Goal: Task Accomplishment & Management: Manage account settings

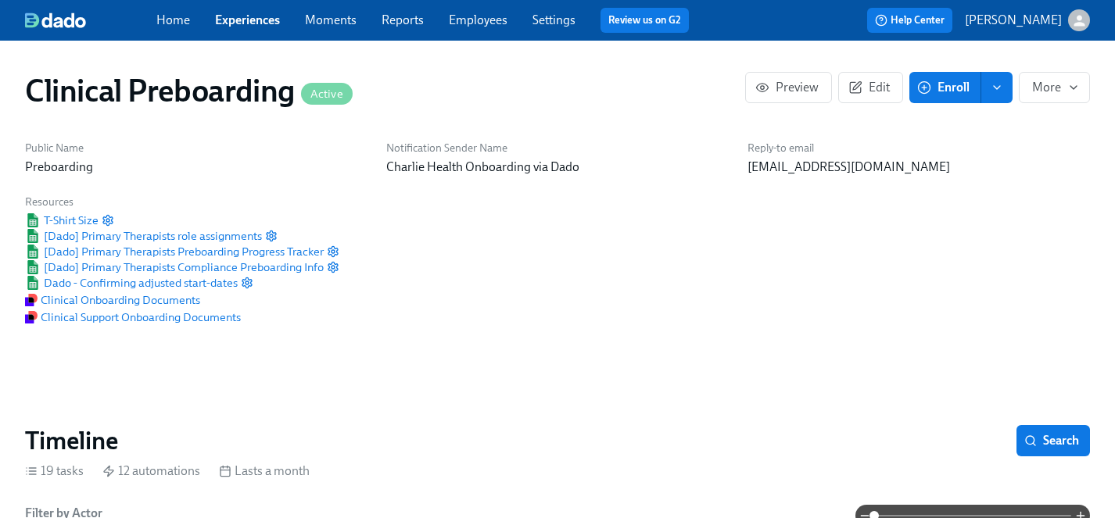
click at [256, 16] on link "Experiences" at bounding box center [247, 20] width 65 height 15
click at [557, 20] on link "Settings" at bounding box center [553, 20] width 43 height 15
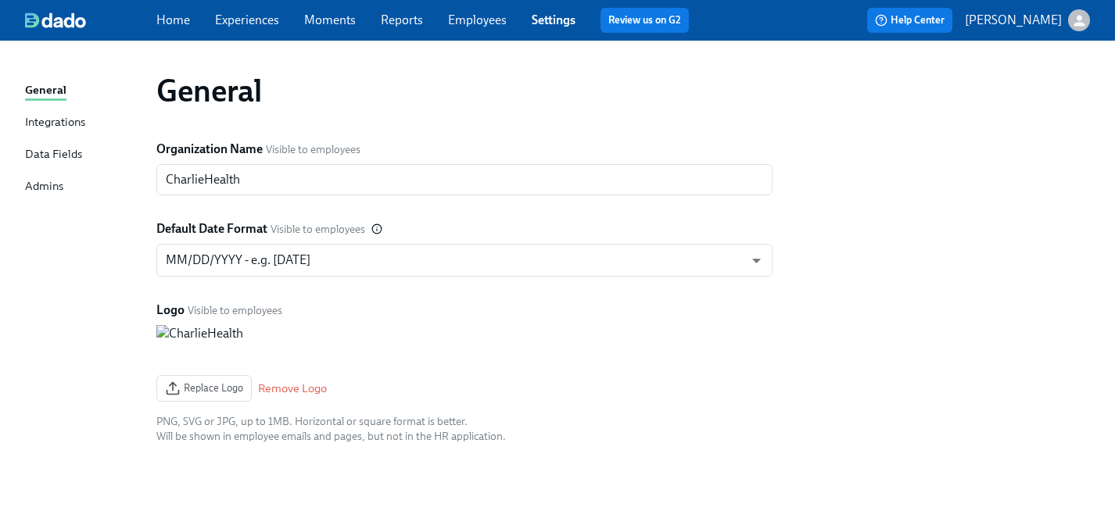
click at [47, 187] on div "Admins" at bounding box center [44, 187] width 38 height 20
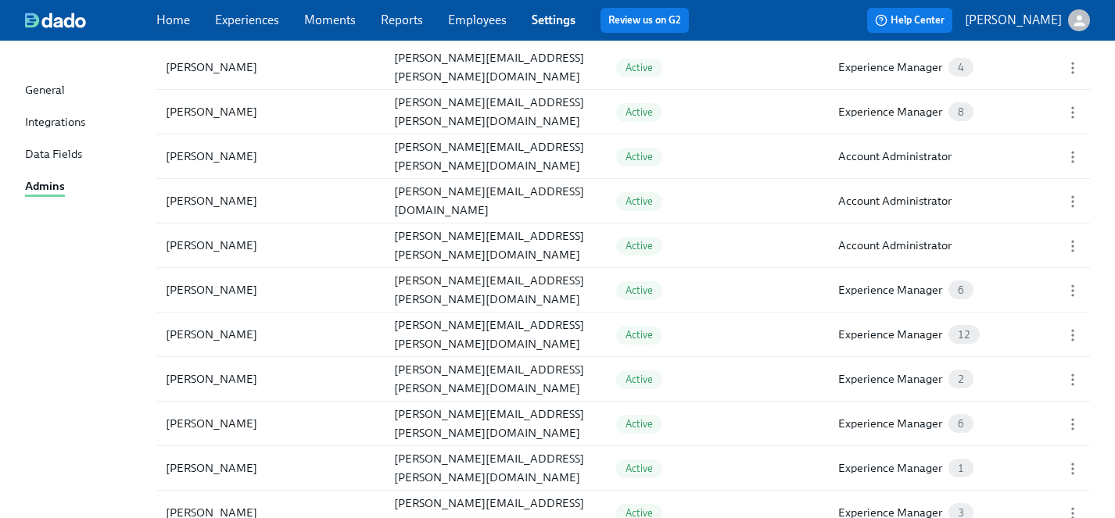
scroll to position [1201, 0]
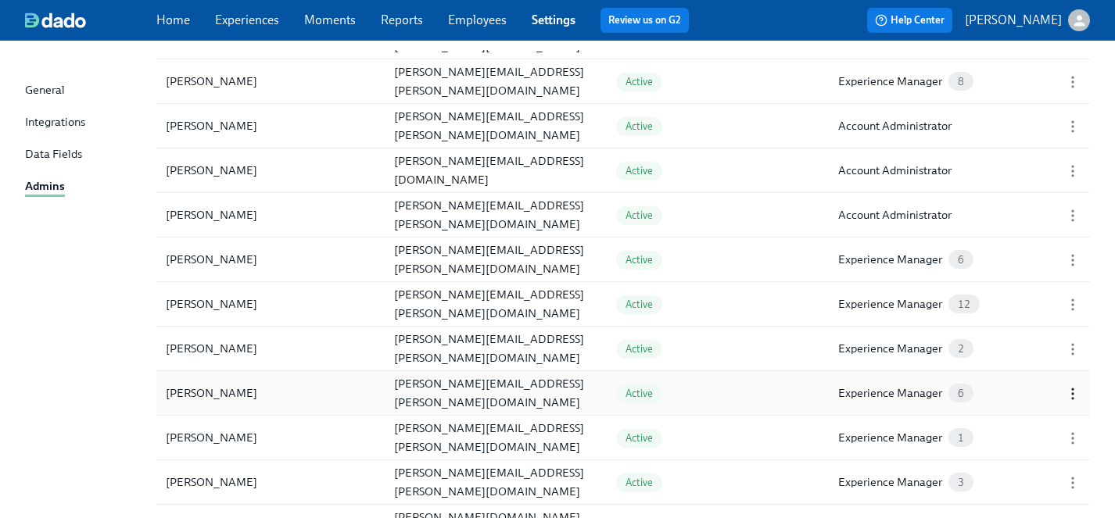
click at [1072, 392] on icon "button" at bounding box center [1073, 394] width 16 height 16
click at [967, 395] on div "Edit..." at bounding box center [960, 393] width 30 height 17
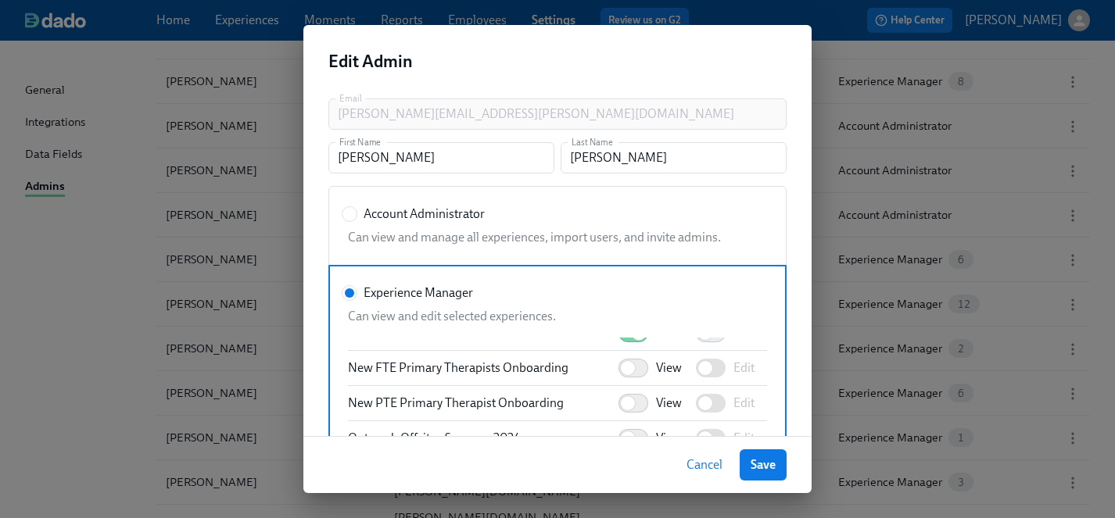
scroll to position [1540, 0]
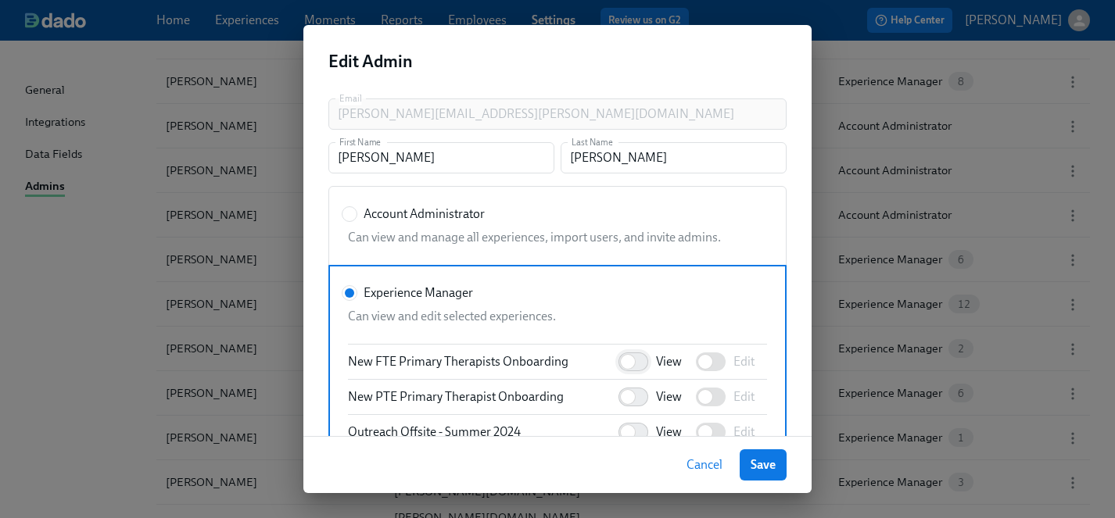
click at [642, 362] on input "View" at bounding box center [627, 362] width 103 height 34
checkbox input "true"
click at [642, 399] on input "View" at bounding box center [627, 397] width 103 height 34
checkbox input "true"
click at [721, 362] on input "Edit" at bounding box center [704, 362] width 103 height 34
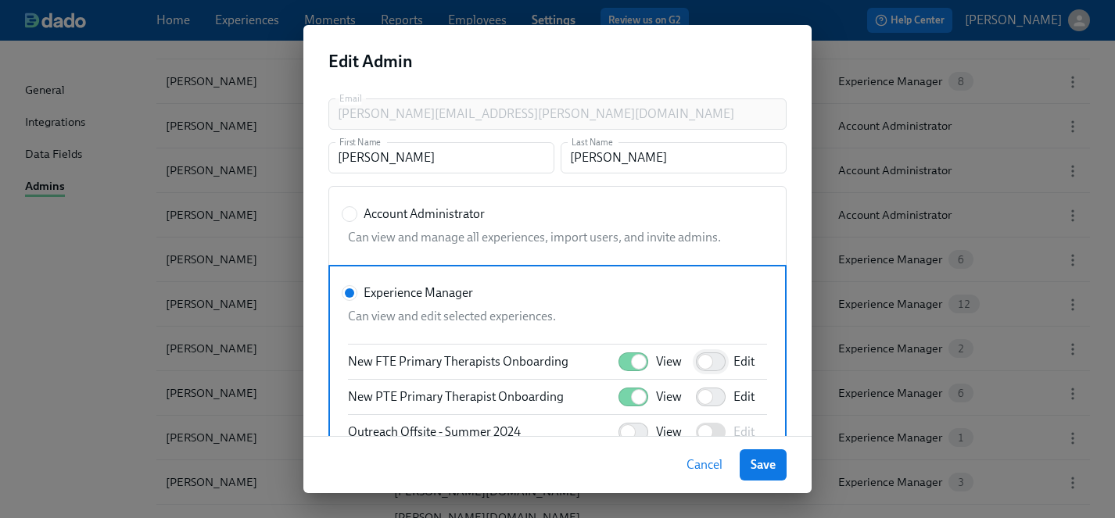
checkbox input "true"
click at [720, 397] on input "Edit" at bounding box center [704, 397] width 103 height 34
checkbox input "true"
click at [769, 467] on span "Save" at bounding box center [762, 465] width 25 height 16
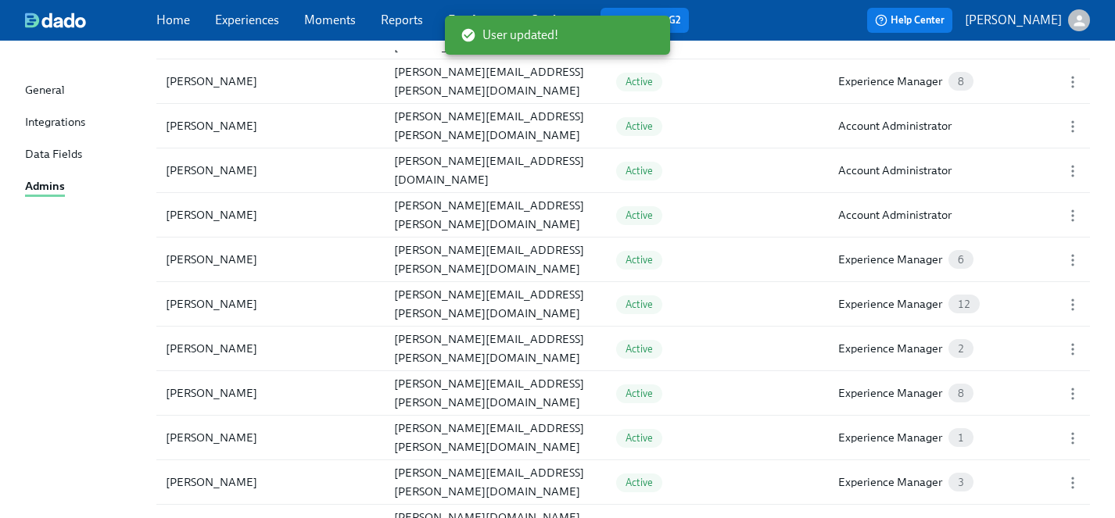
click at [250, 23] on link "Experiences" at bounding box center [247, 20] width 64 height 15
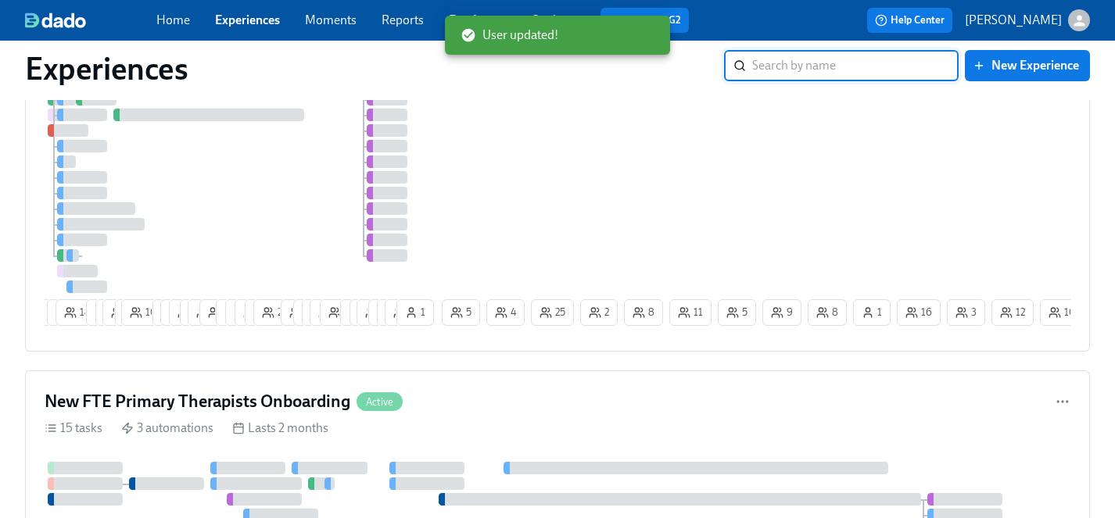
scroll to position [293, 0]
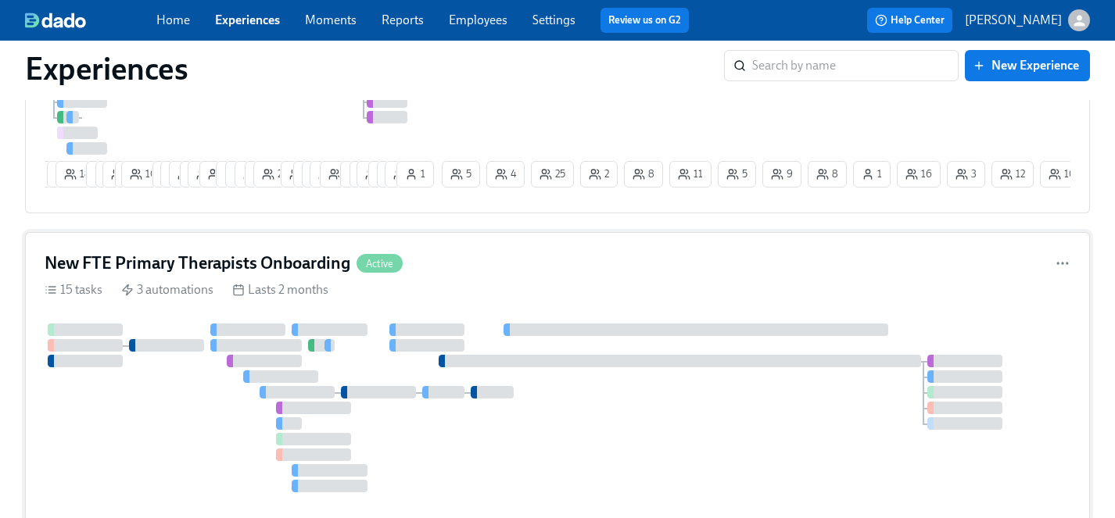
click at [559, 421] on div at bounding box center [557, 408] width 1025 height 169
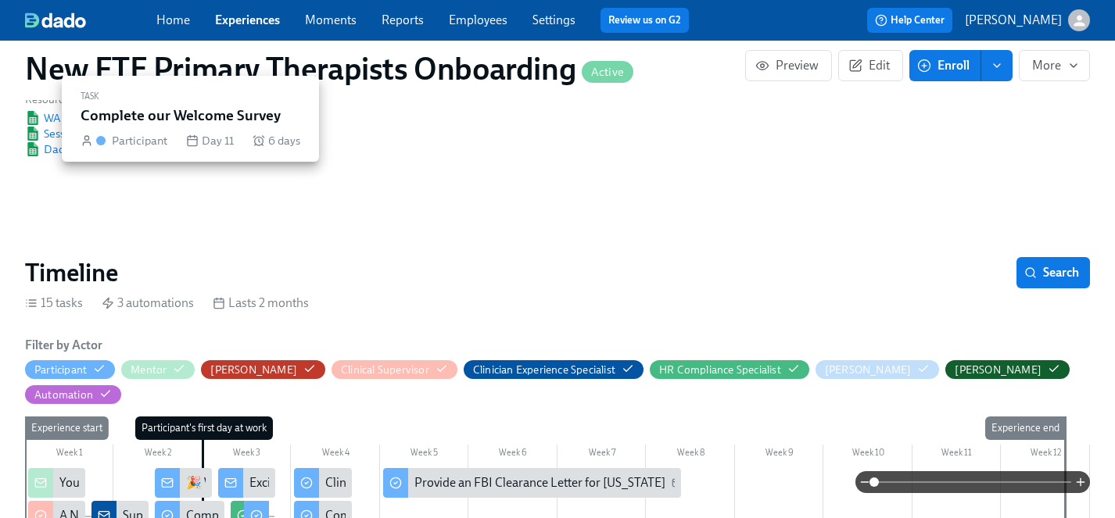
scroll to position [410, 0]
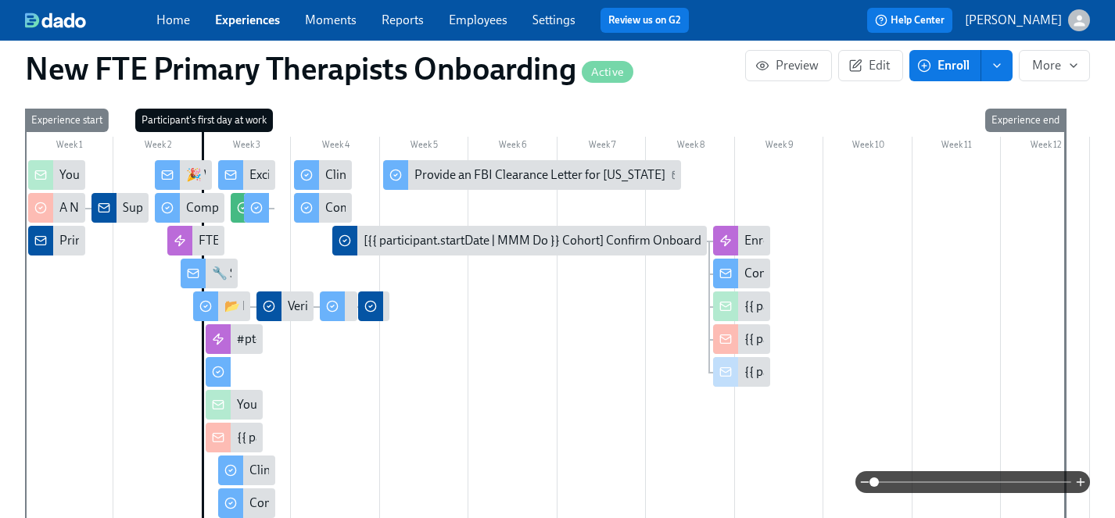
click at [70, 166] on div "Your new mentee is about to start onboarding!" at bounding box center [182, 174] width 247 height 17
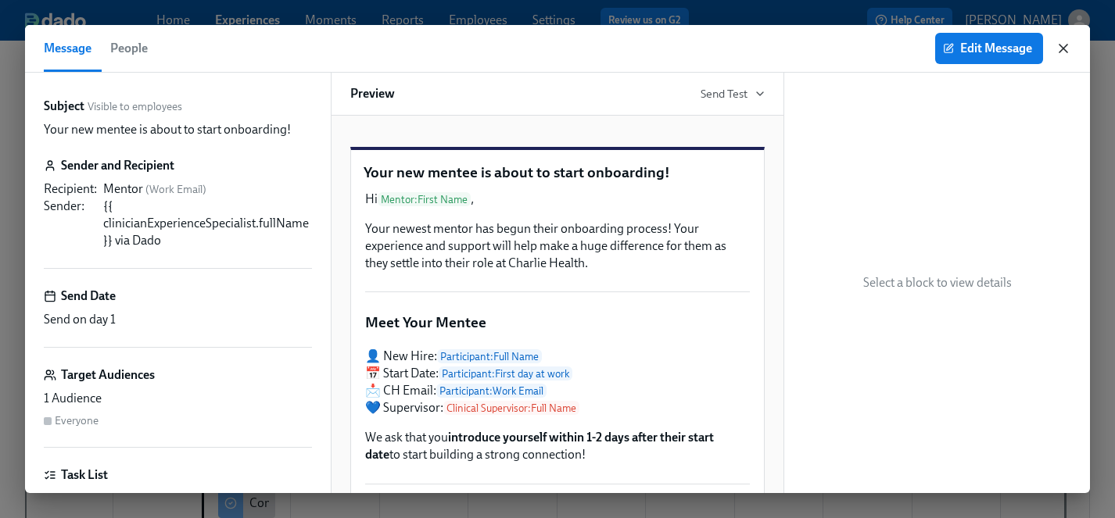
click at [1065, 47] on icon "button" at bounding box center [1063, 49] width 16 height 16
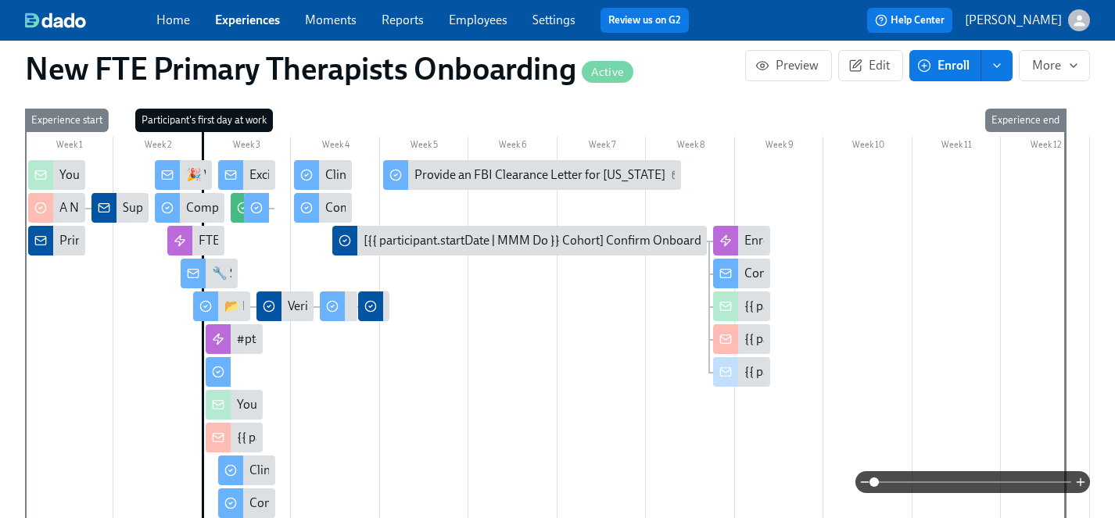
click at [68, 232] on div "Primary Therapists cleared to start" at bounding box center [150, 240] width 183 height 17
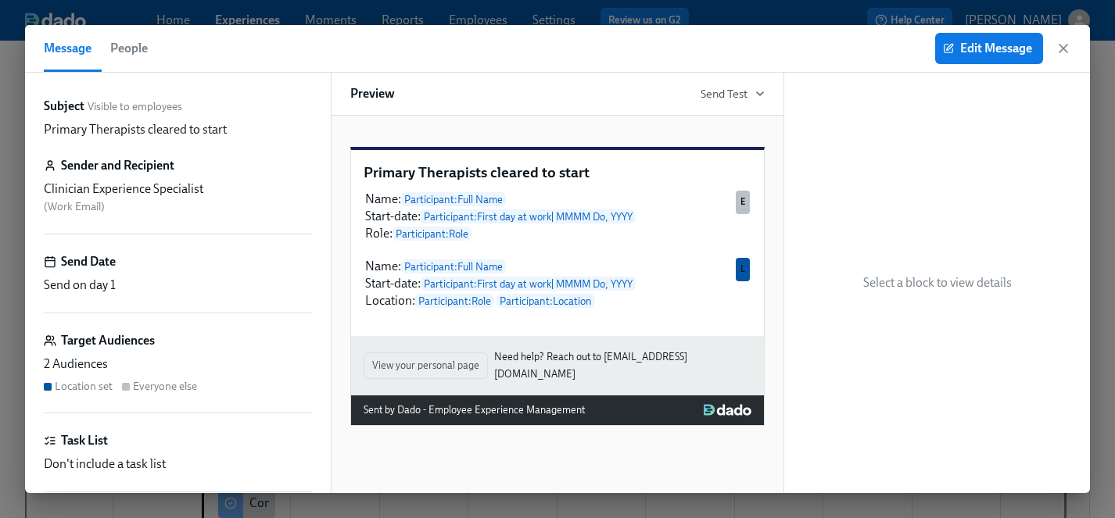
click at [177, 356] on div "2 Audiences" at bounding box center [178, 364] width 268 height 17
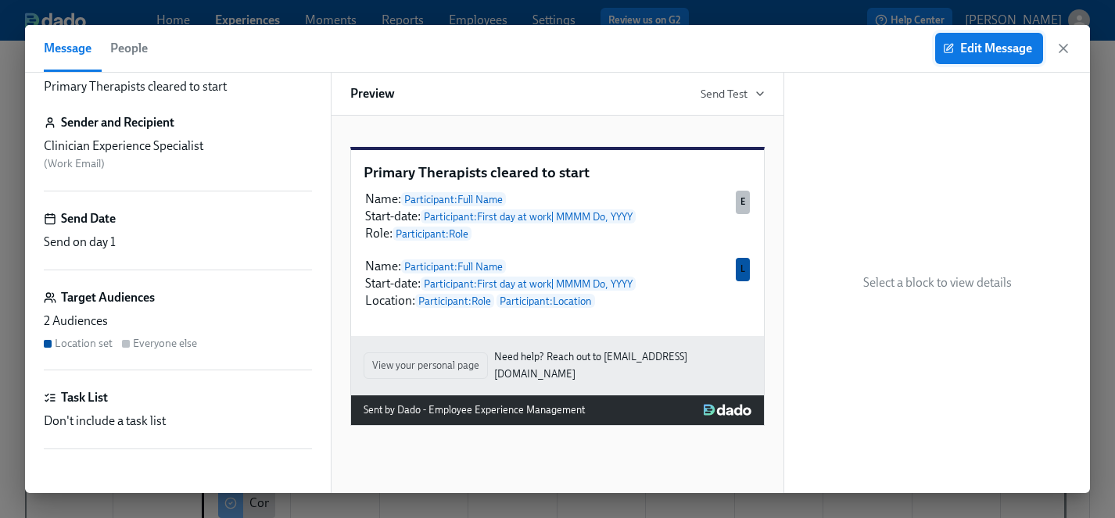
click at [993, 53] on span "Edit Message" at bounding box center [989, 49] width 86 height 16
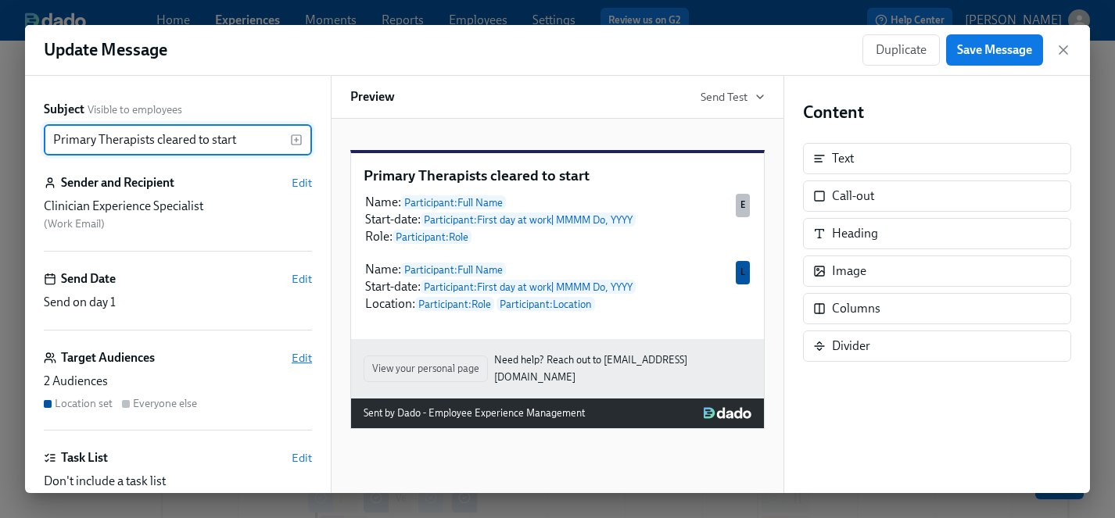
click at [308, 350] on span "Edit" at bounding box center [302, 358] width 20 height 16
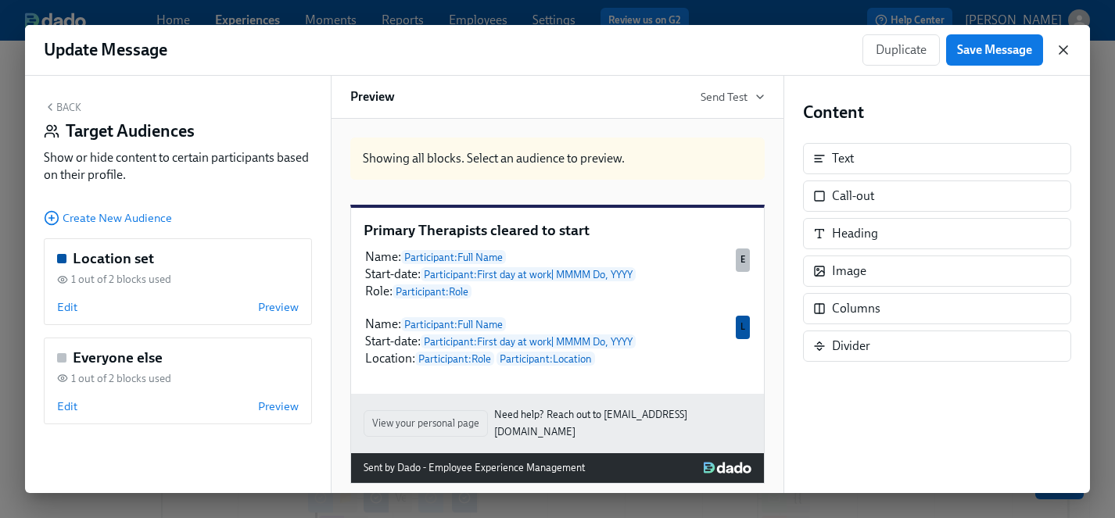
click at [1064, 45] on icon "button" at bounding box center [1063, 50] width 16 height 16
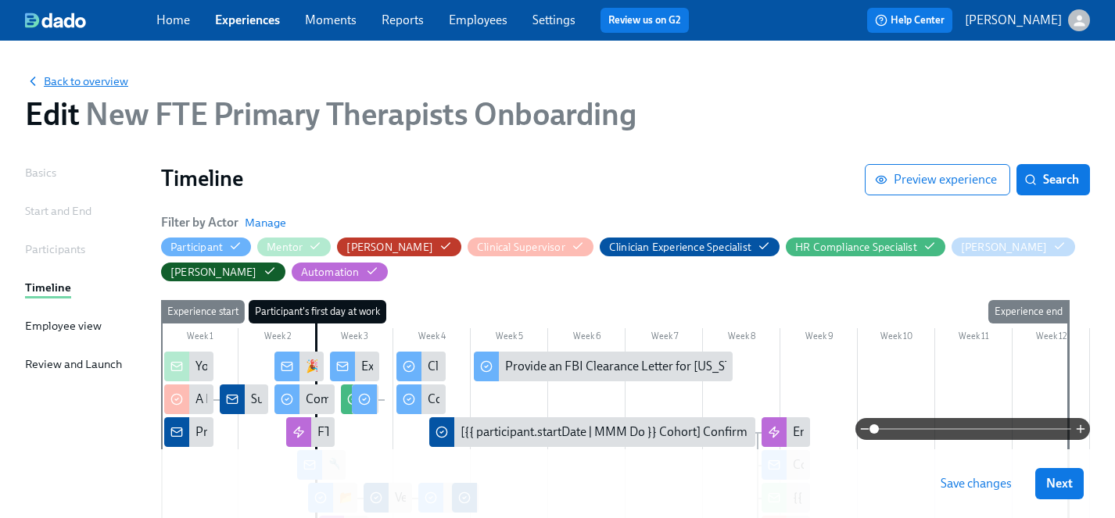
click at [90, 74] on span "Back to overview" at bounding box center [76, 81] width 103 height 16
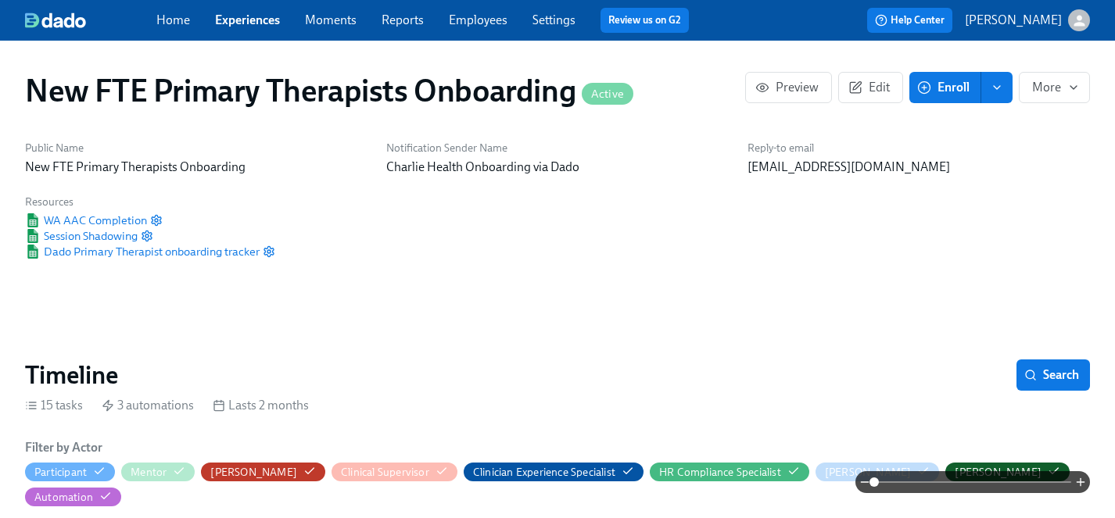
scroll to position [0, 1938]
click at [259, 21] on link "Experiences" at bounding box center [247, 20] width 65 height 15
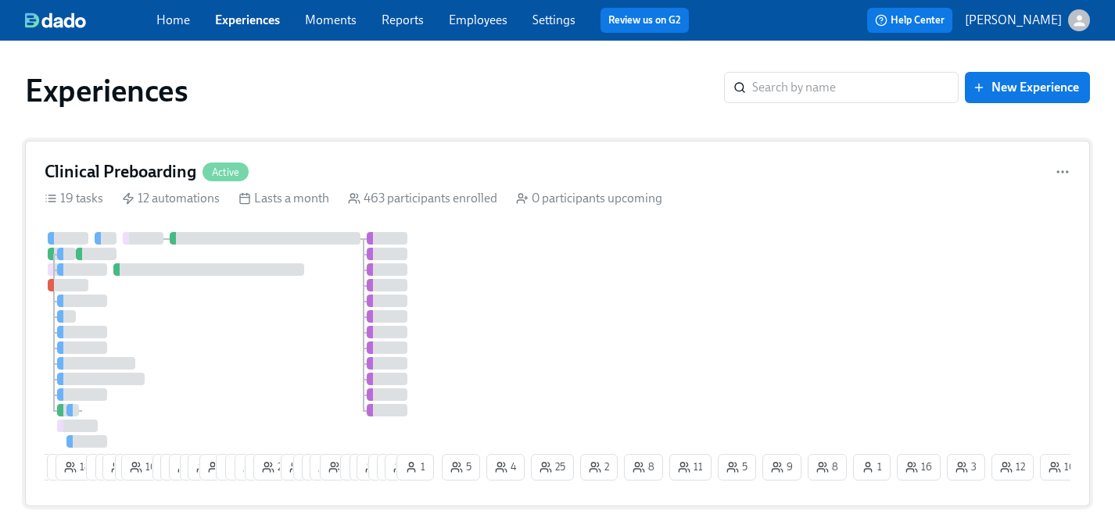
click at [481, 305] on div "1 8 12 18 9 9 10 5 10 7 17 15 6 24 3 12 11 12 17 25 10 7 6 14 17 1 4 11 7 8 14 …" at bounding box center [557, 359] width 1025 height 255
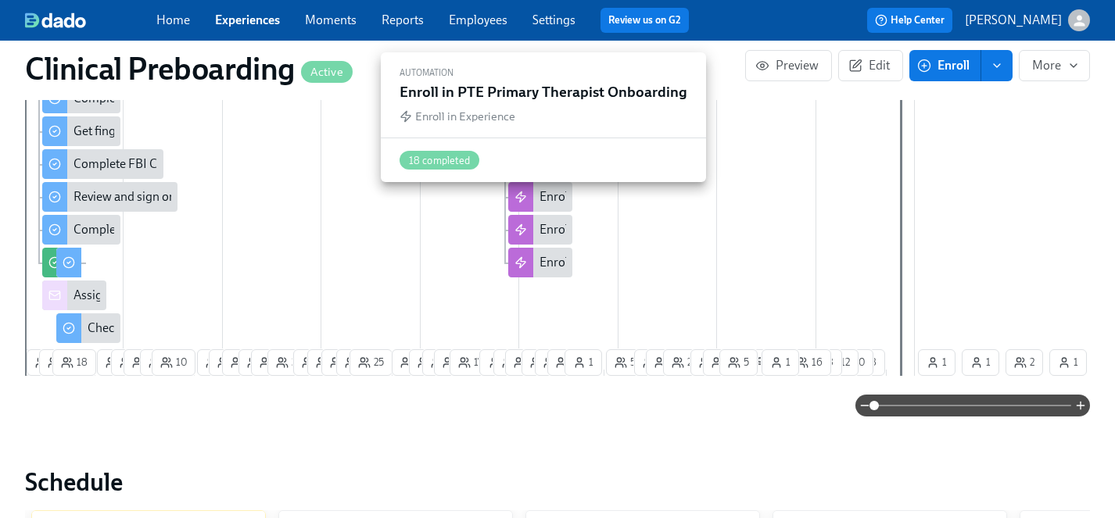
scroll to position [813, 0]
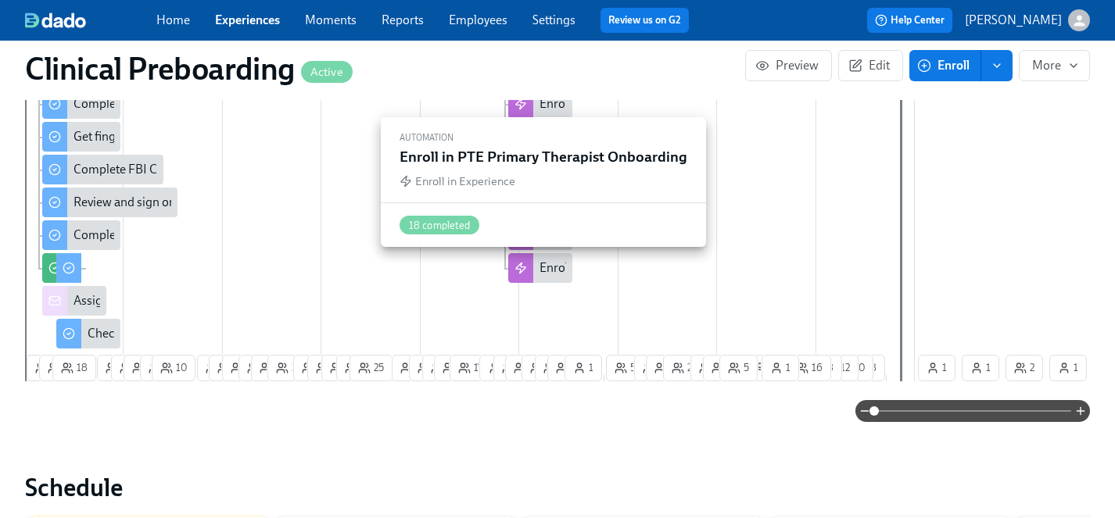
click at [552, 270] on div "Enroll in PTE Primary Therapist Onboarding" at bounding box center [656, 267] width 235 height 17
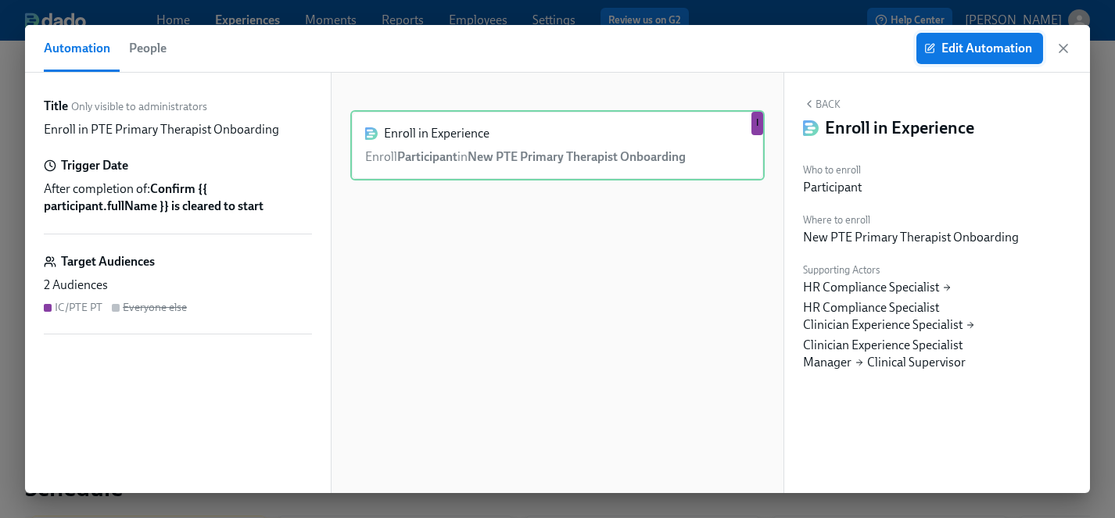
click at [952, 46] on span "Edit Automation" at bounding box center [979, 49] width 105 height 16
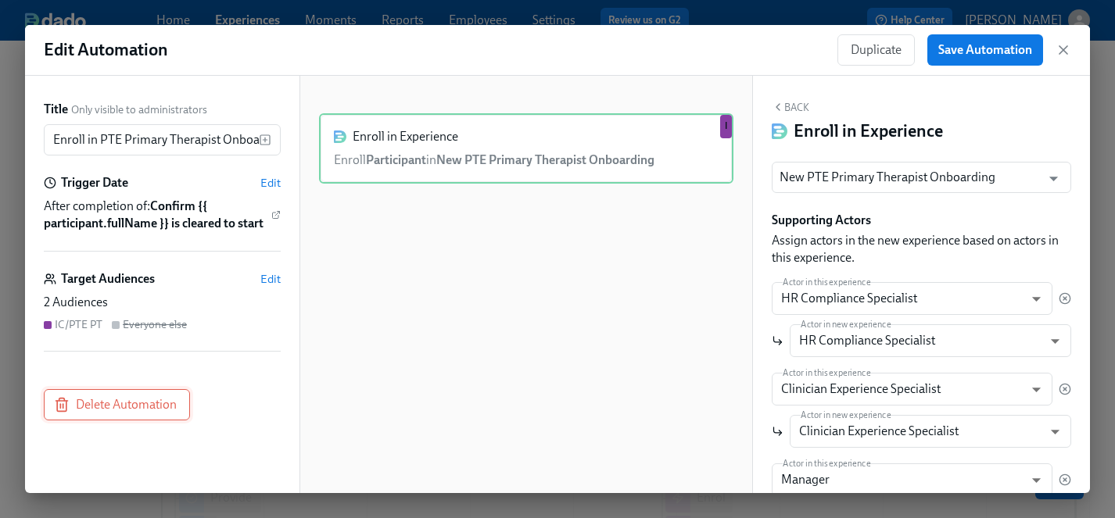
click at [153, 397] on span "Delete Automation" at bounding box center [117, 405] width 120 height 16
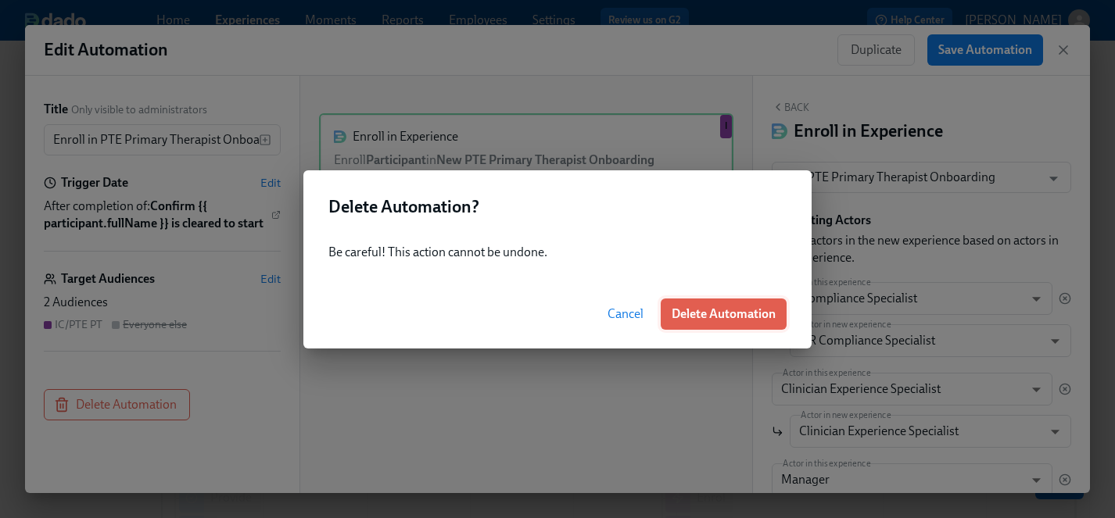
click at [676, 316] on span "Delete Automation" at bounding box center [723, 314] width 104 height 16
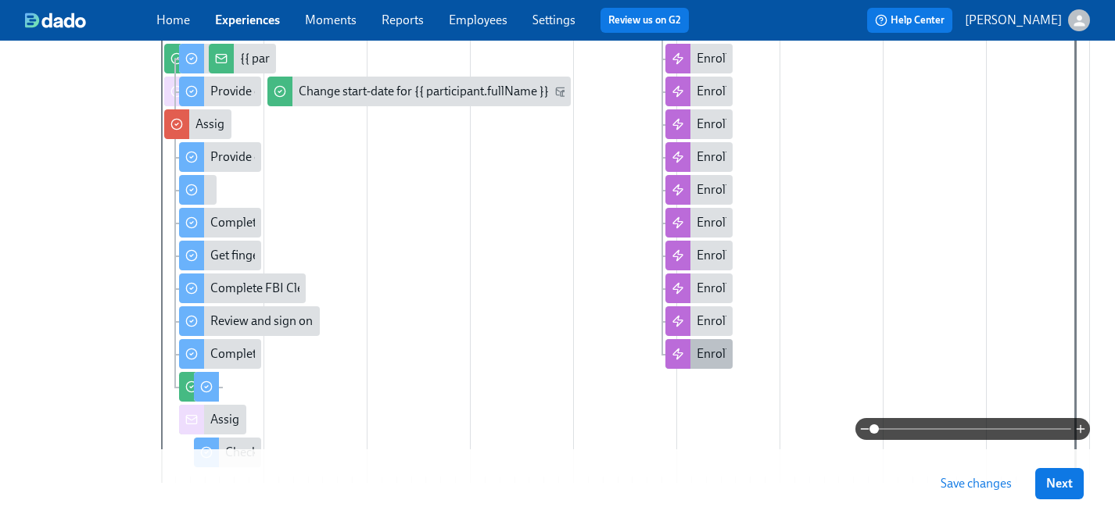
scroll to position [348, 0]
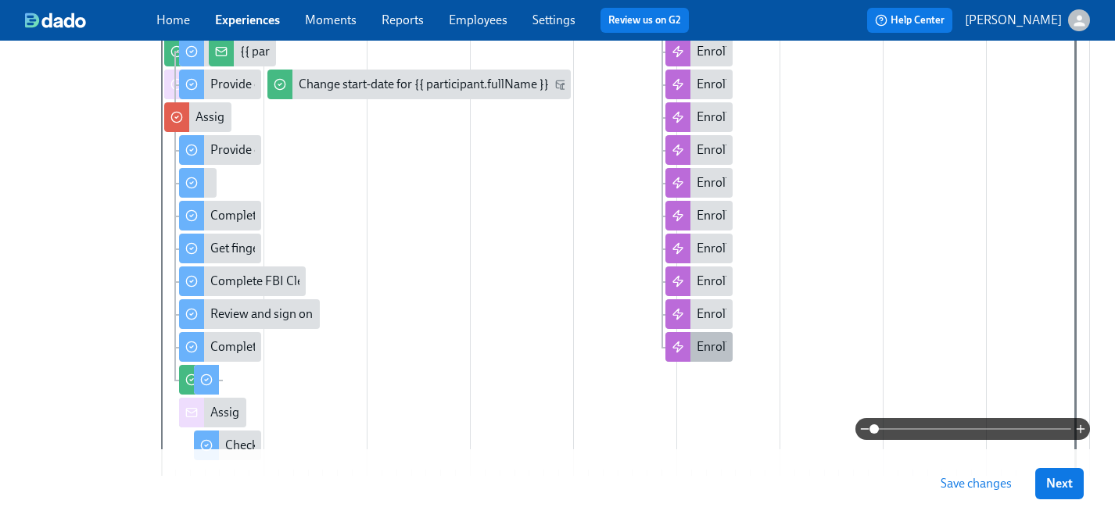
click at [701, 348] on div "Enroll in Clinical Admin Onboarding" at bounding box center [792, 346] width 192 height 17
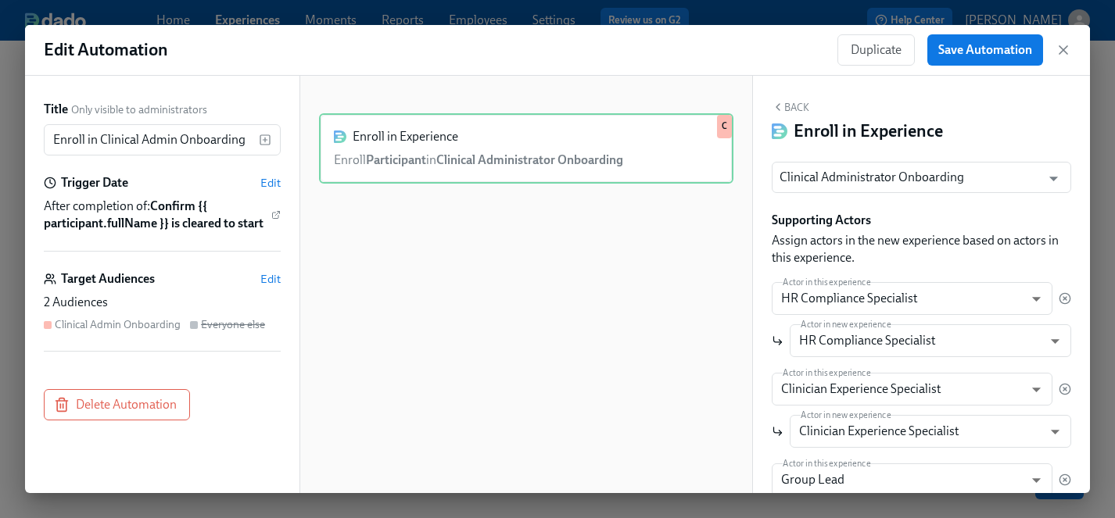
click at [1072, 45] on div "Edit Automation Duplicate Save Automation" at bounding box center [557, 50] width 1065 height 51
click at [1065, 47] on icon "button" at bounding box center [1063, 50] width 8 height 8
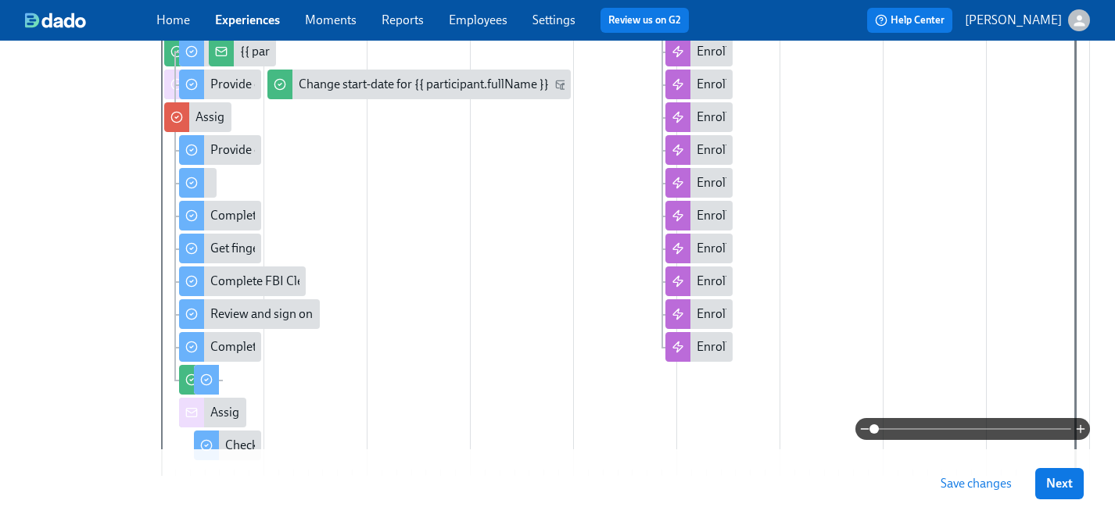
click at [974, 483] on span "Save changes" at bounding box center [975, 484] width 71 height 16
click at [982, 483] on span "Save changes" at bounding box center [975, 484] width 71 height 16
click at [1000, 488] on span "Save changes" at bounding box center [975, 484] width 71 height 16
click at [1066, 484] on span "Next" at bounding box center [1059, 484] width 27 height 16
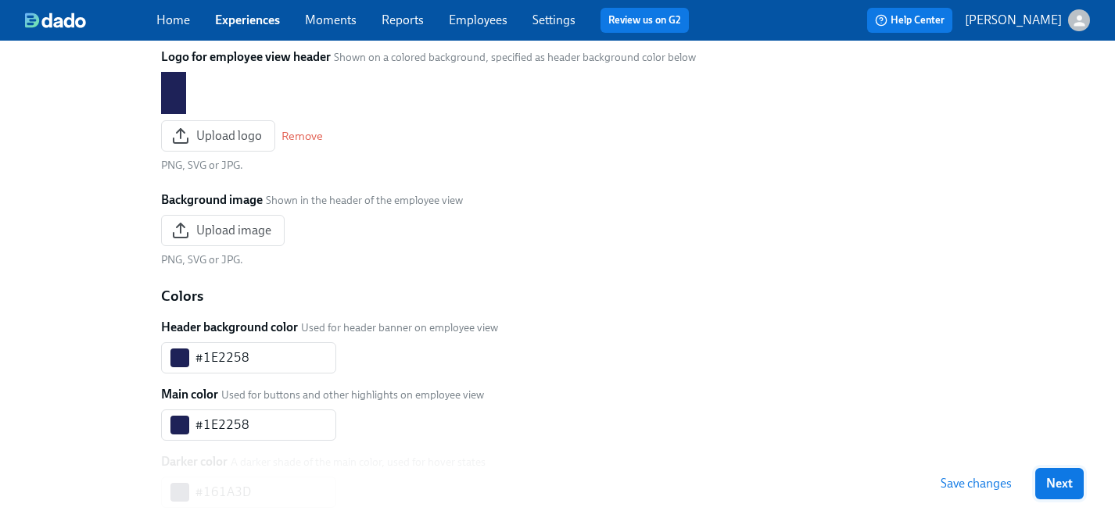
click at [1065, 485] on span "Next" at bounding box center [1059, 484] width 27 height 16
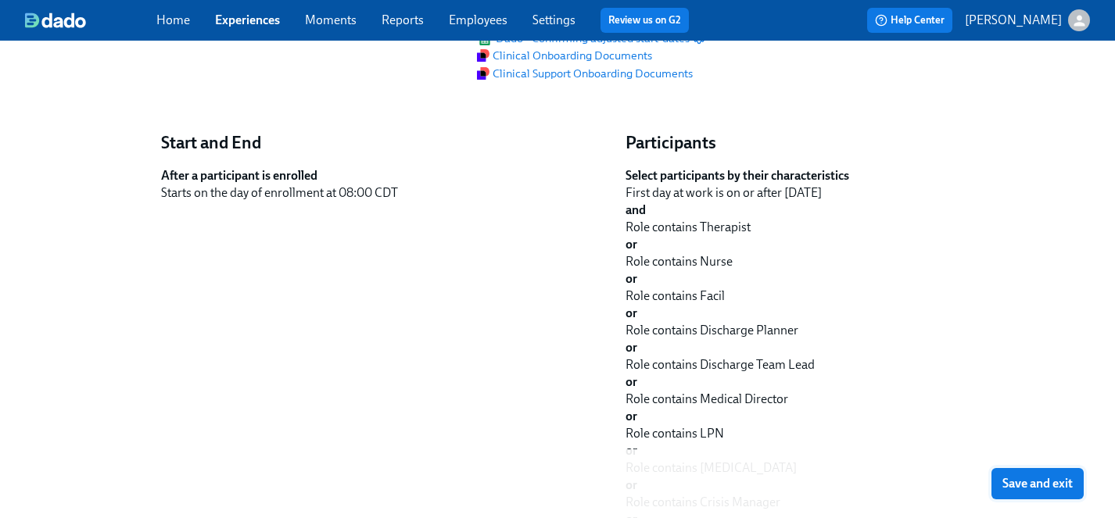
click at [1057, 488] on span "Save and exit" at bounding box center [1037, 484] width 70 height 16
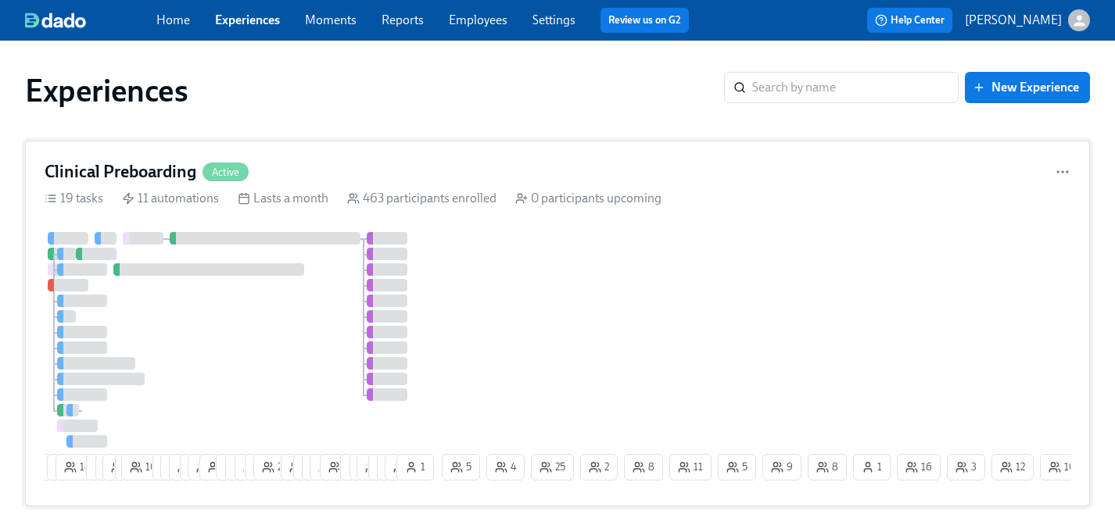
click at [543, 298] on div "1 8 12 18 9 9 10 5 10 7 17 15 6 24 3 12 11 12 17 25 10 7 6 14 17 1 4 11 7 8 14 …" at bounding box center [557, 359] width 1025 height 255
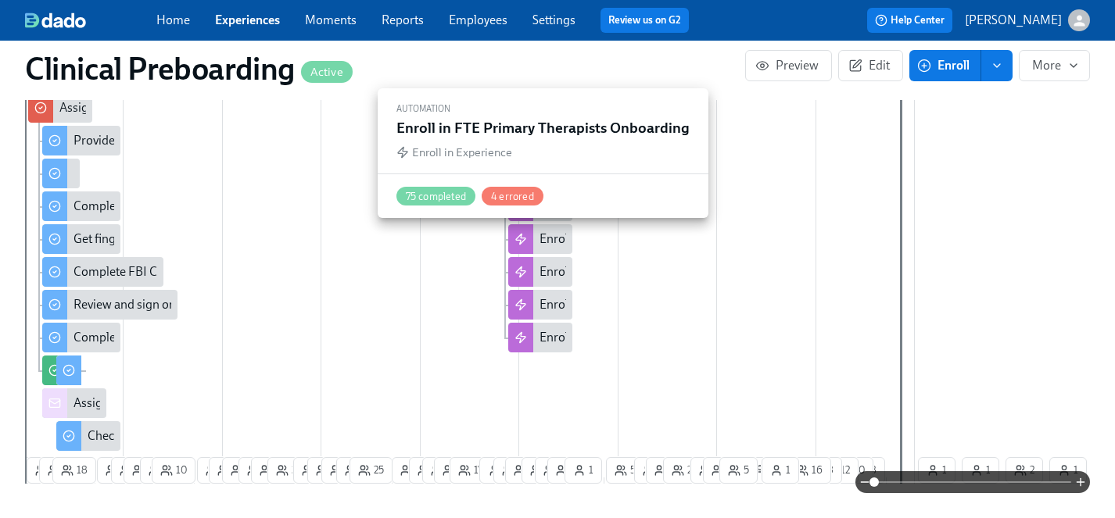
scroll to position [708, 0]
click at [550, 241] on div "Enroll in FTE Primary Therapists Onboarding" at bounding box center [659, 241] width 240 height 17
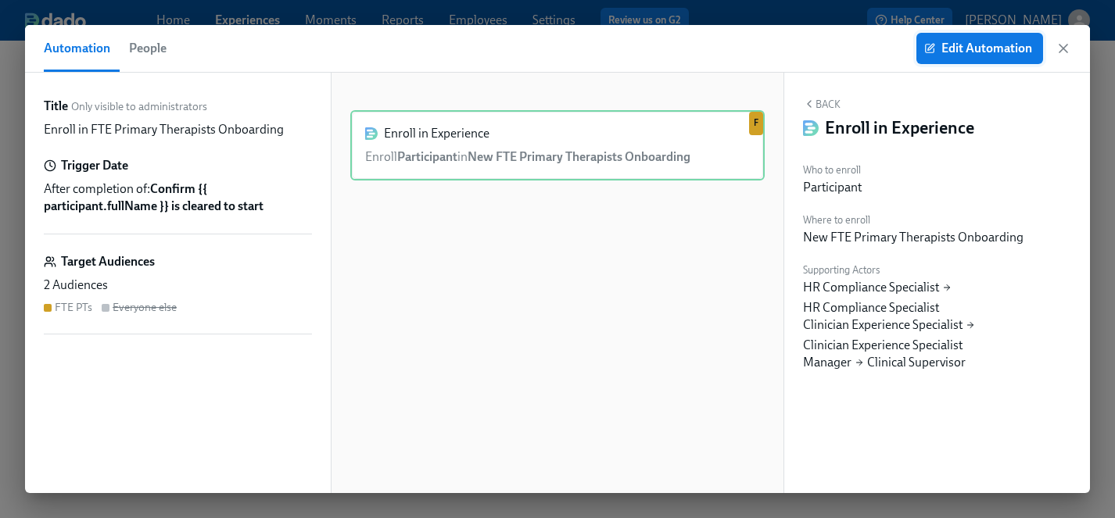
click at [967, 49] on span "Edit Automation" at bounding box center [979, 49] width 105 height 16
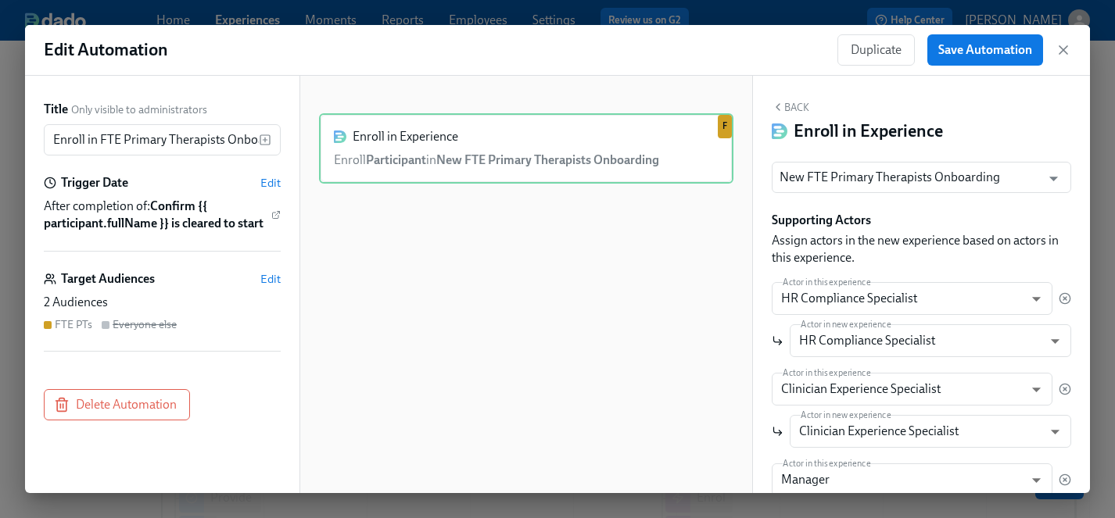
click at [131, 291] on div "Target Audiences Edit 2 Audiences FTE PTs Everyone else" at bounding box center [162, 310] width 237 height 81
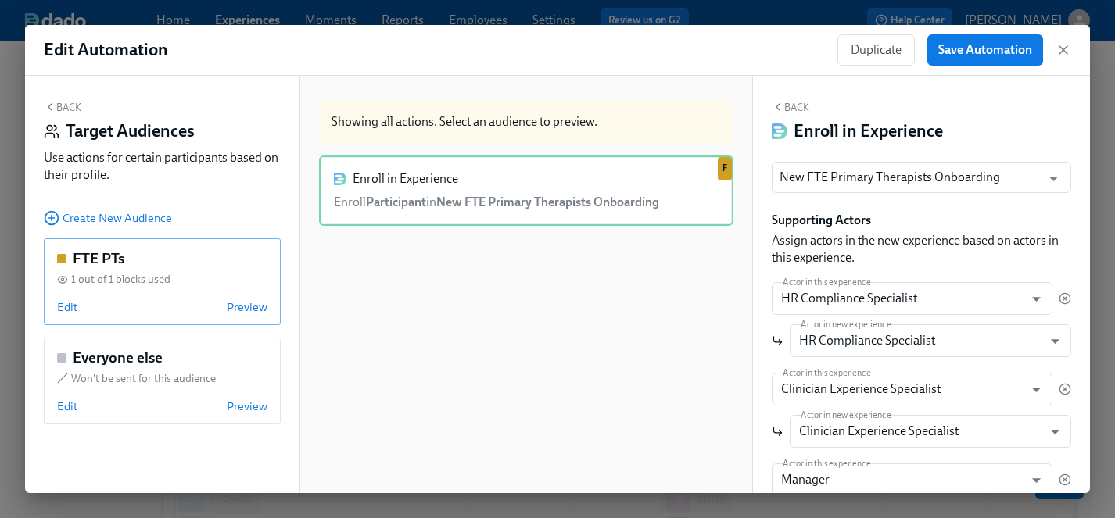
click at [172, 262] on div "FTE PTs" at bounding box center [162, 259] width 210 height 20
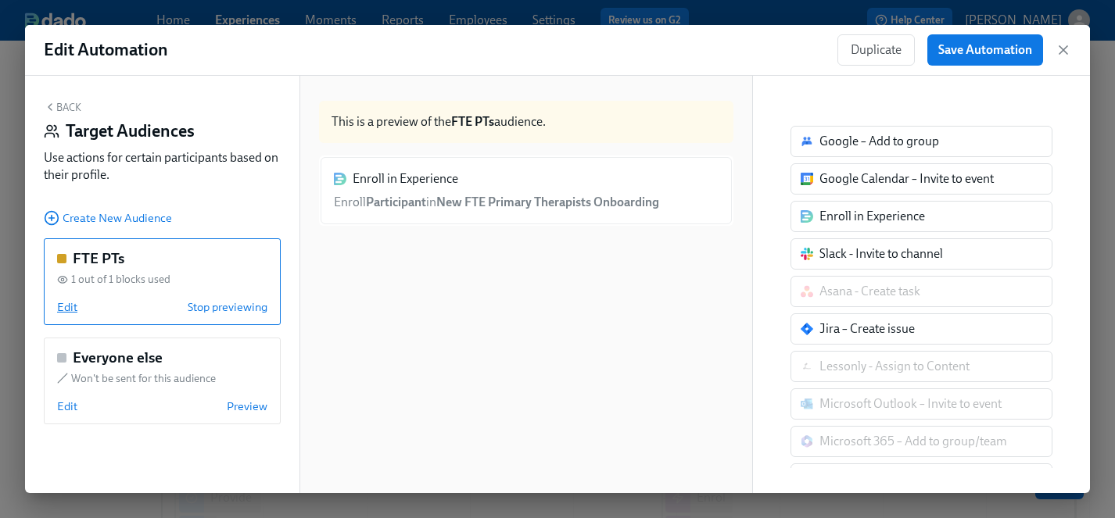
click at [62, 306] on span "Edit" at bounding box center [67, 307] width 20 height 16
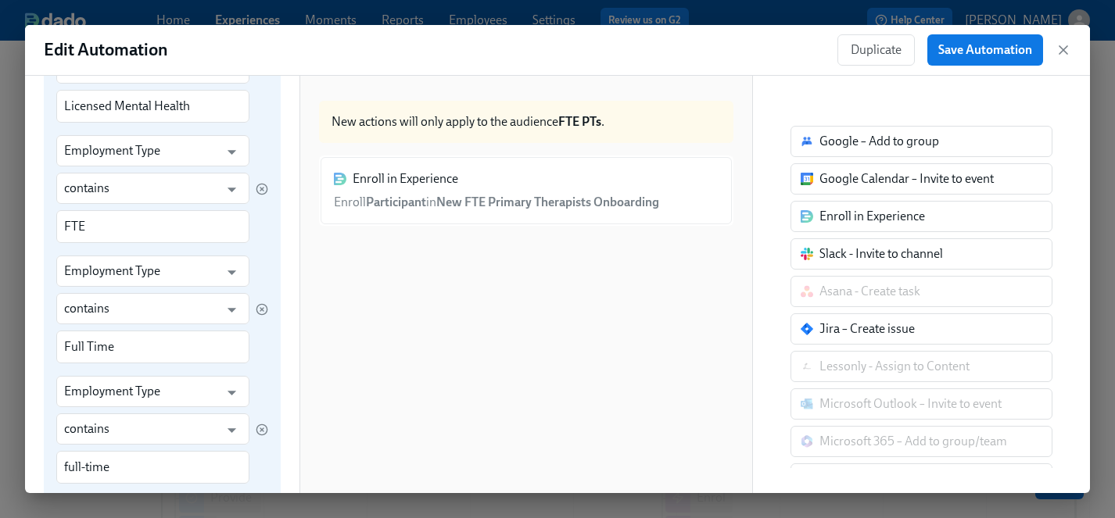
scroll to position [554, 0]
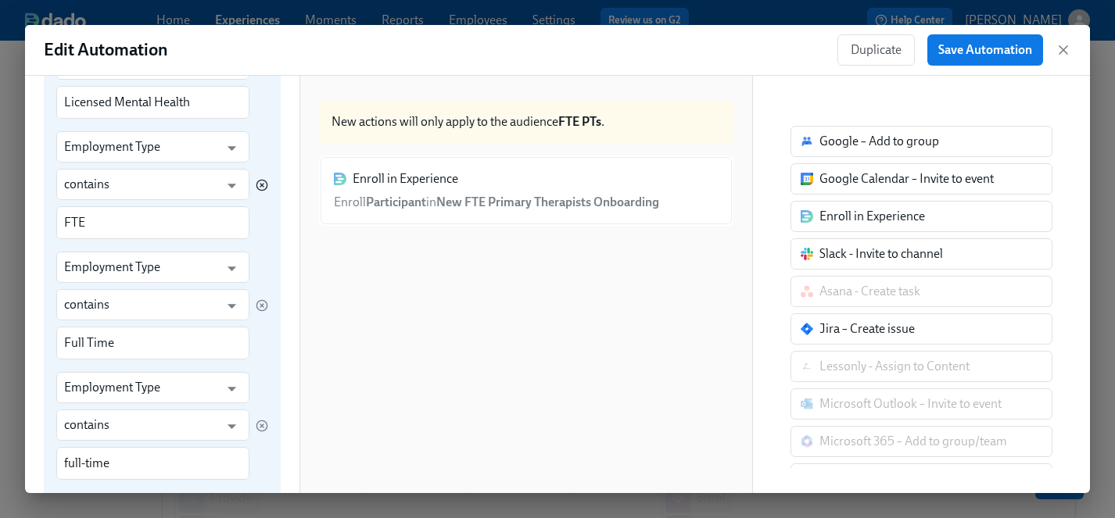
click at [263, 184] on icon "button" at bounding box center [261, 185] width 3 height 3
type input "Full Time"
type input "full-time"
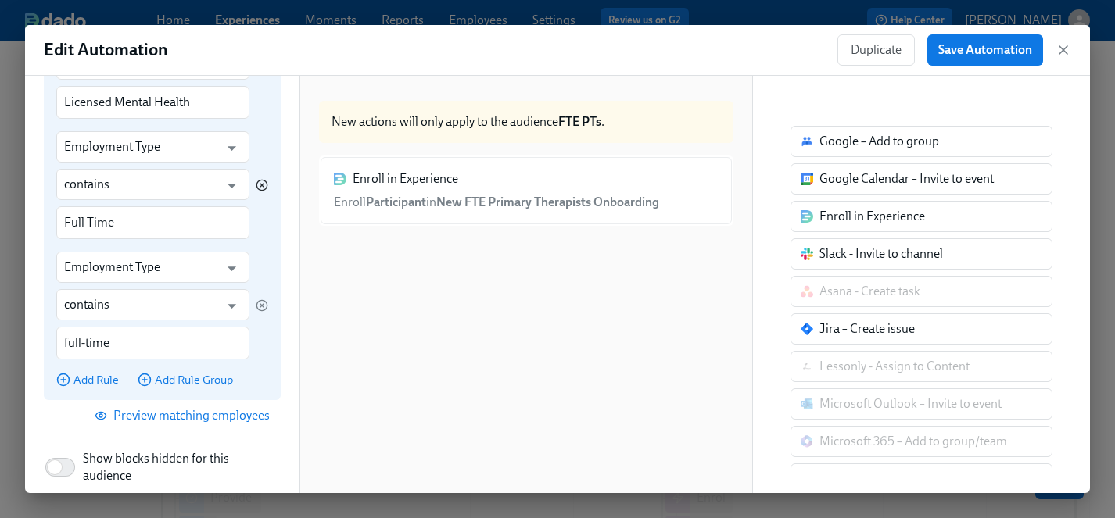
click at [263, 184] on icon "button" at bounding box center [261, 185] width 3 height 3
type input "full-time"
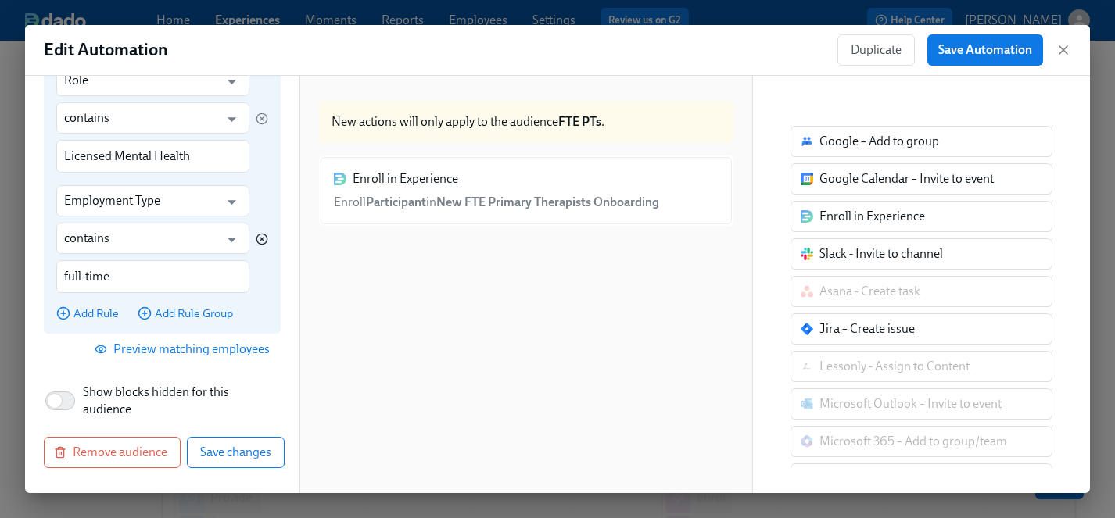
click at [264, 238] on icon "button" at bounding box center [262, 239] width 13 height 13
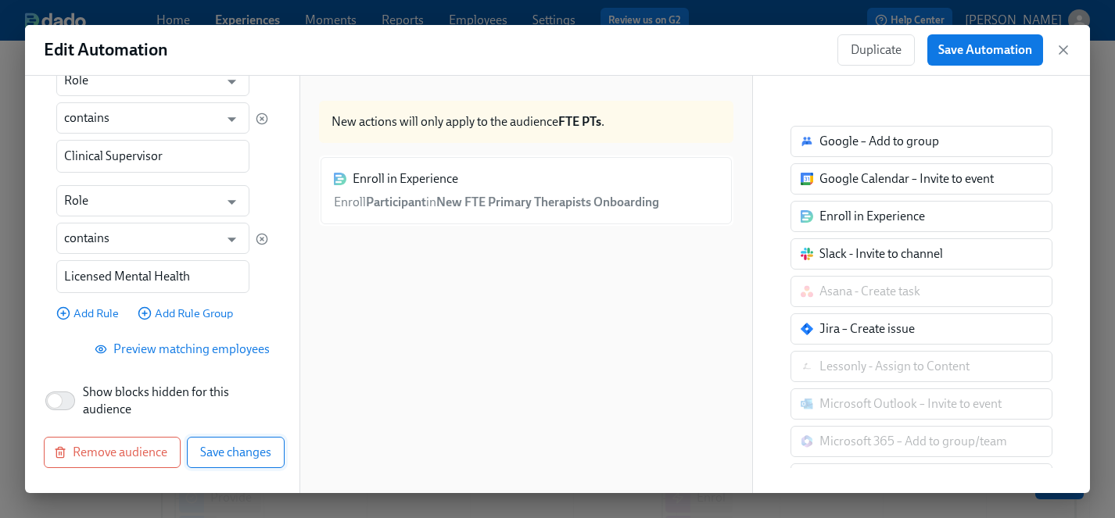
click at [252, 453] on span "Save changes" at bounding box center [235, 453] width 71 height 16
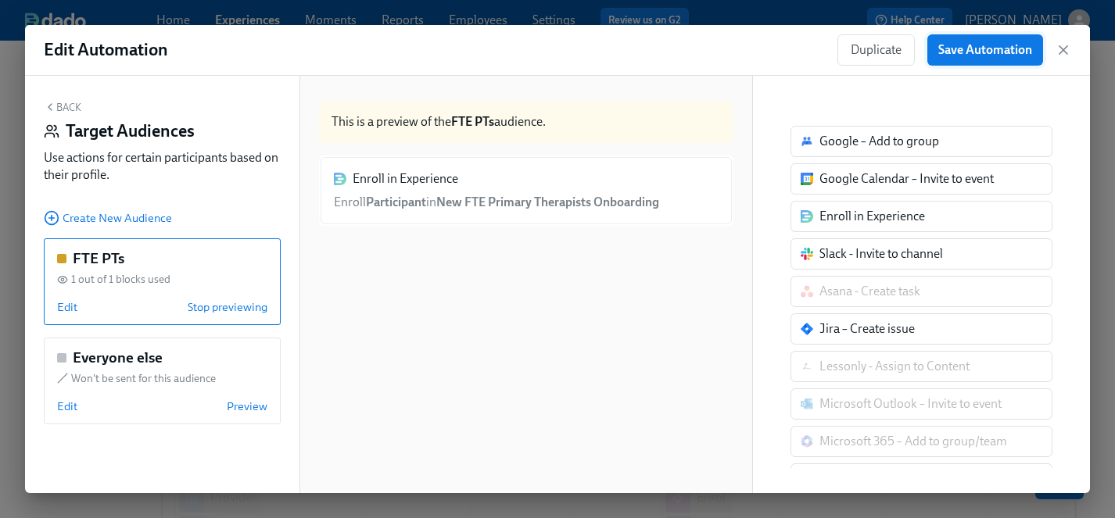
click at [992, 57] on span "Save Automation" at bounding box center [985, 50] width 94 height 16
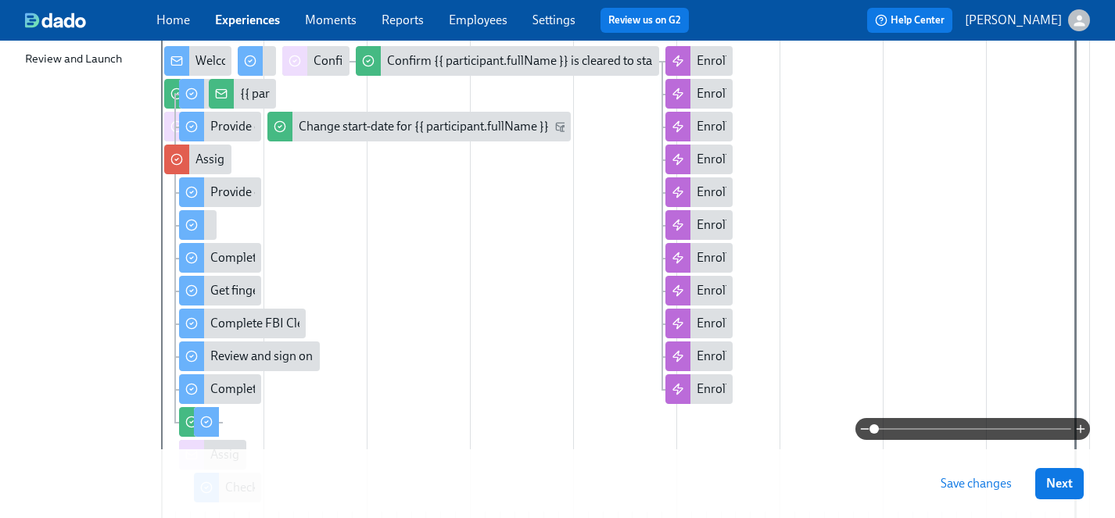
scroll to position [299, 0]
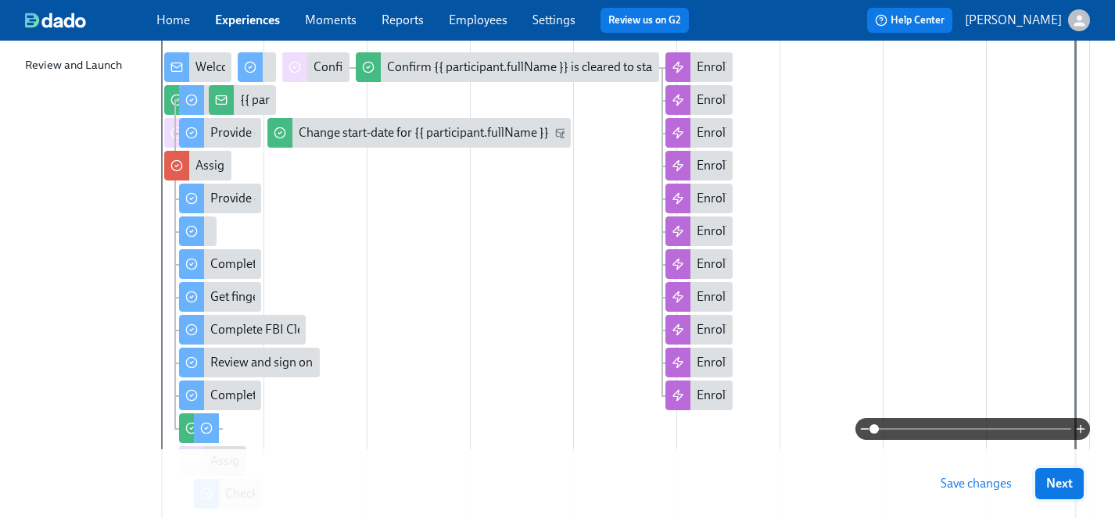
click at [1064, 472] on button "Next" at bounding box center [1059, 483] width 48 height 31
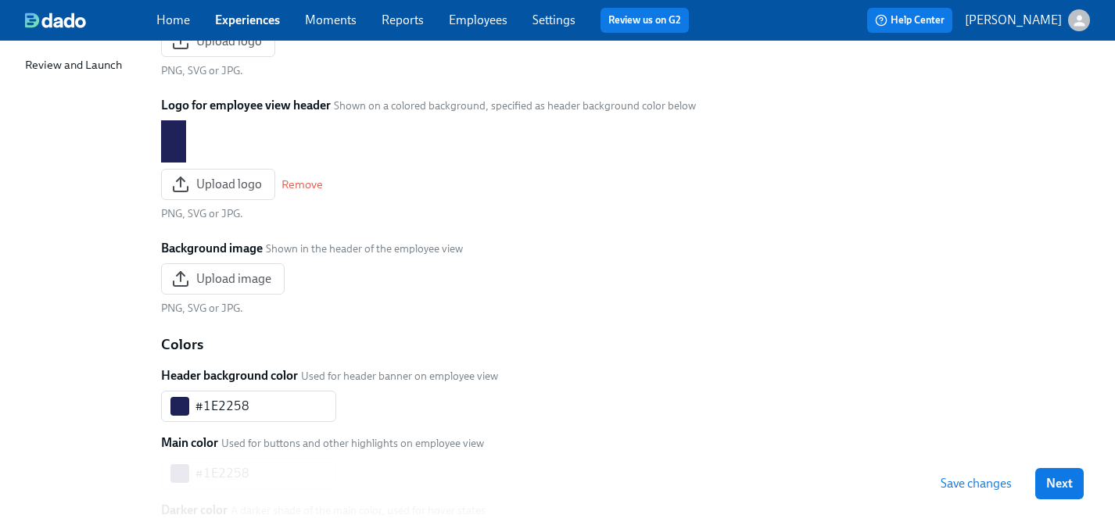
click at [1054, 484] on span "Next" at bounding box center [1059, 484] width 27 height 16
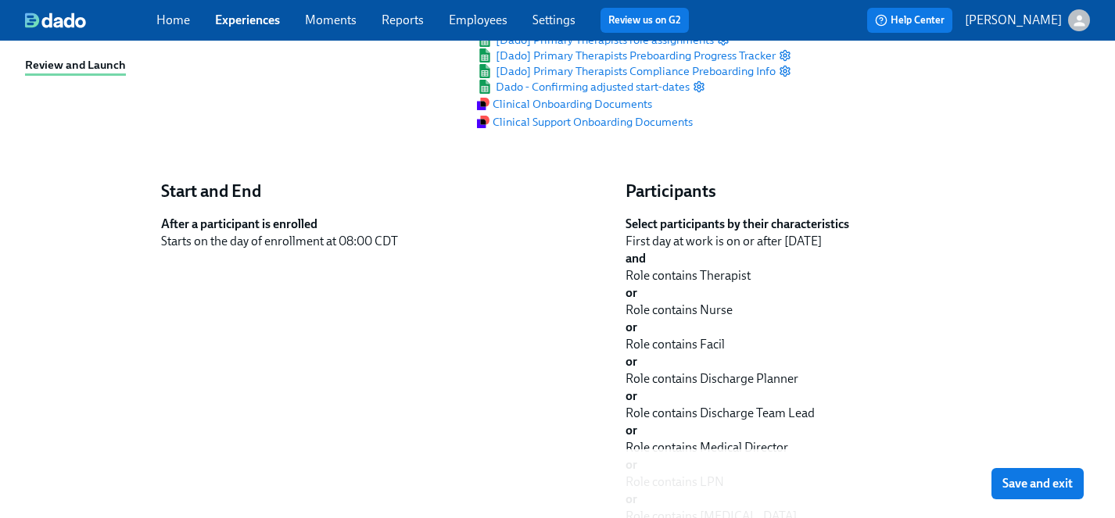
click at [1054, 484] on span "Save and exit" at bounding box center [1037, 484] width 70 height 16
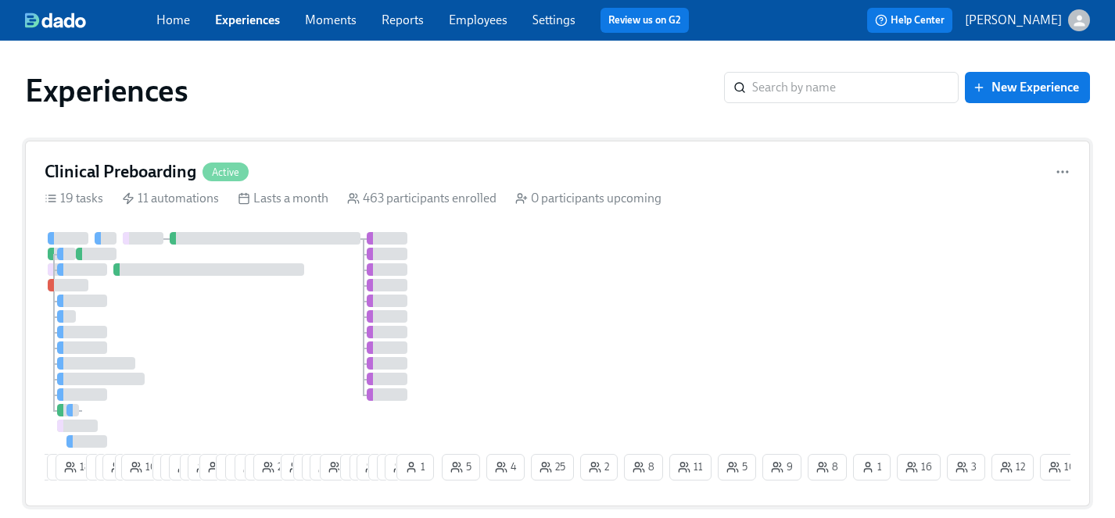
click at [719, 346] on div "1 8 12 18 9 9 10 5 10 7 17 15 6 24 3 12 11 12 17 25 10 7 6 14 17 1 4 11 7 8 14 …" at bounding box center [557, 359] width 1025 height 255
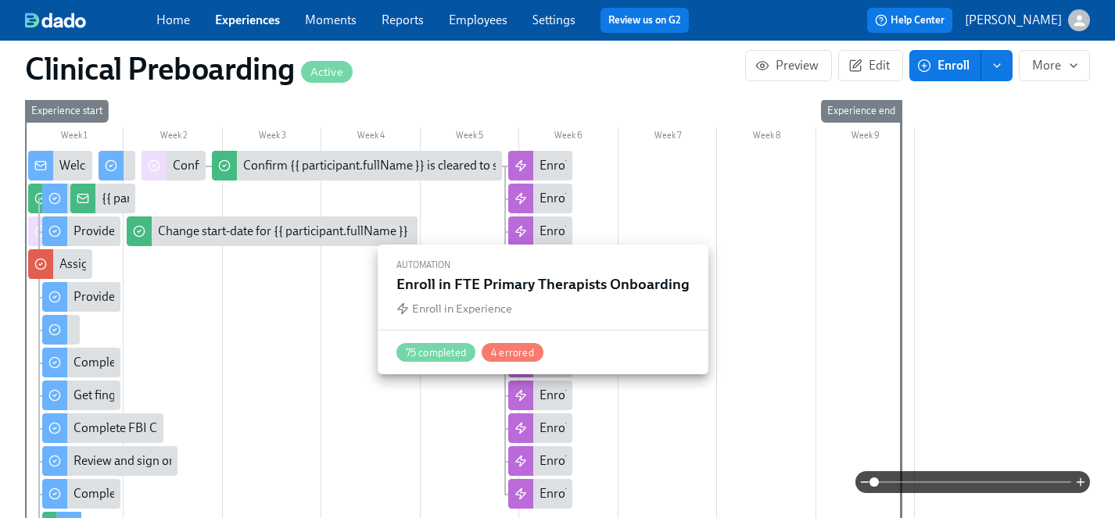
click at [543, 396] on div "Enroll in FTE Primary Therapists Onboarding" at bounding box center [659, 395] width 240 height 17
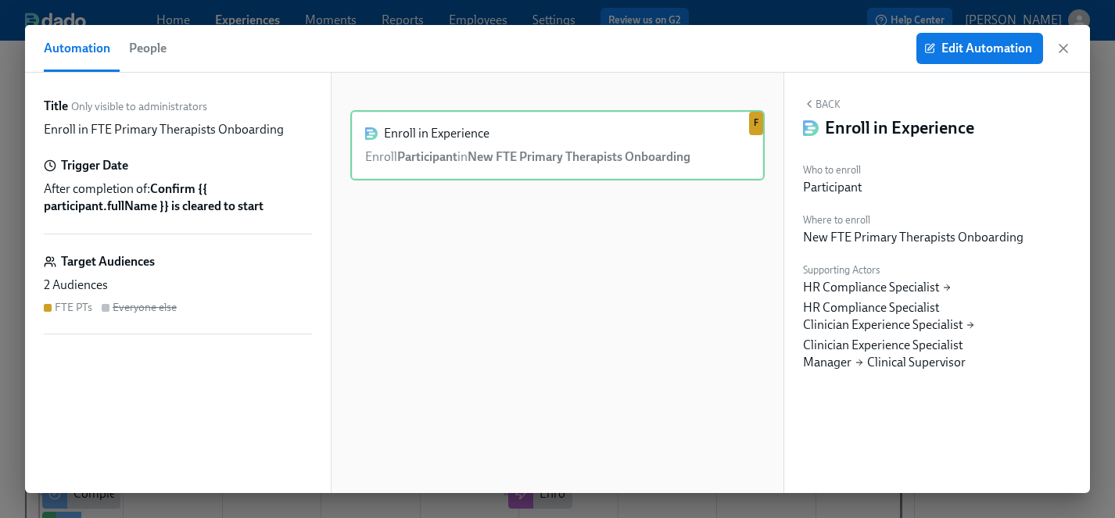
click at [72, 307] on div "FTE PTs" at bounding box center [74, 307] width 38 height 15
click at [969, 47] on span "Edit Automation" at bounding box center [979, 49] width 105 height 16
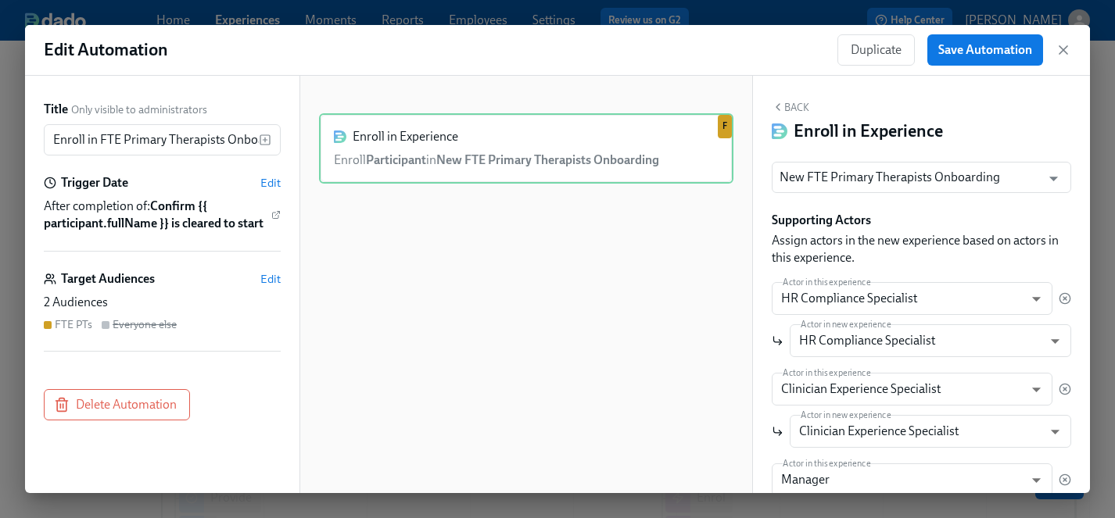
click at [74, 314] on div "2 Audiences FTE PTs Everyone else" at bounding box center [162, 313] width 237 height 38
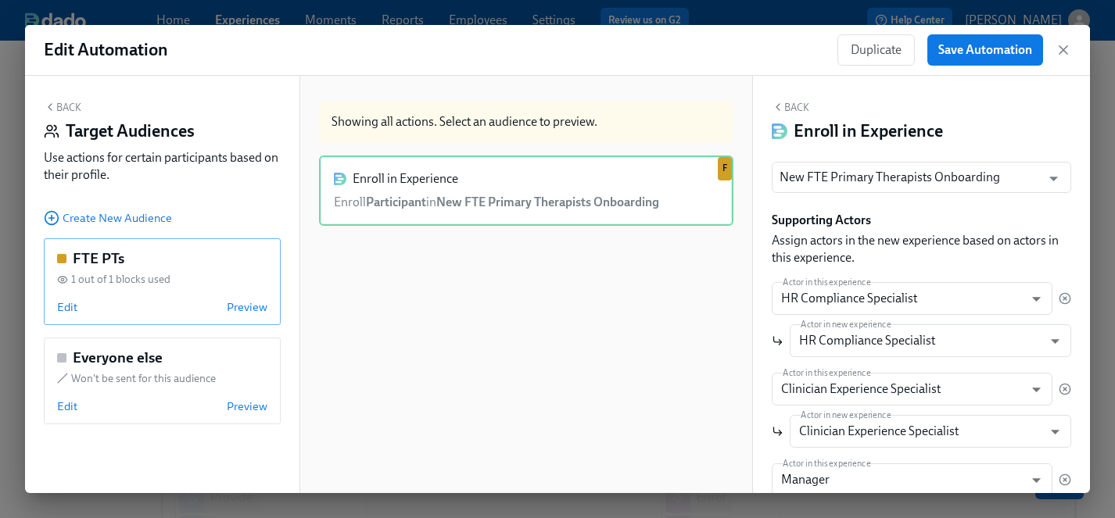
click at [104, 295] on div "FTE PTs 1 out of 1 blocks used Edit Preview" at bounding box center [162, 281] width 237 height 87
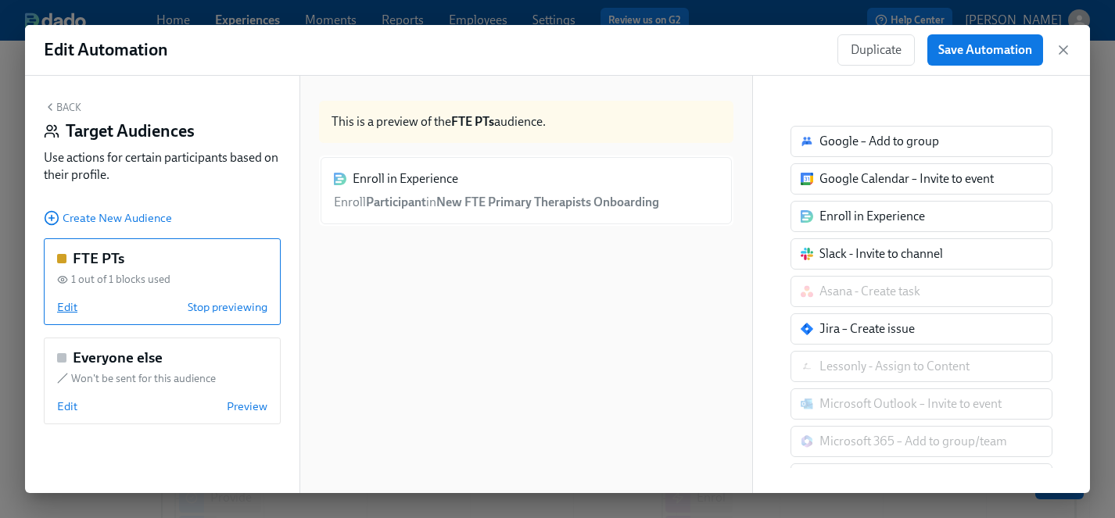
click at [64, 303] on span "Edit" at bounding box center [67, 307] width 20 height 16
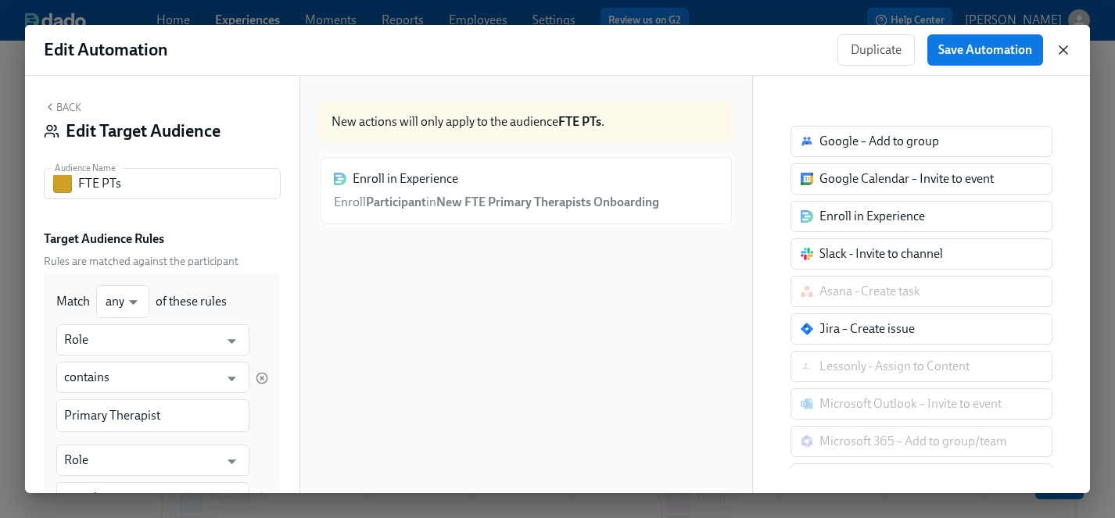
click at [1062, 45] on icon "button" at bounding box center [1063, 50] width 16 height 16
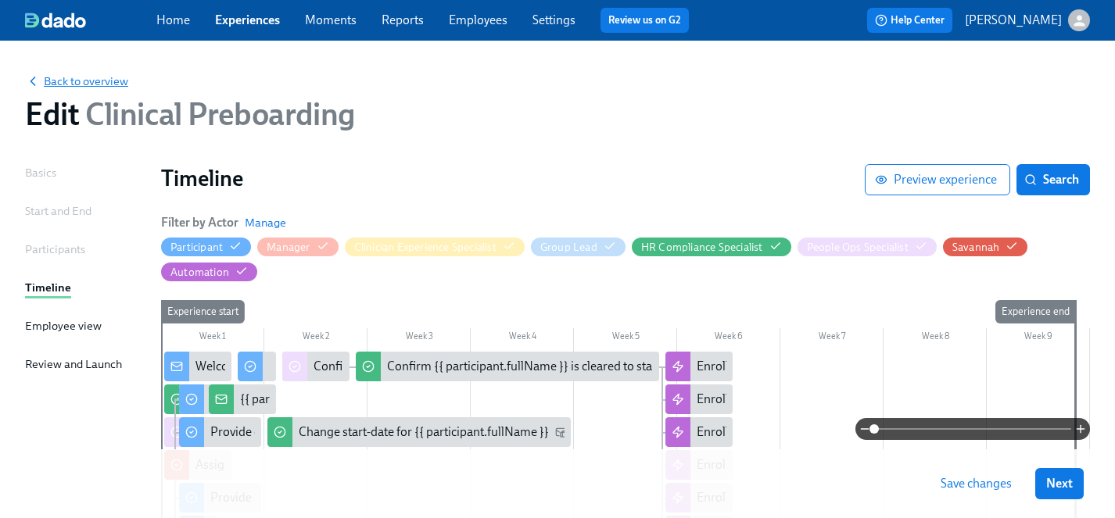
click at [87, 84] on span "Back to overview" at bounding box center [76, 81] width 103 height 16
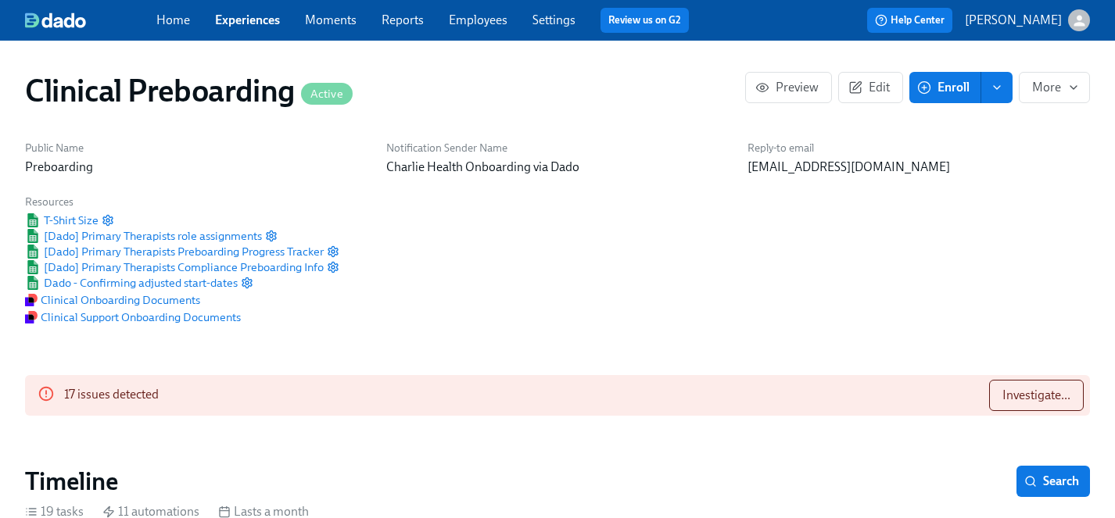
click at [242, 22] on link "Experiences" at bounding box center [247, 20] width 65 height 15
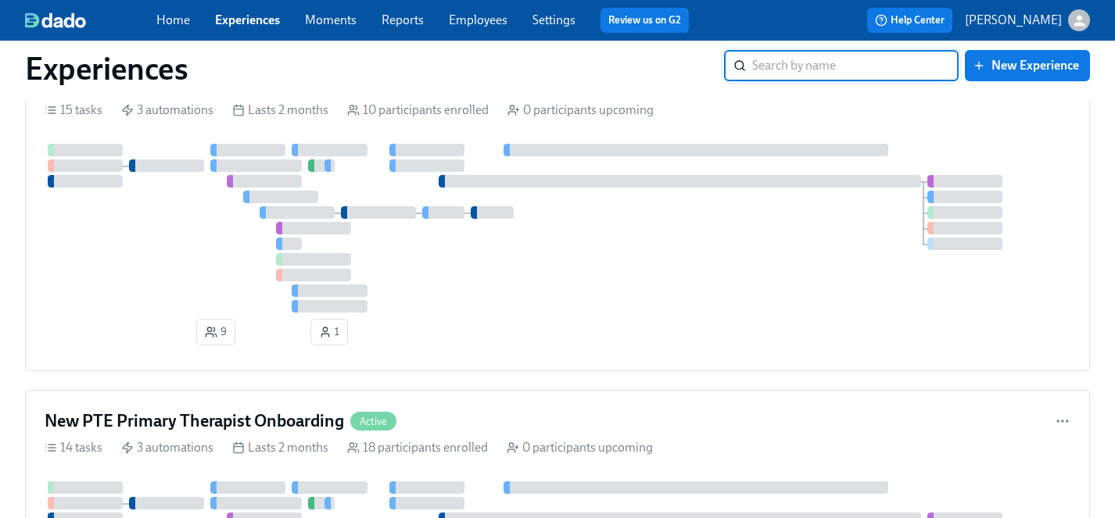
scroll to position [478, 0]
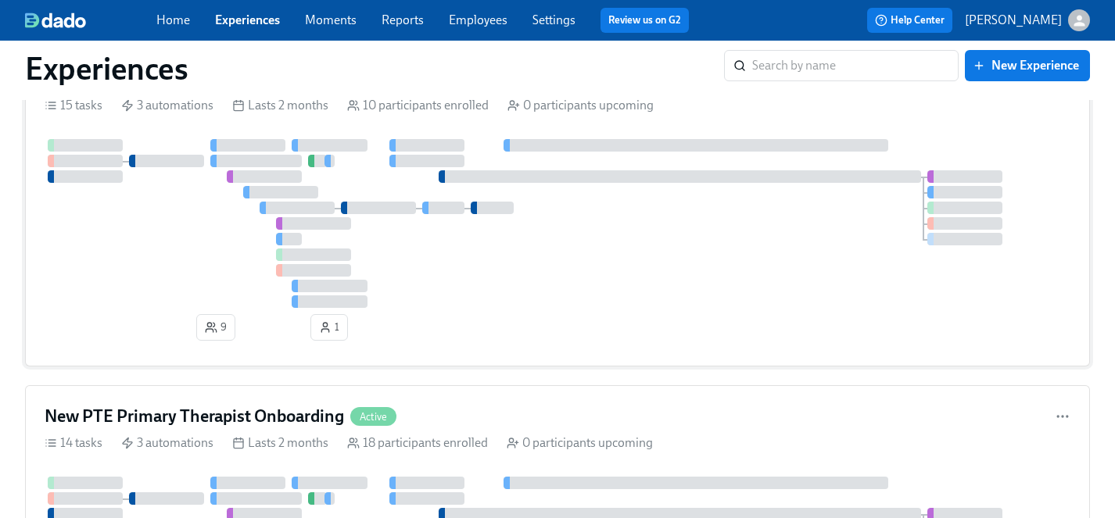
click at [541, 292] on div at bounding box center [557, 223] width 1025 height 169
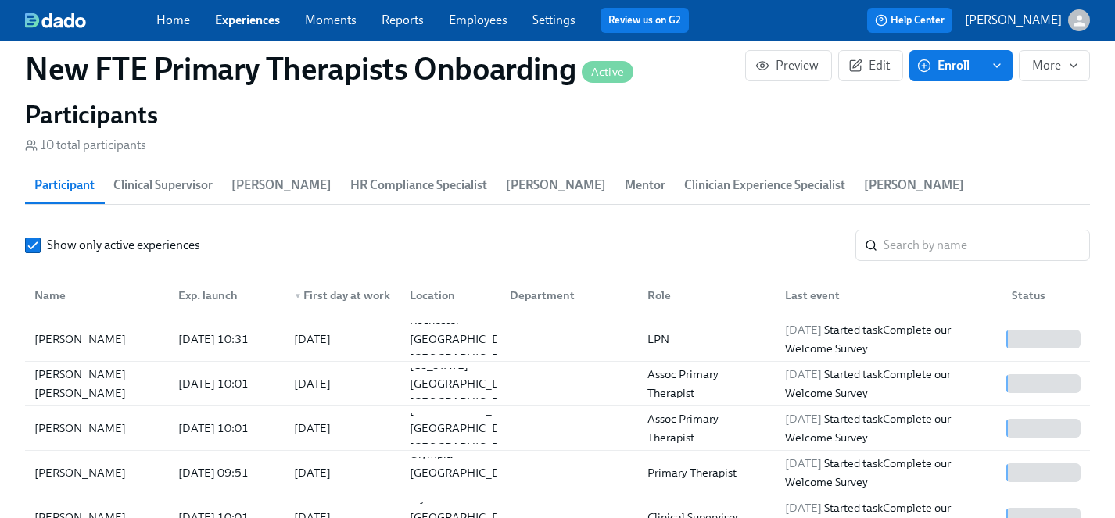
scroll to position [1467, 0]
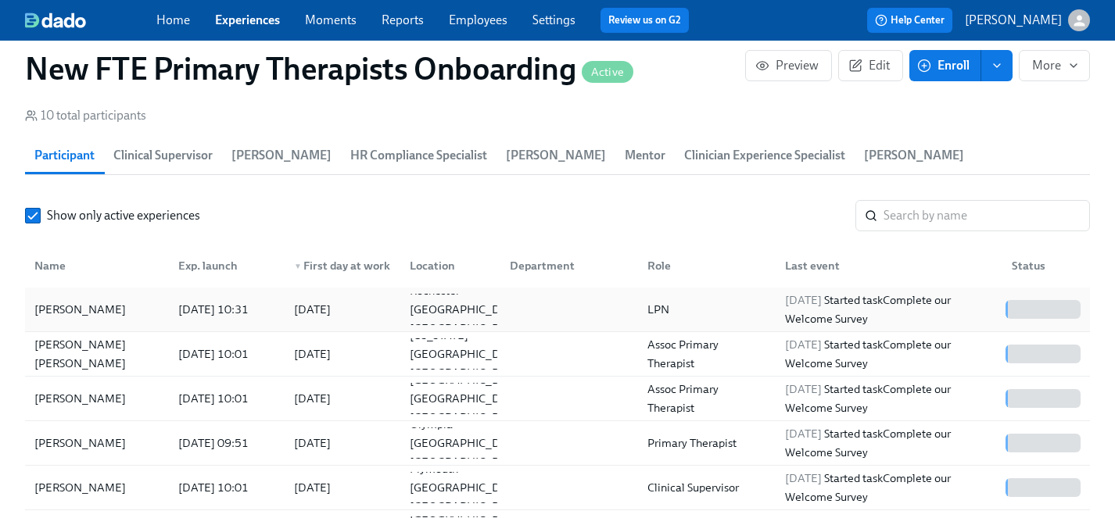
click at [81, 300] on div "[PERSON_NAME]" at bounding box center [80, 309] width 104 height 19
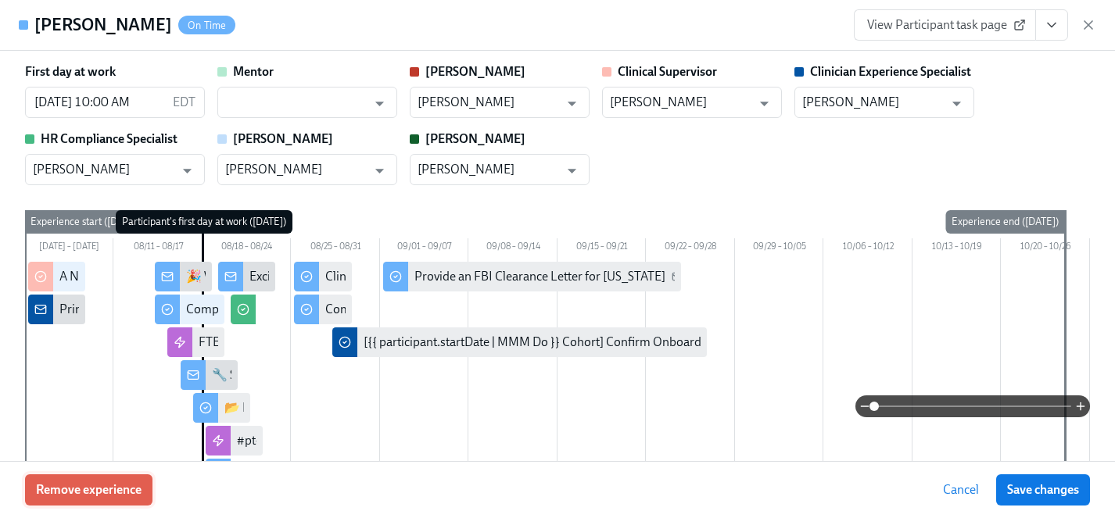
click at [101, 490] on span "Remove experience" at bounding box center [89, 490] width 106 height 16
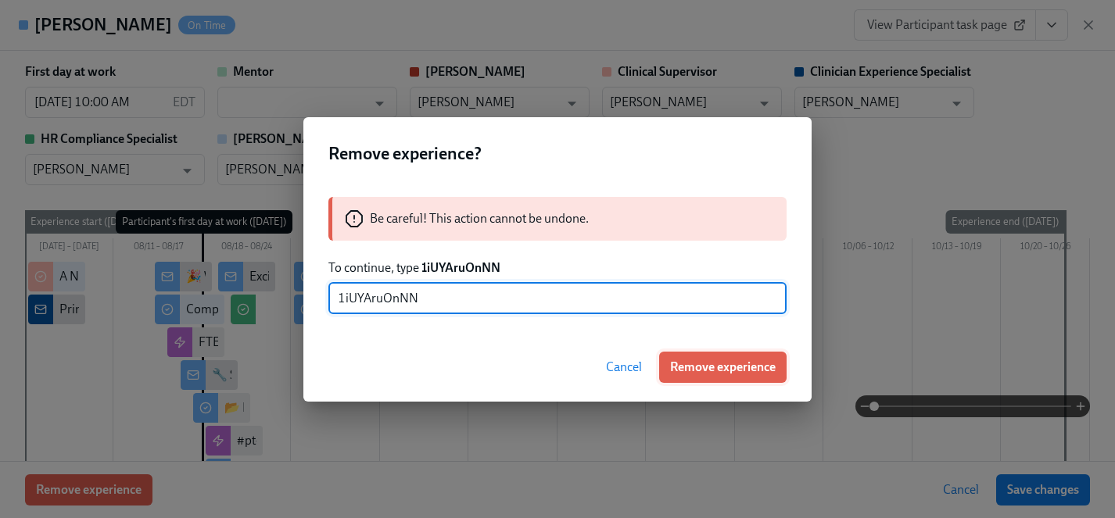
type input "1iUYAruOnNN"
click at [773, 370] on span "Remove experience" at bounding box center [723, 368] width 106 height 16
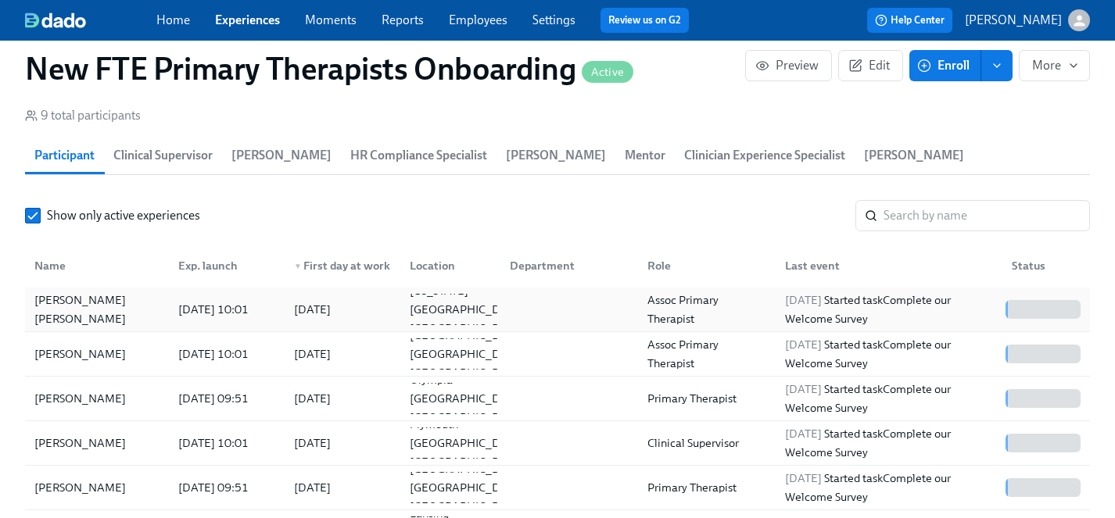
scroll to position [0, 3616]
click at [70, 291] on div "[PERSON_NAME] [PERSON_NAME]" at bounding box center [97, 310] width 138 height 38
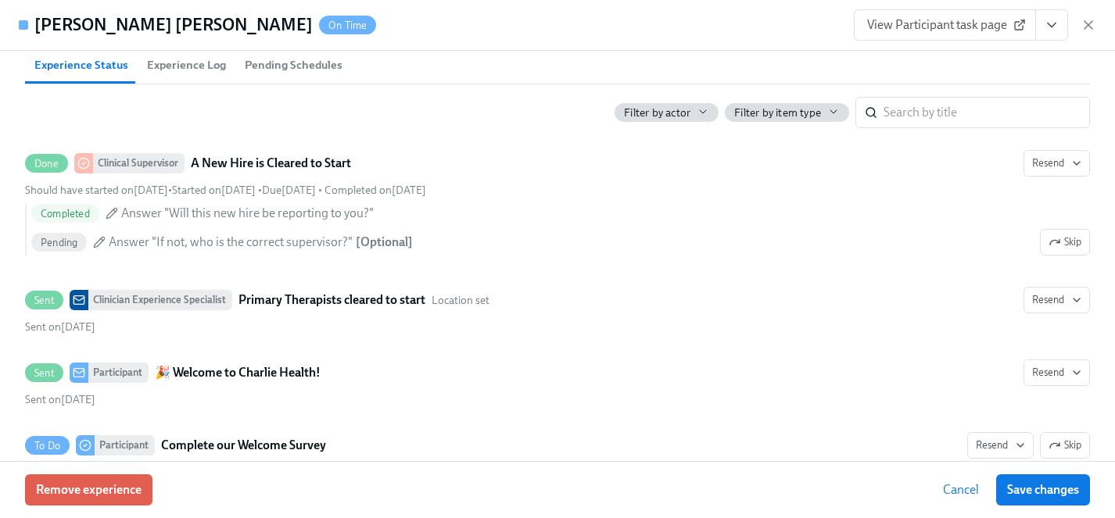
scroll to position [657, 0]
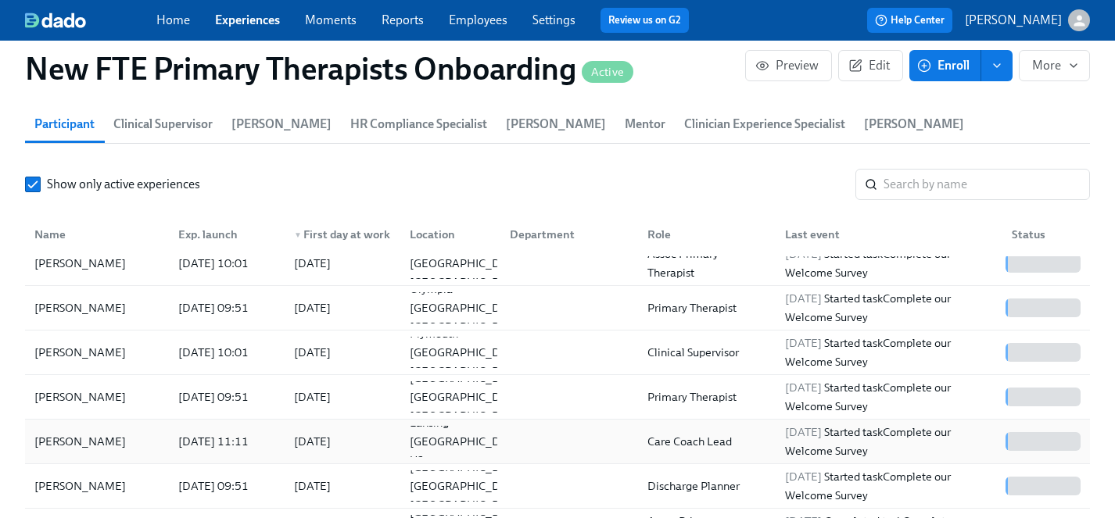
scroll to position [1499, 0]
click at [56, 431] on div "[PERSON_NAME]" at bounding box center [80, 440] width 104 height 19
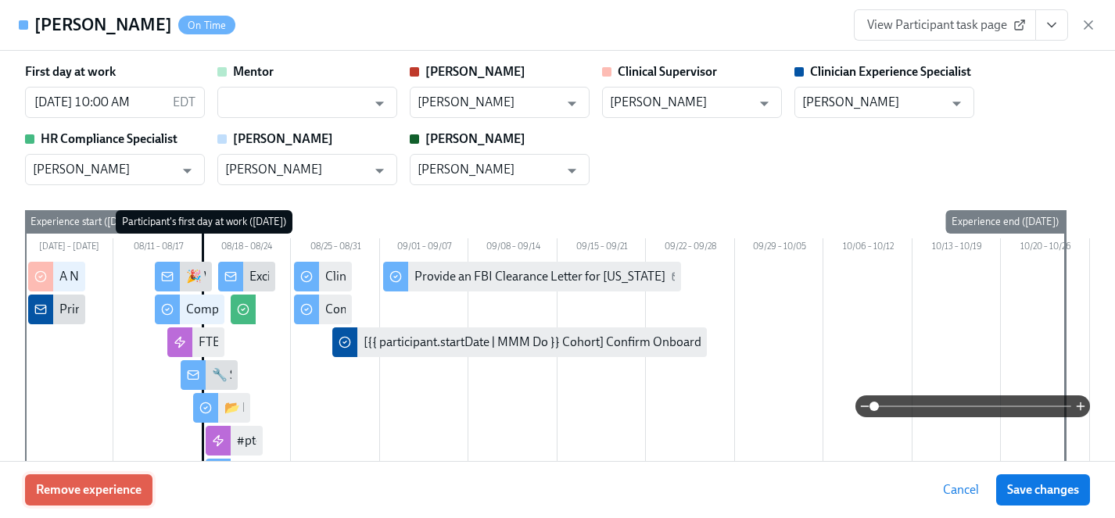
click at [122, 490] on span "Remove experience" at bounding box center [89, 490] width 106 height 16
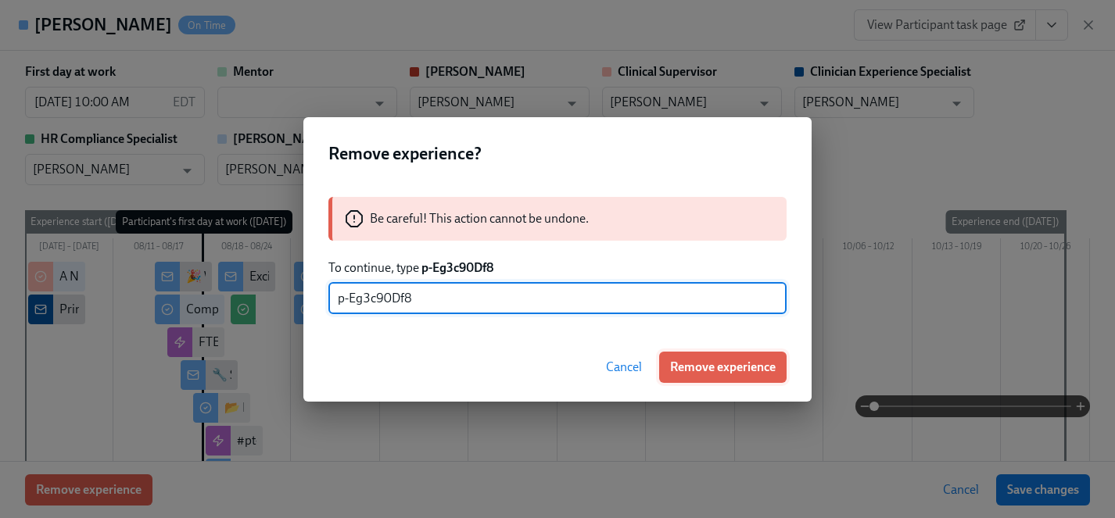
type input "p-Eg3c90Df8"
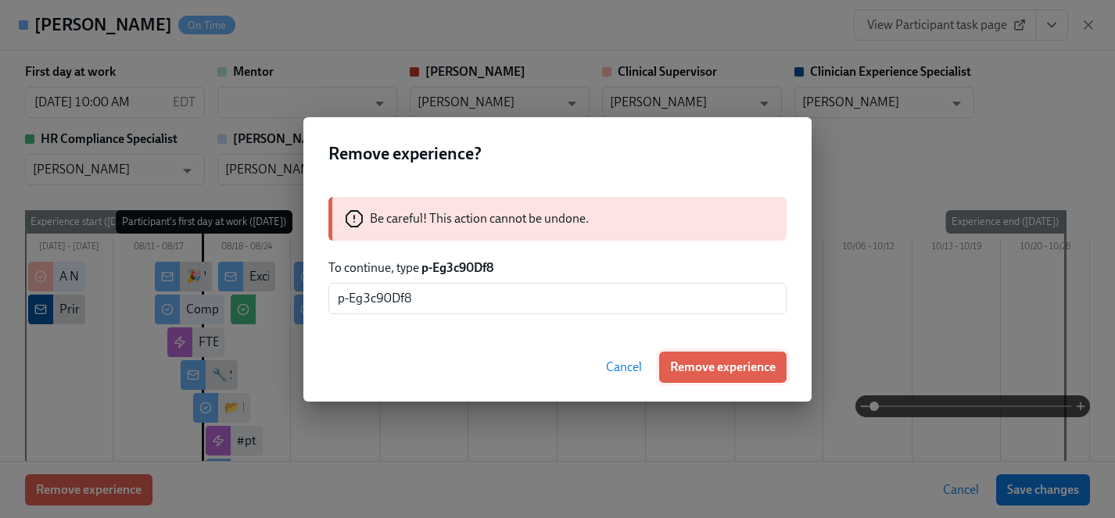
click at [764, 367] on span "Remove experience" at bounding box center [723, 368] width 106 height 16
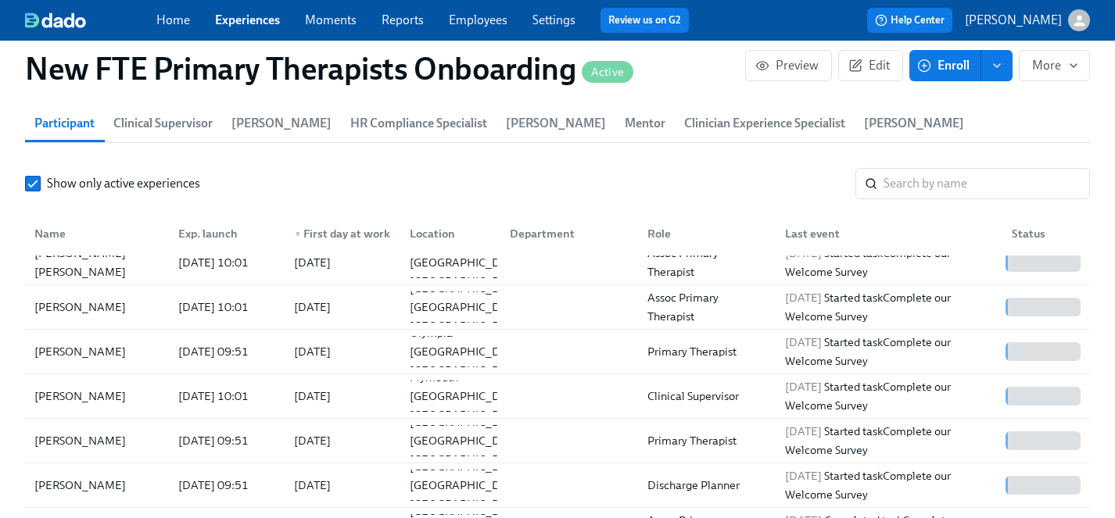
scroll to position [15, 0]
click at [73, 476] on div "[PERSON_NAME]" at bounding box center [80, 485] width 104 height 19
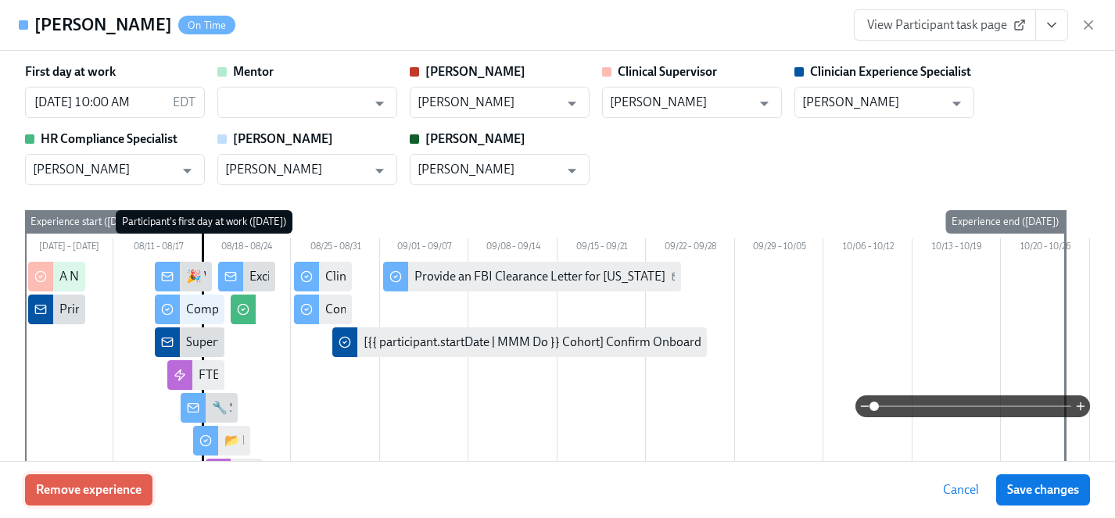
click at [113, 496] on span "Remove experience" at bounding box center [89, 490] width 106 height 16
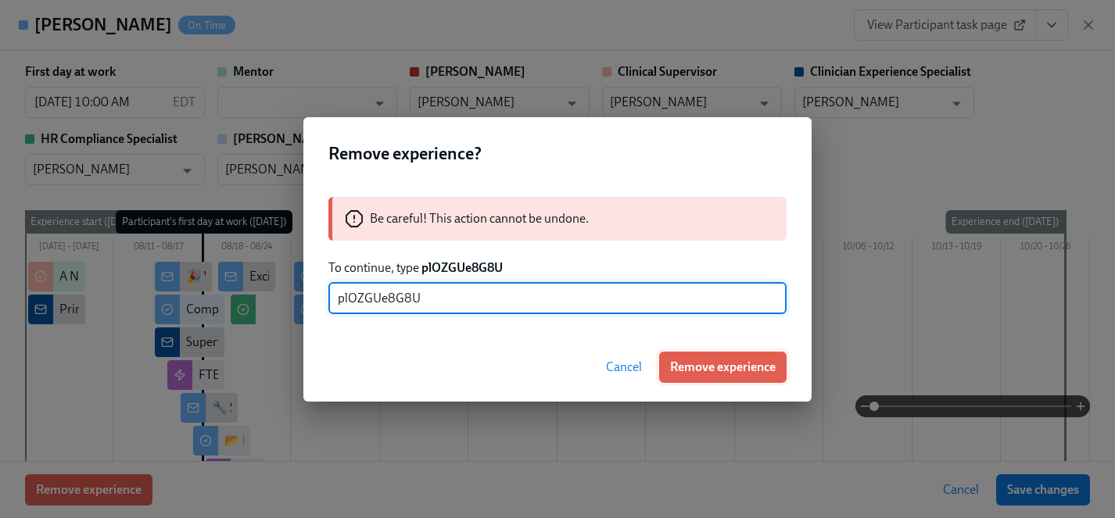
type input "plOZGUe8G8U"
click at [751, 361] on span "Remove experience" at bounding box center [723, 368] width 106 height 16
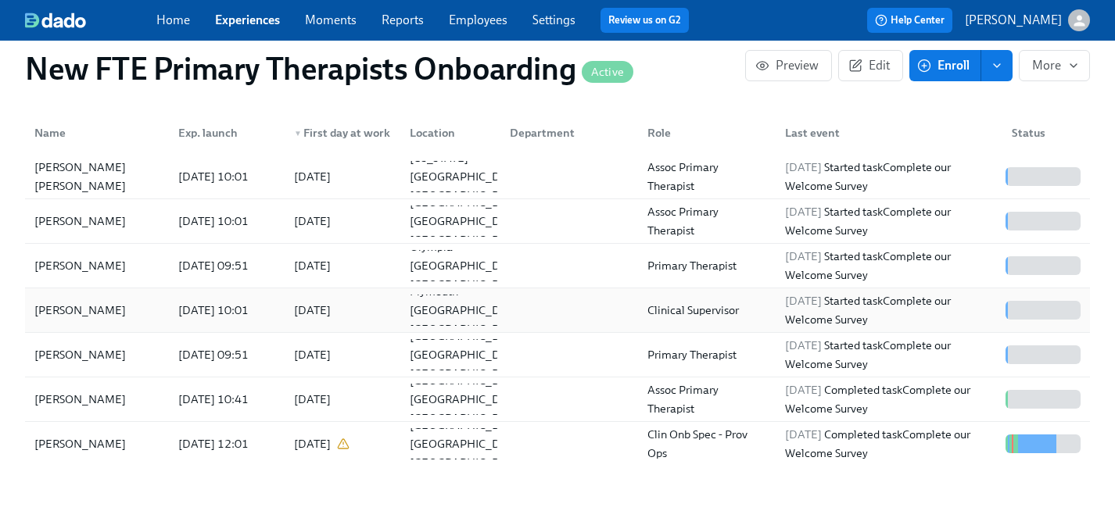
scroll to position [1609, 0]
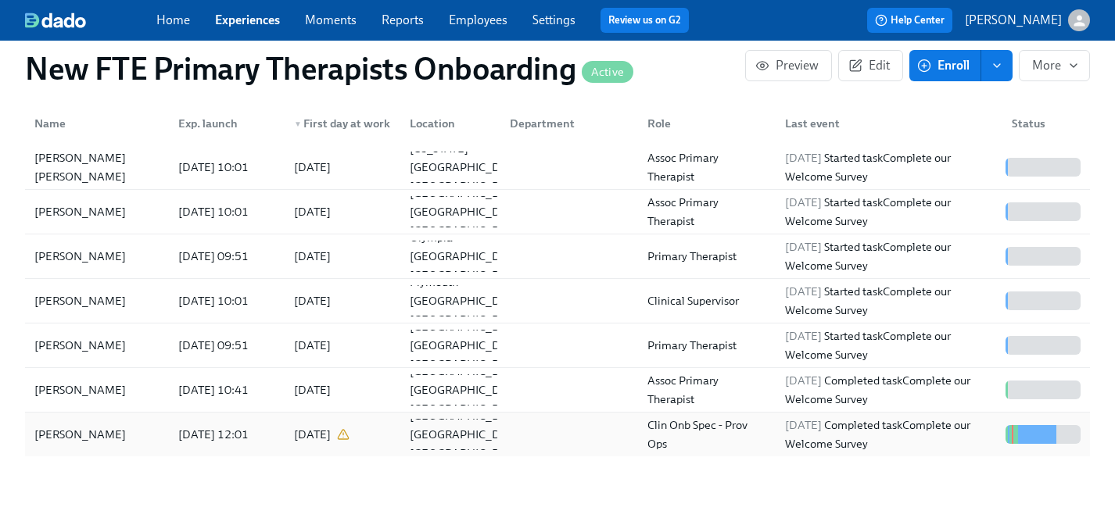
click at [66, 425] on div "[PERSON_NAME]" at bounding box center [80, 434] width 104 height 19
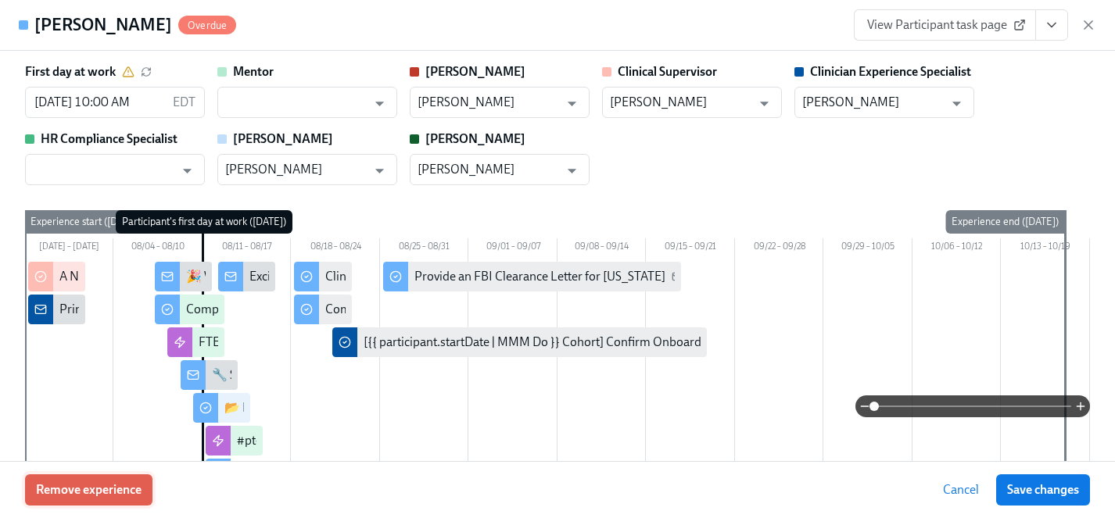
click at [112, 487] on span "Remove experience" at bounding box center [89, 490] width 106 height 16
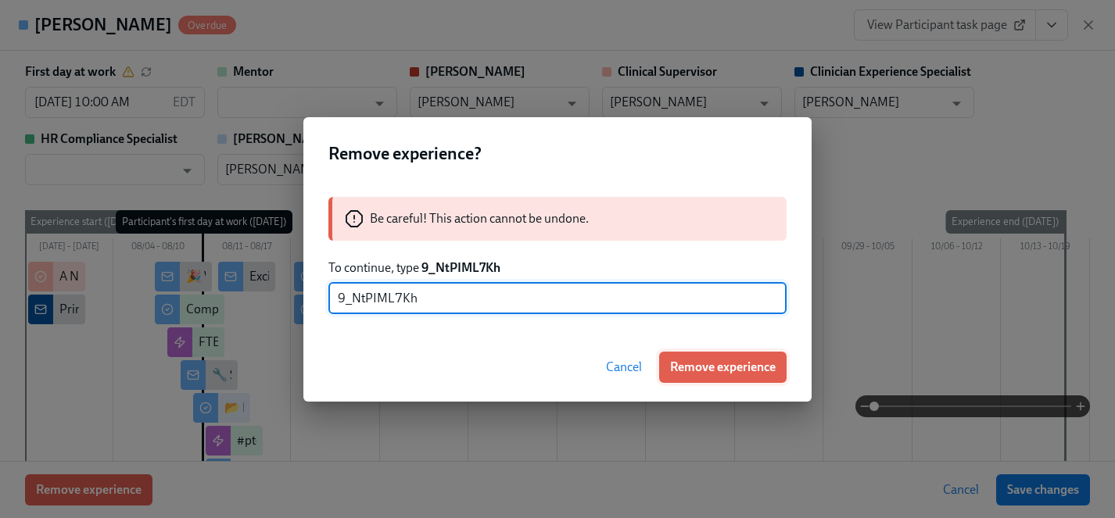
type input "9_NtPIML7Kh"
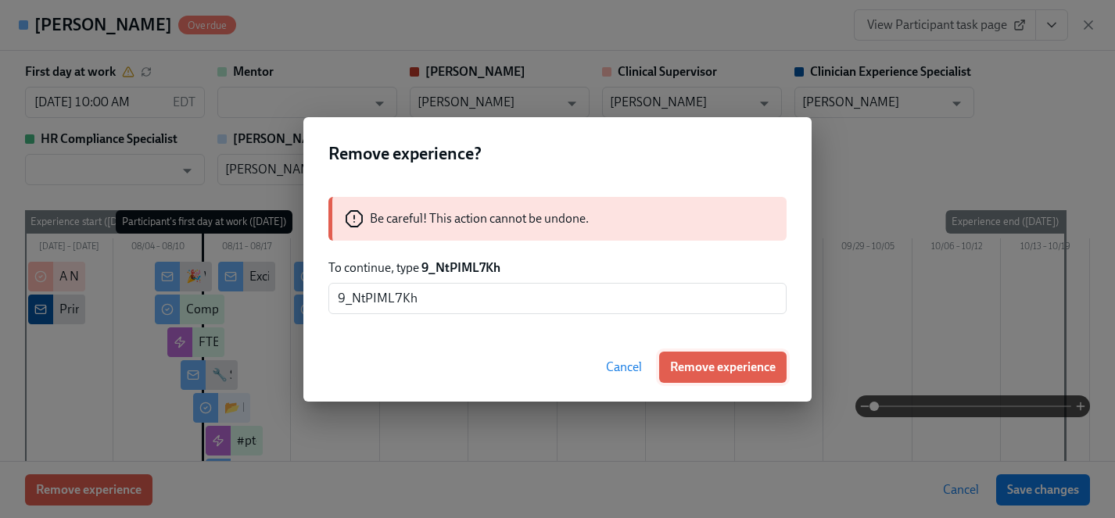
click at [743, 367] on span "Remove experience" at bounding box center [723, 368] width 106 height 16
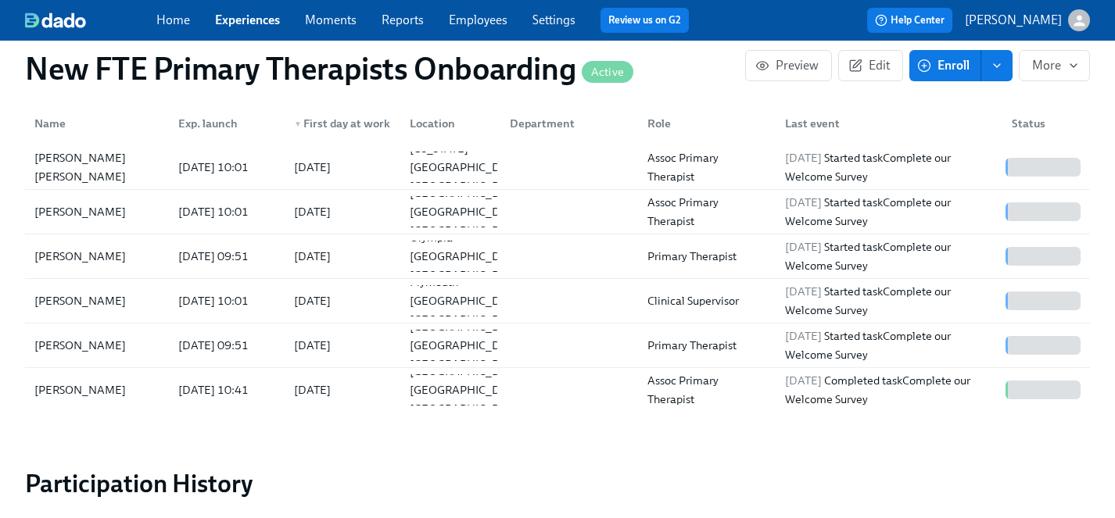
scroll to position [0, 1640]
click at [79, 381] on div "[PERSON_NAME]" at bounding box center [80, 390] width 104 height 19
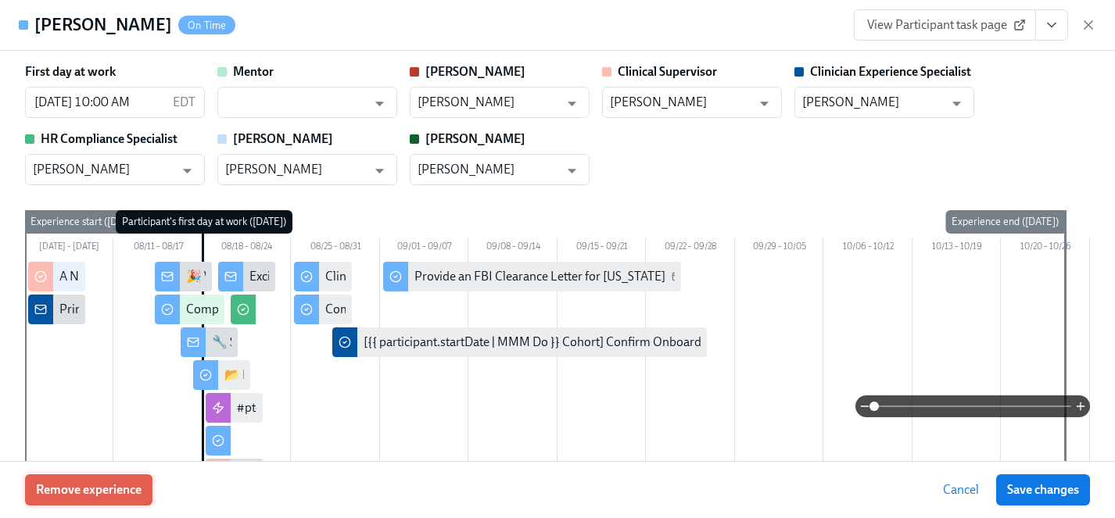
click at [107, 492] on span "Remove experience" at bounding box center [89, 490] width 106 height 16
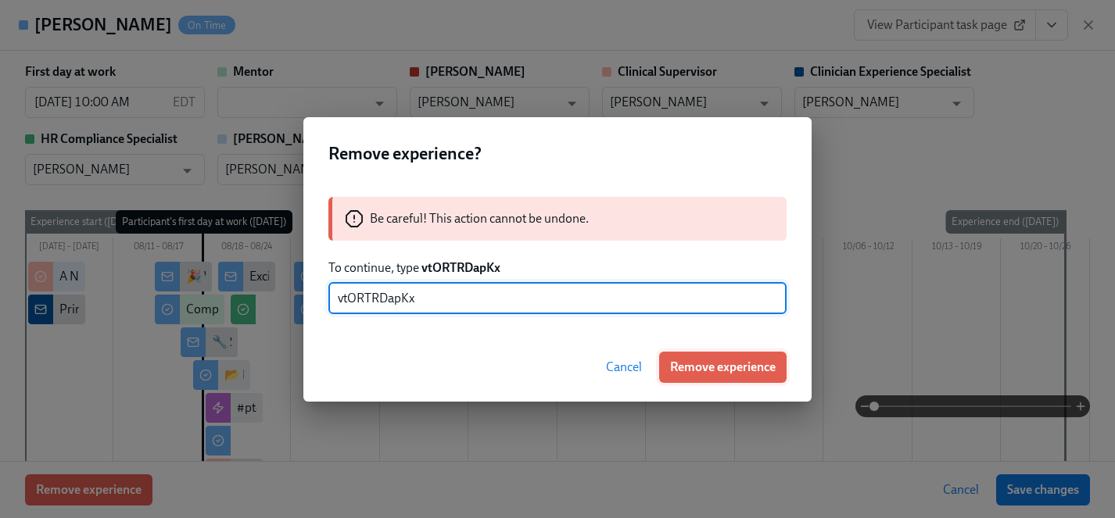
type input "vtORTRDapKx"
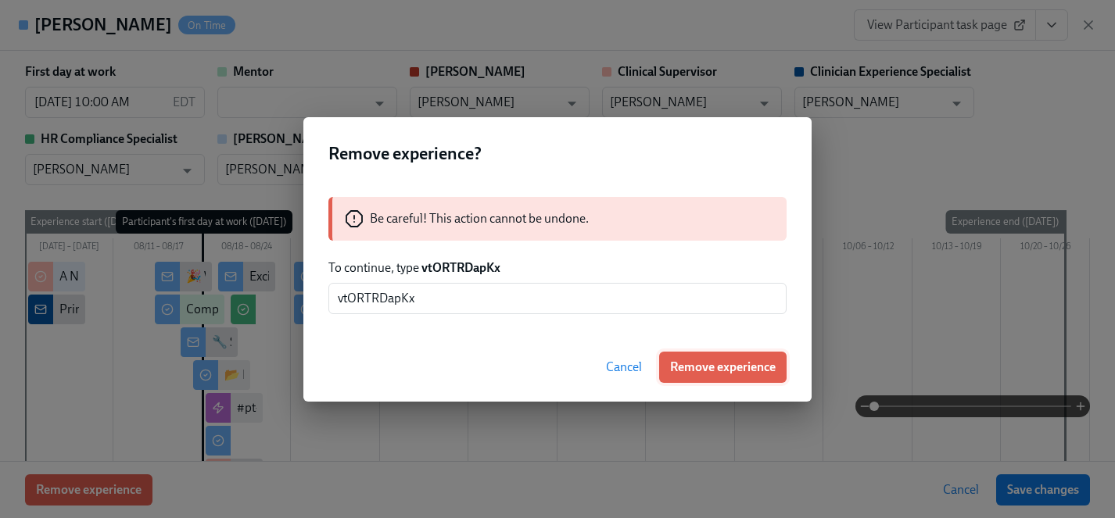
click at [728, 367] on span "Remove experience" at bounding box center [723, 368] width 106 height 16
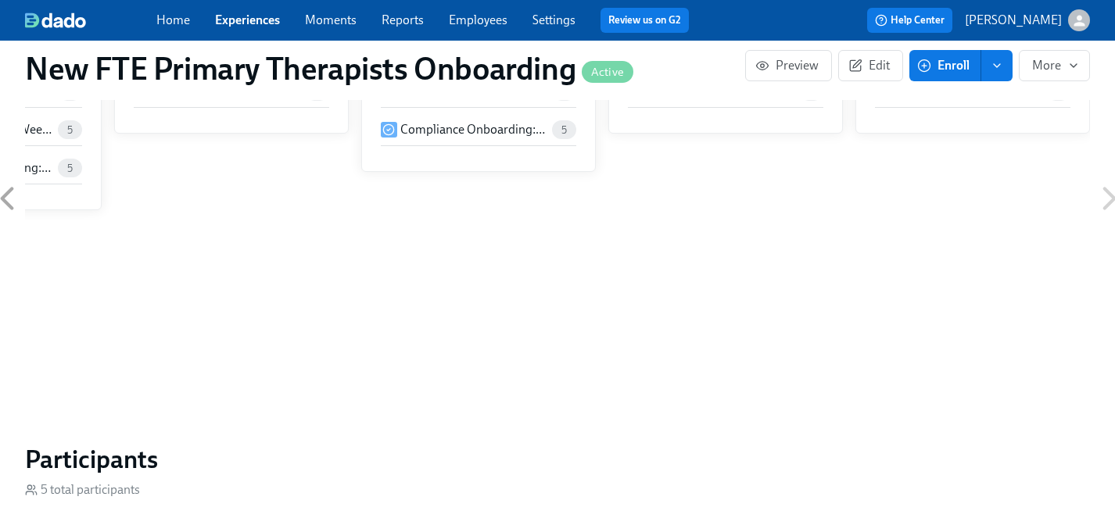
scroll to position [1078, 0]
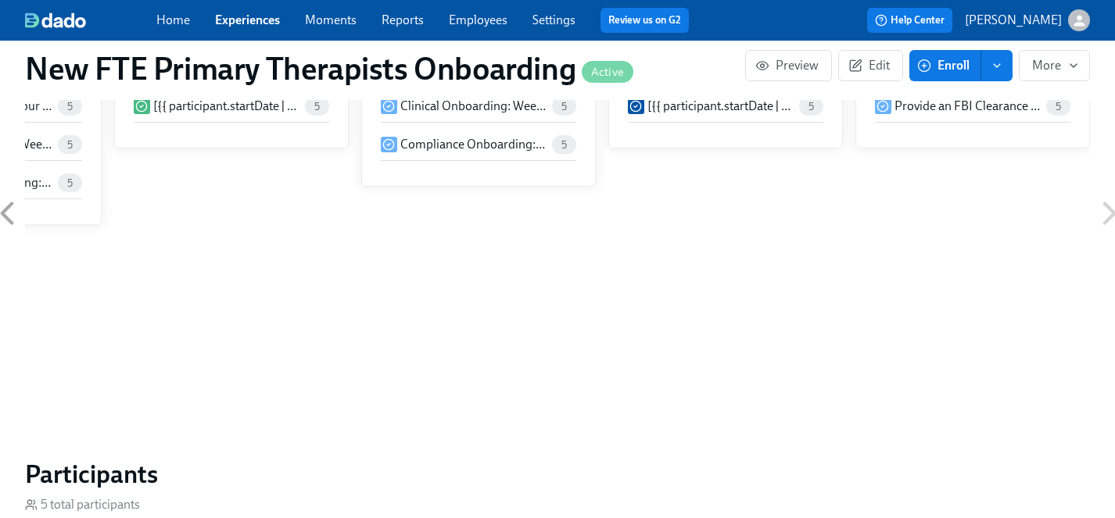
click at [255, 20] on link "Experiences" at bounding box center [247, 20] width 65 height 15
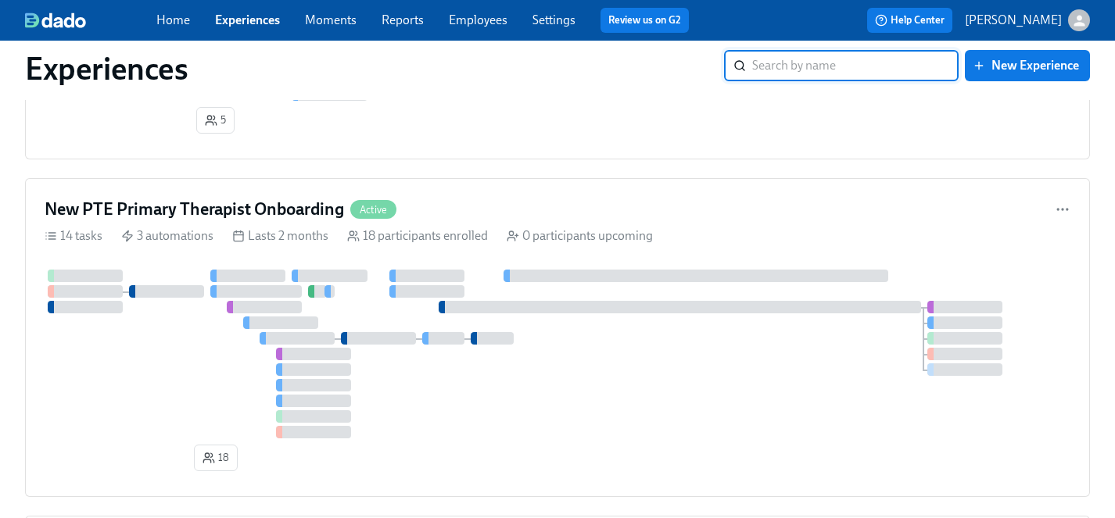
scroll to position [705, 0]
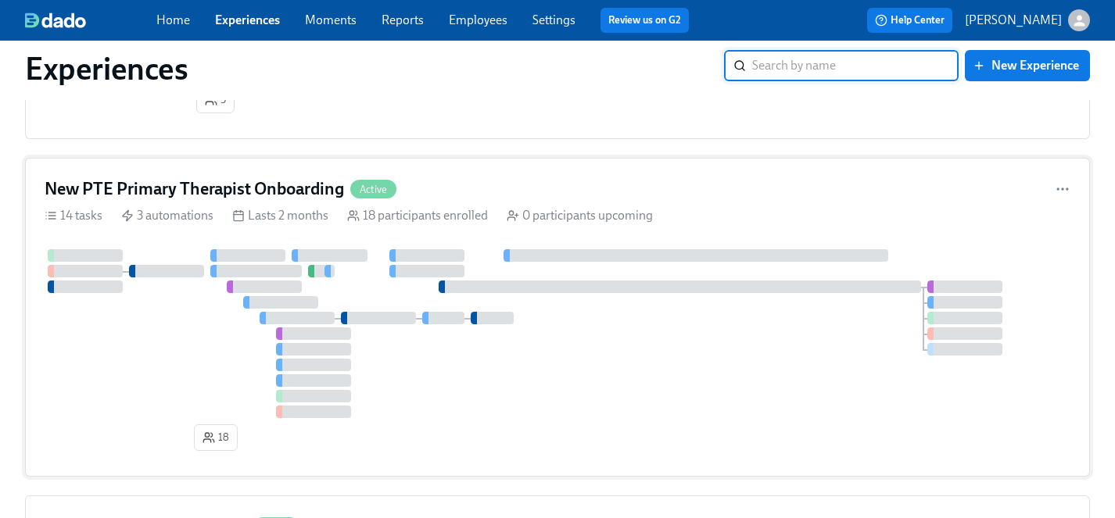
click at [199, 374] on div at bounding box center [557, 333] width 1025 height 169
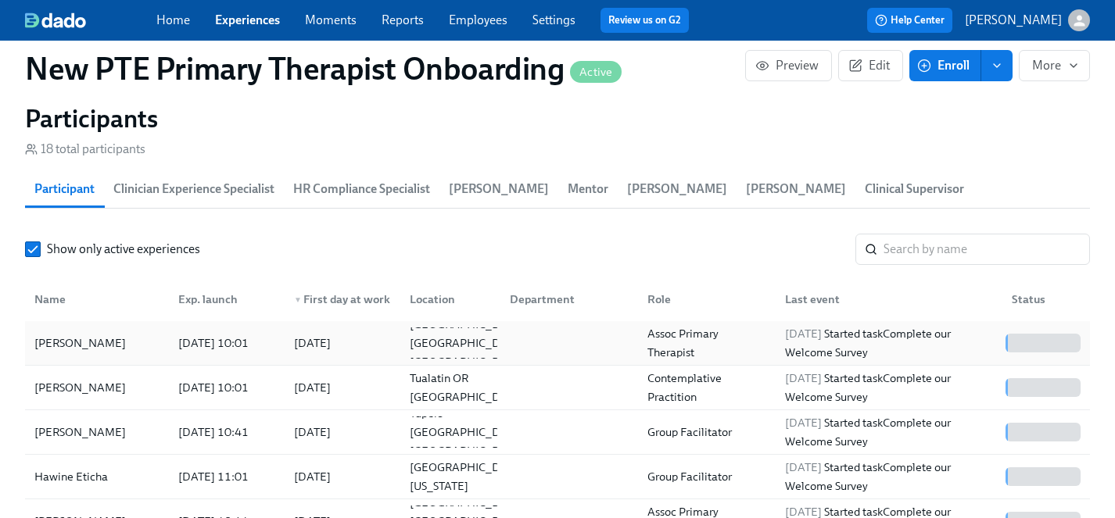
click at [87, 334] on div "[PERSON_NAME]" at bounding box center [80, 343] width 104 height 19
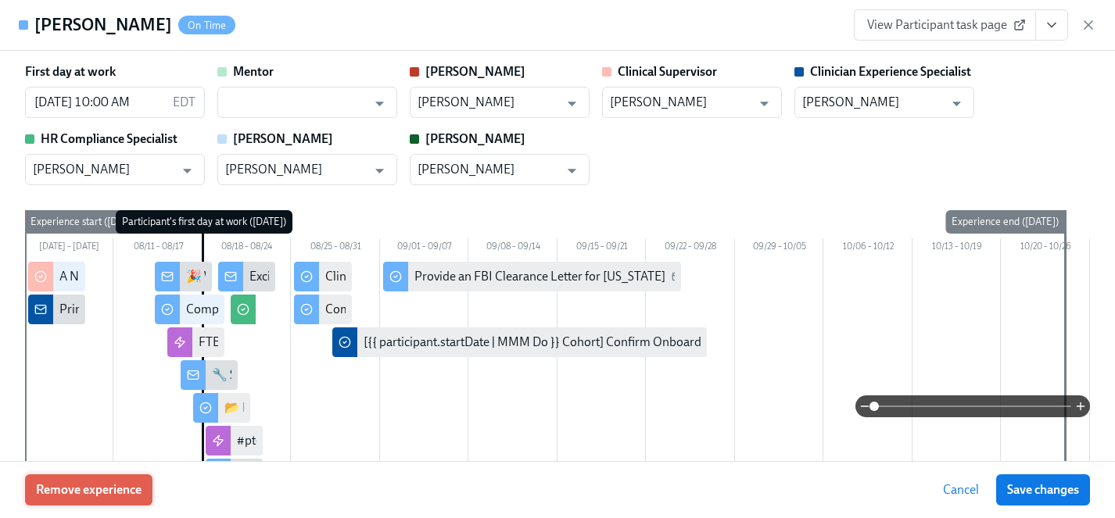
click at [116, 488] on span "Remove experience" at bounding box center [89, 490] width 106 height 16
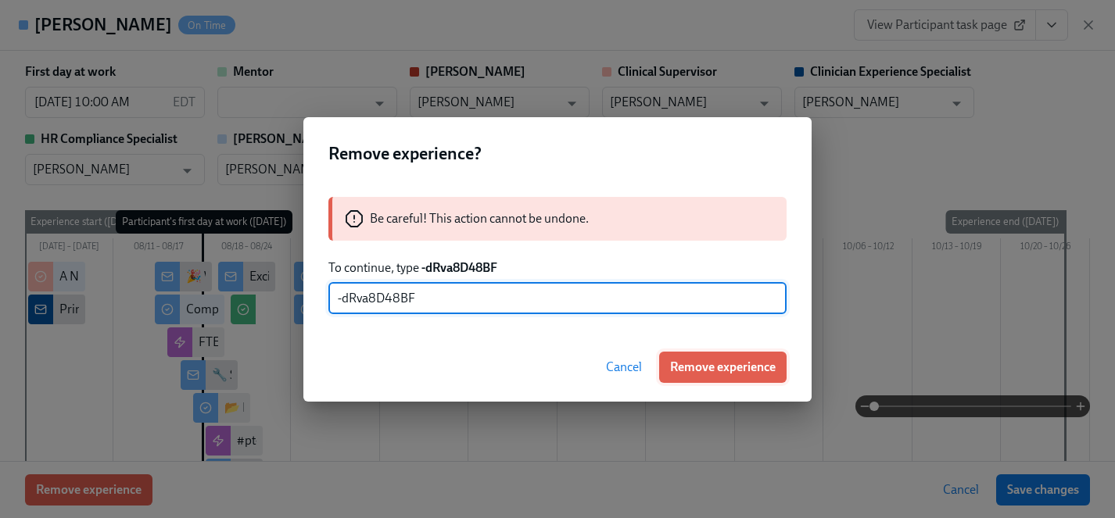
type input "-dRva8D48BF"
click at [698, 365] on span "Remove experience" at bounding box center [723, 368] width 106 height 16
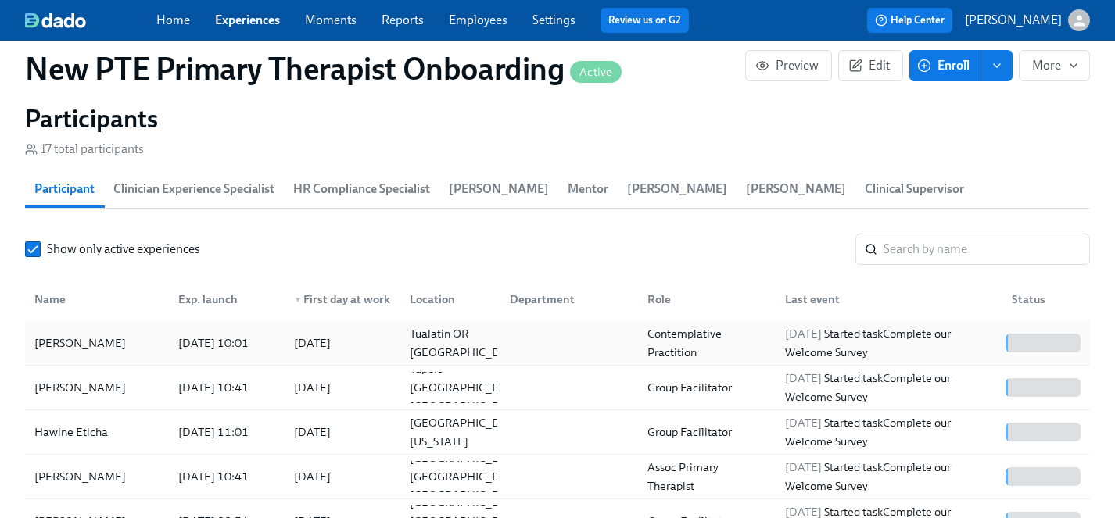
scroll to position [0, 481]
click at [82, 334] on div "[PERSON_NAME]" at bounding box center [80, 343] width 104 height 19
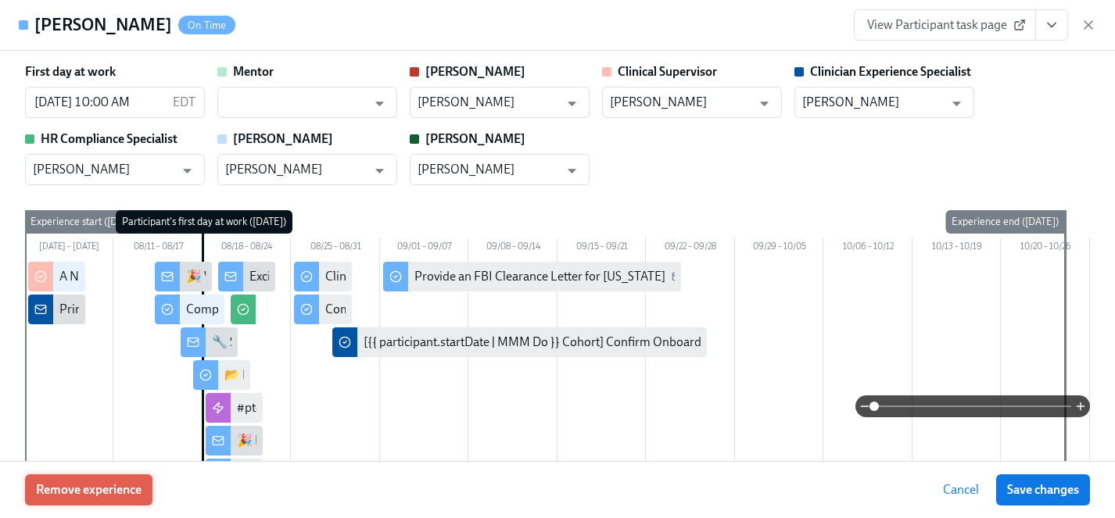
click at [100, 483] on span "Remove experience" at bounding box center [89, 490] width 106 height 16
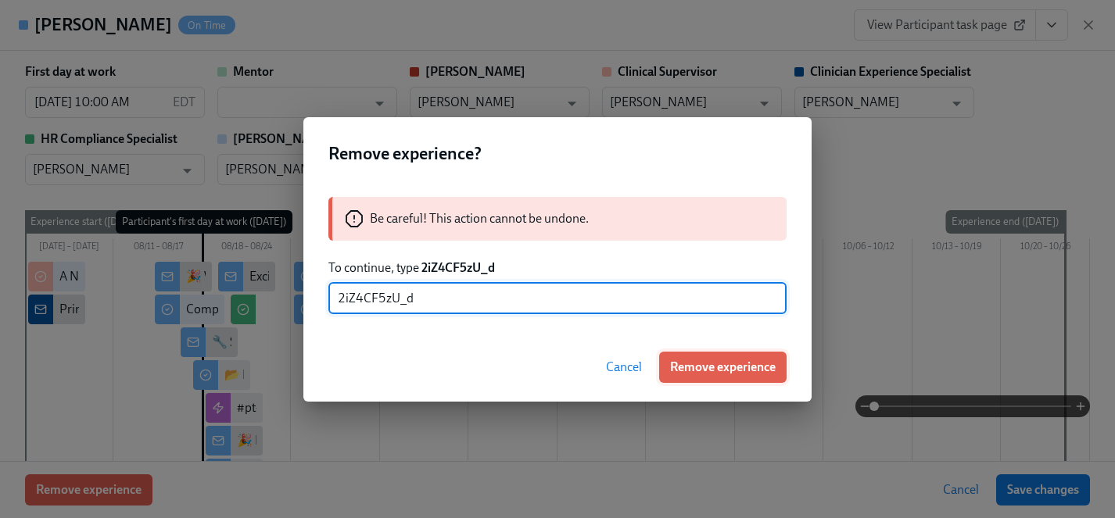
type input "2iZ4CF5zU_d"
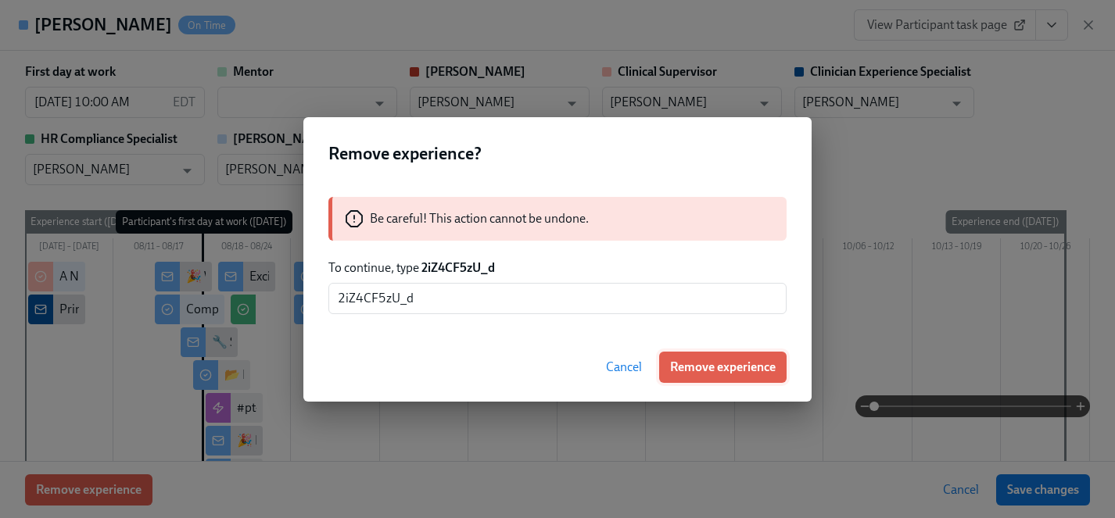
click at [723, 370] on span "Remove experience" at bounding box center [723, 368] width 106 height 16
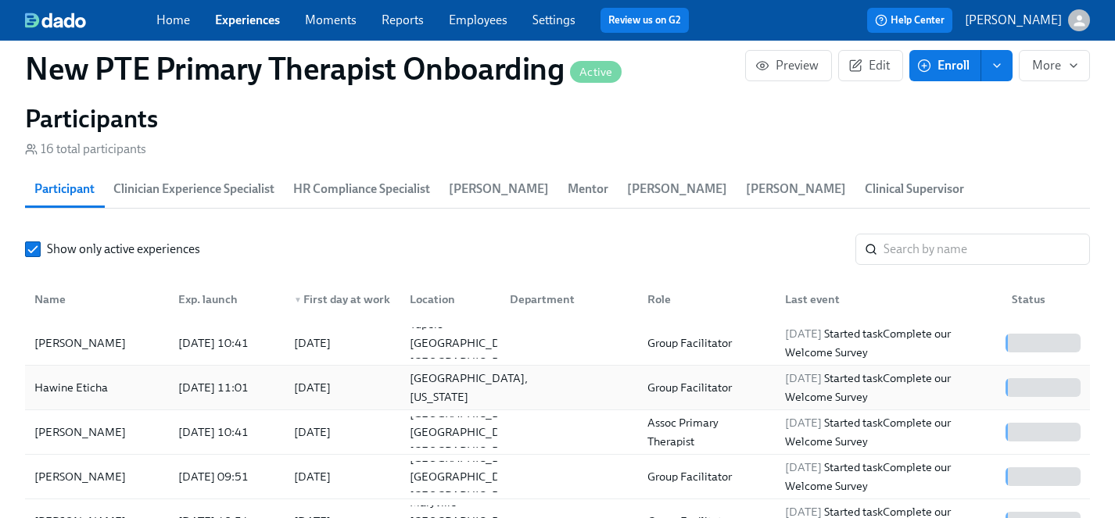
scroll to position [0, 722]
click at [66, 334] on div "[PERSON_NAME]" at bounding box center [80, 343] width 104 height 19
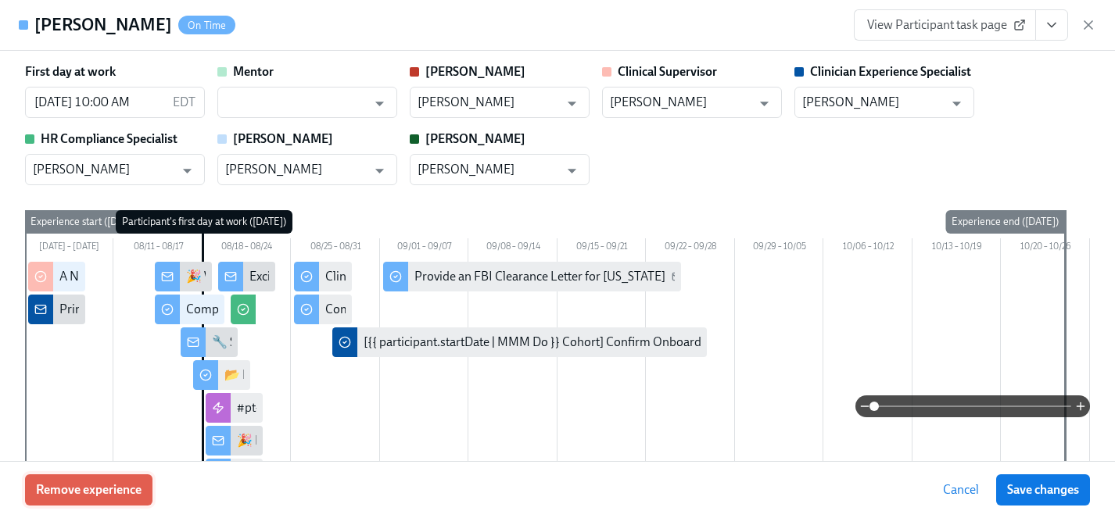
click at [116, 487] on span "Remove experience" at bounding box center [89, 490] width 106 height 16
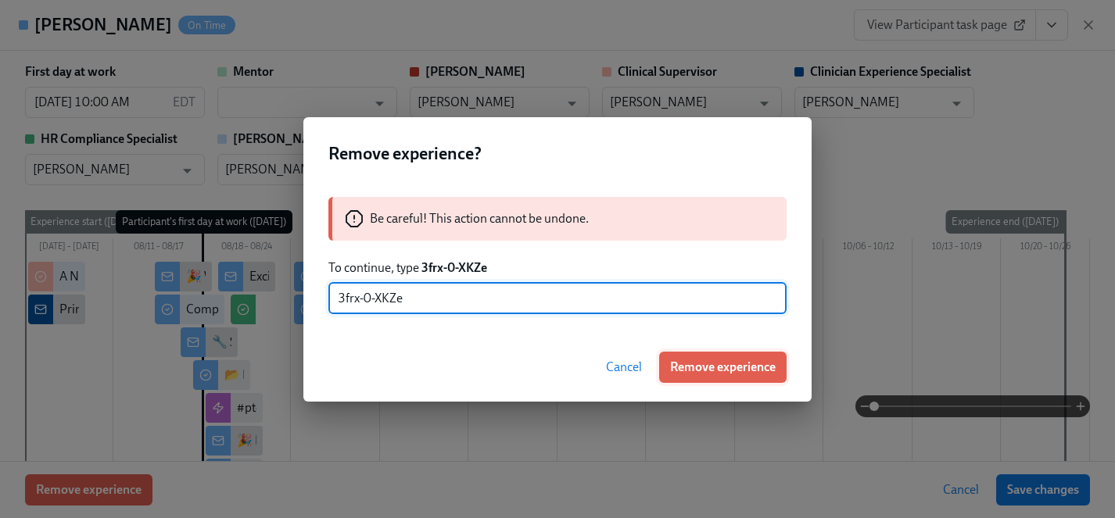
type input "3frx-0-XKZe"
click at [728, 368] on span "Remove experience" at bounding box center [723, 368] width 106 height 16
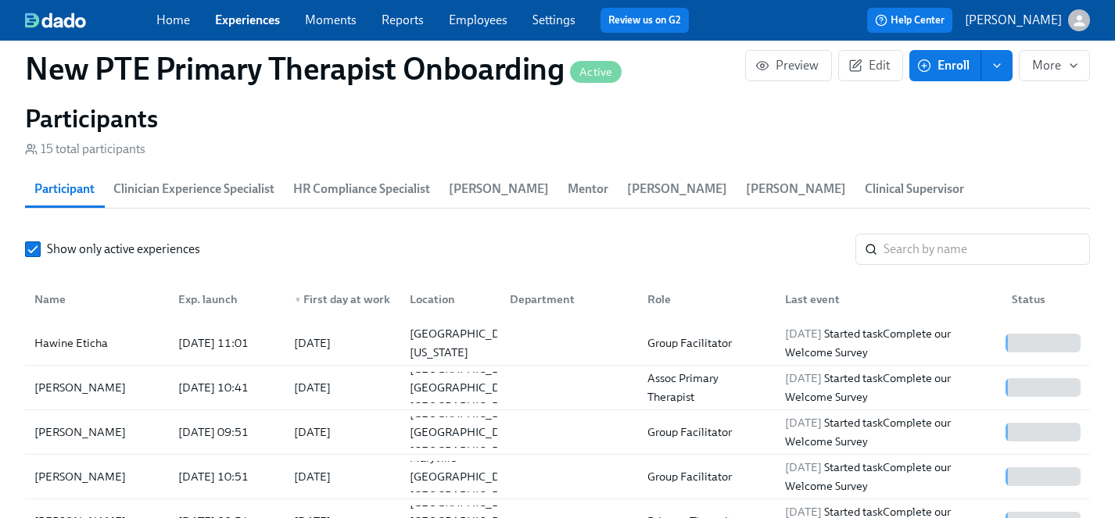
scroll to position [0, 963]
click at [71, 334] on div "Hawine Eticha" at bounding box center [71, 343] width 86 height 19
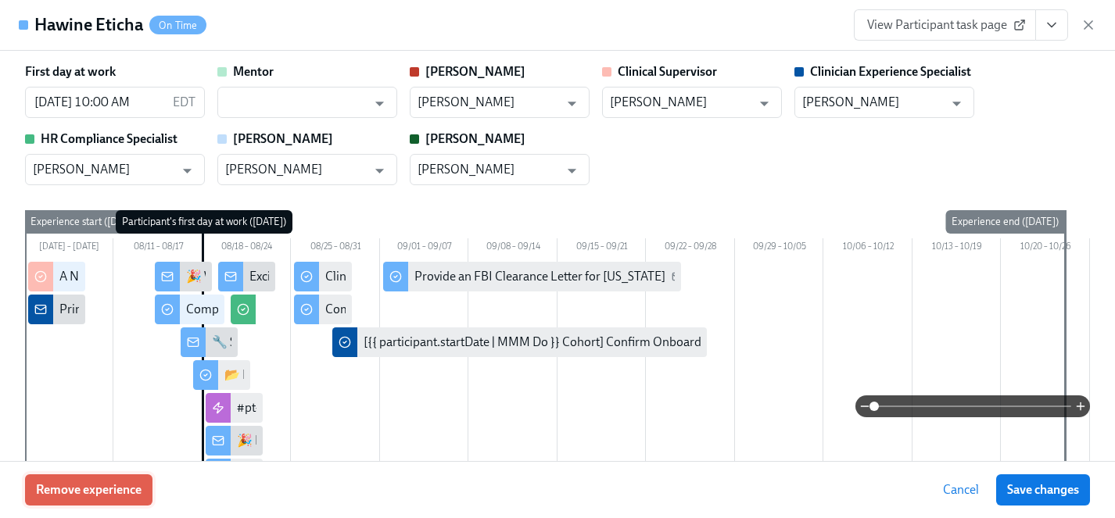
click at [110, 489] on span "Remove experience" at bounding box center [89, 490] width 106 height 16
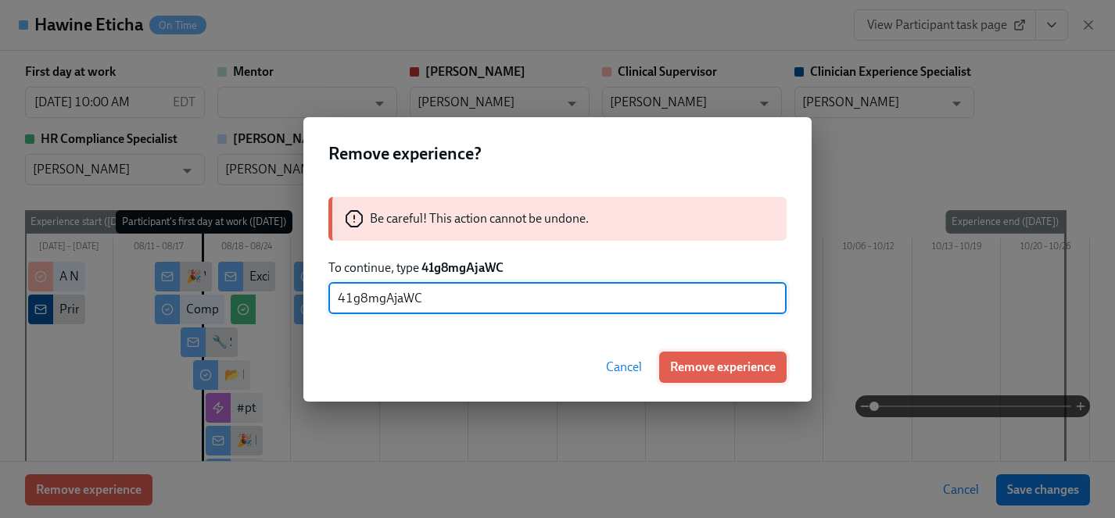
type input "41g8mgAjaWC"
click at [718, 369] on span "Remove experience" at bounding box center [723, 368] width 106 height 16
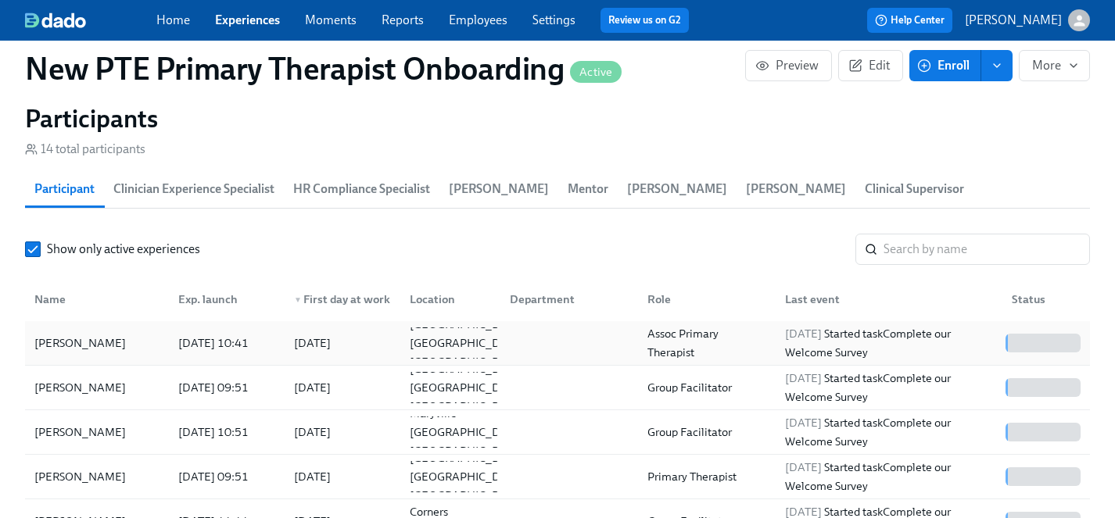
scroll to position [0, 1204]
click at [75, 378] on div "[PERSON_NAME]" at bounding box center [80, 387] width 104 height 19
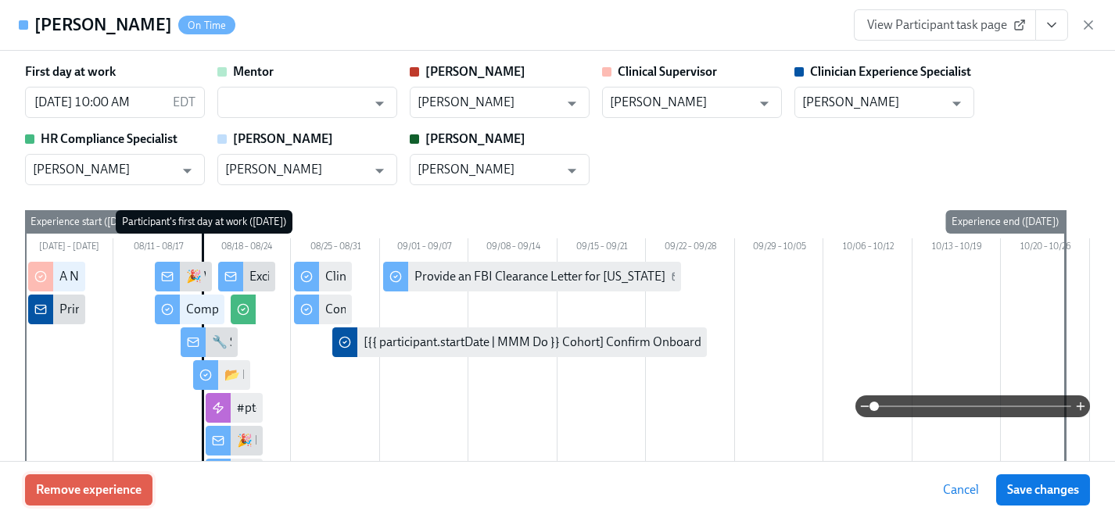
click at [116, 485] on span "Remove experience" at bounding box center [89, 490] width 106 height 16
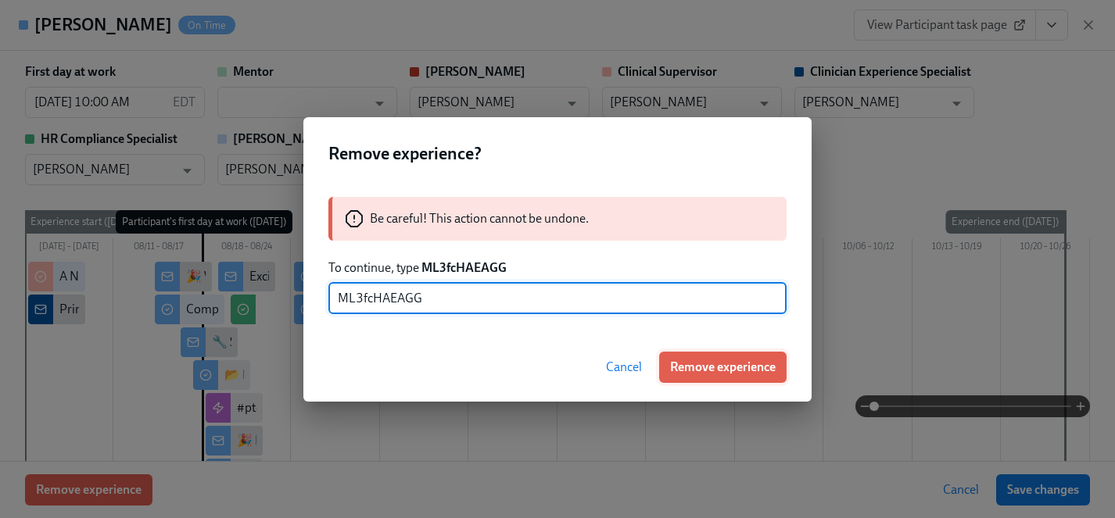
type input "ML3fcHAEAGG"
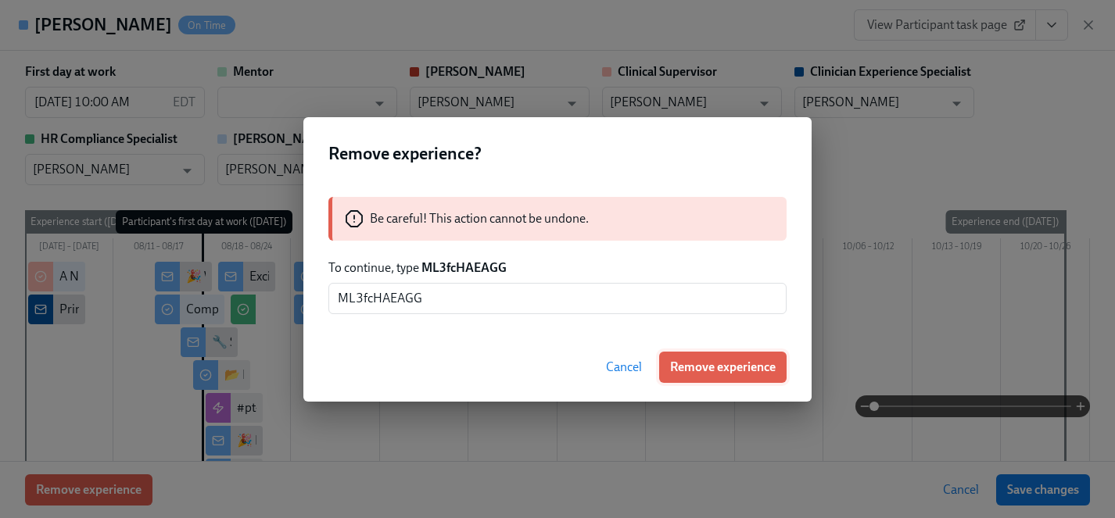
click at [703, 367] on span "Remove experience" at bounding box center [723, 368] width 106 height 16
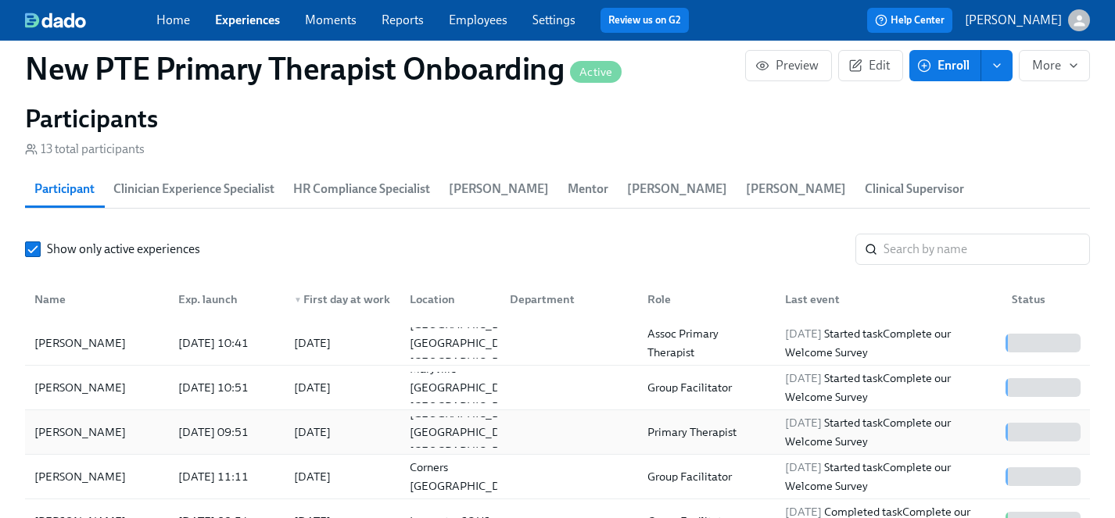
scroll to position [0, 1444]
click at [66, 378] on div "[PERSON_NAME]" at bounding box center [80, 387] width 104 height 19
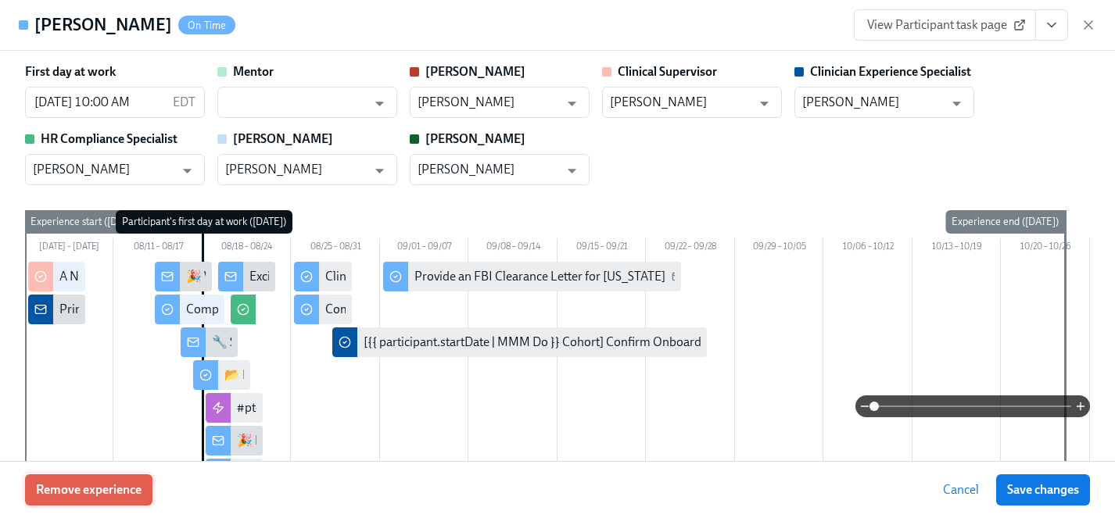
click at [124, 485] on span "Remove experience" at bounding box center [89, 490] width 106 height 16
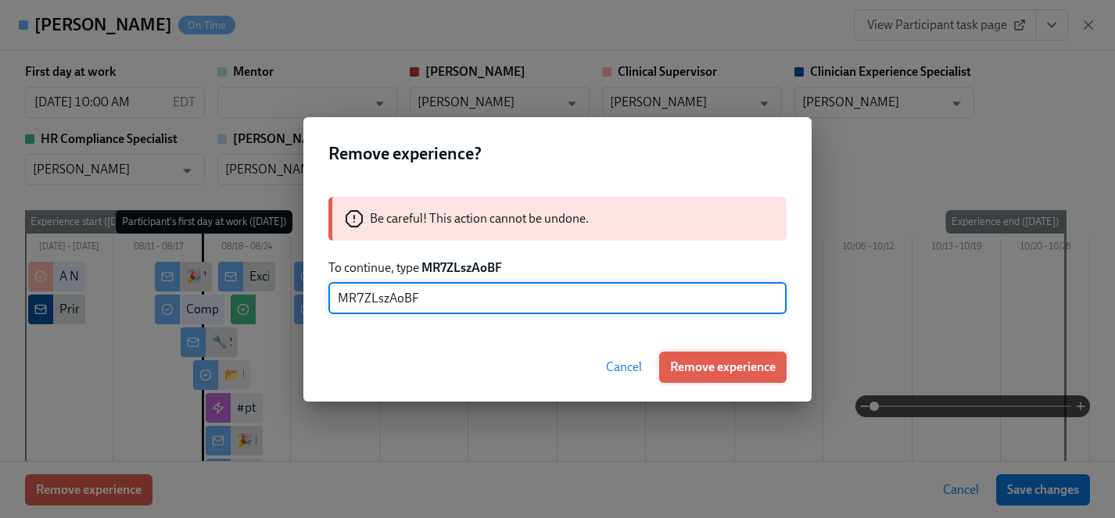
type input "MR7ZLszAoBF"
click at [716, 368] on span "Remove experience" at bounding box center [723, 368] width 106 height 16
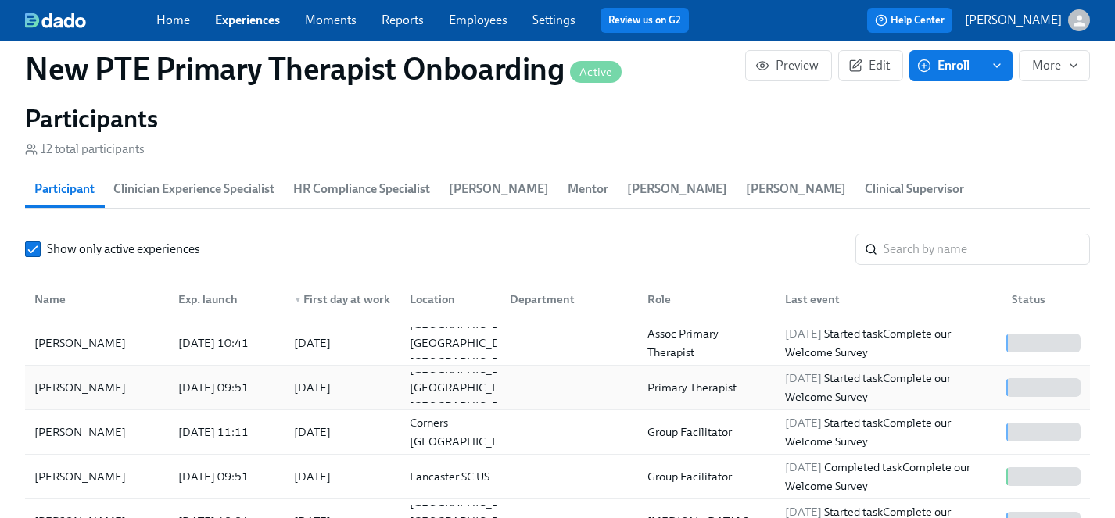
scroll to position [0, 1640]
click at [72, 378] on div "[PERSON_NAME]" at bounding box center [80, 387] width 104 height 19
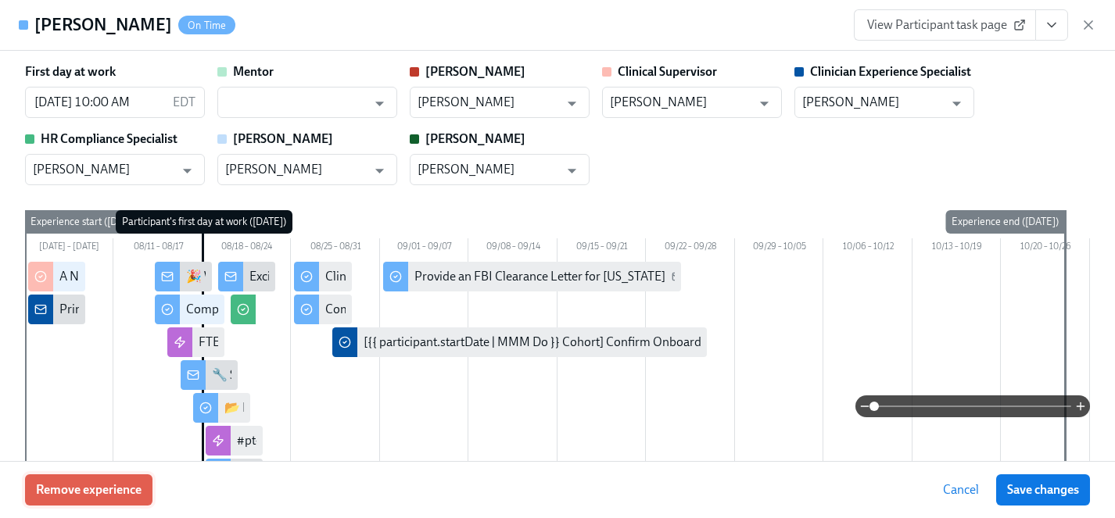
click at [128, 483] on span "Remove experience" at bounding box center [89, 490] width 106 height 16
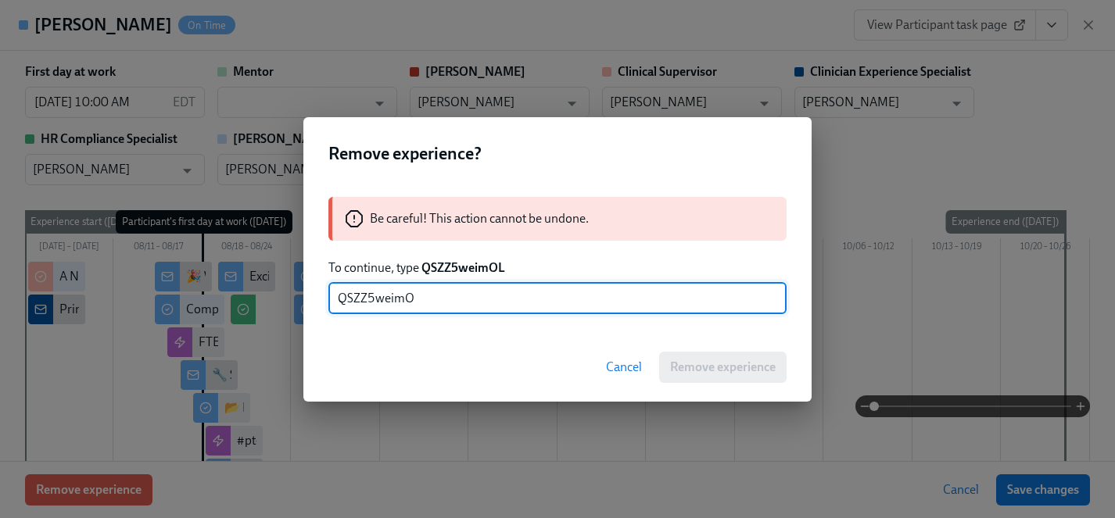
type input "QSZZ5weimOL"
click at [753, 374] on button "Remove experience" at bounding box center [722, 367] width 127 height 31
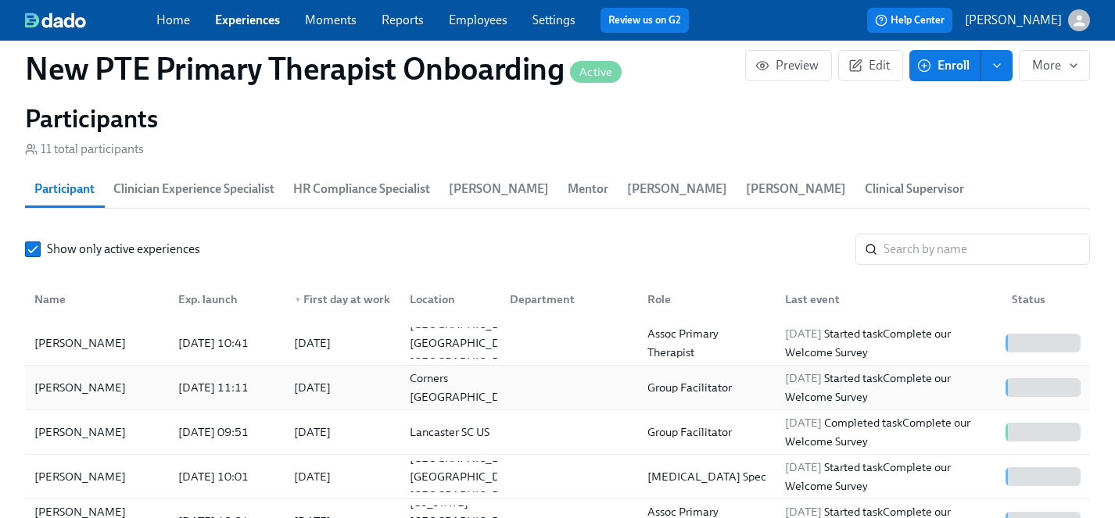
click at [60, 378] on div "[PERSON_NAME]" at bounding box center [80, 387] width 104 height 19
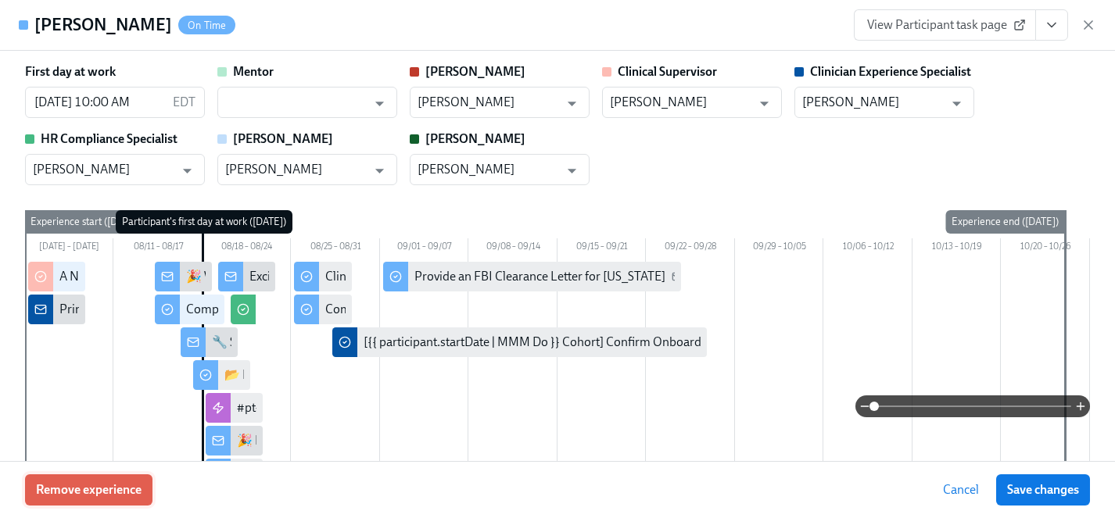
click at [127, 487] on span "Remove experience" at bounding box center [89, 490] width 106 height 16
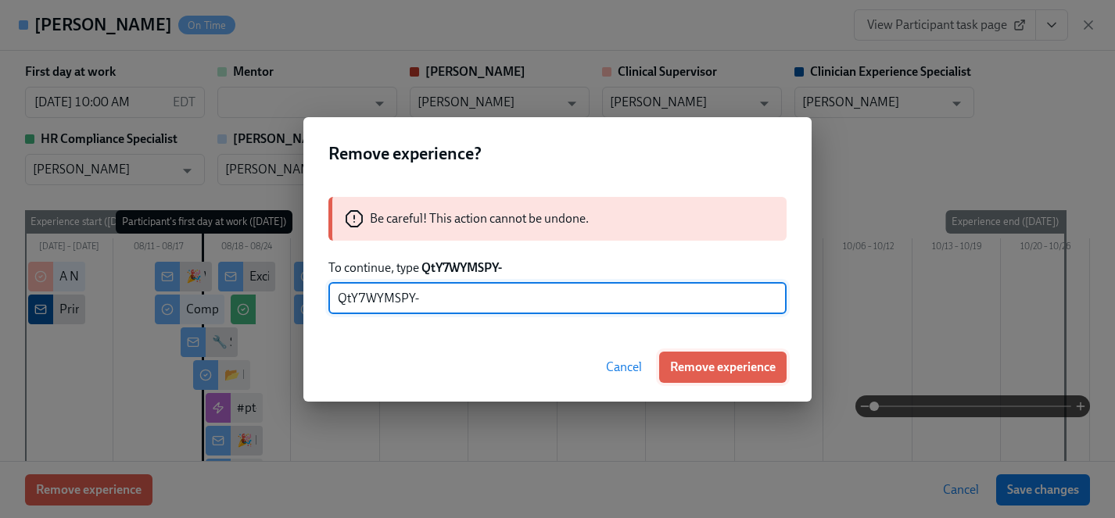
type input "QtY7WYMSPY-"
click at [724, 372] on span "Remove experience" at bounding box center [723, 368] width 106 height 16
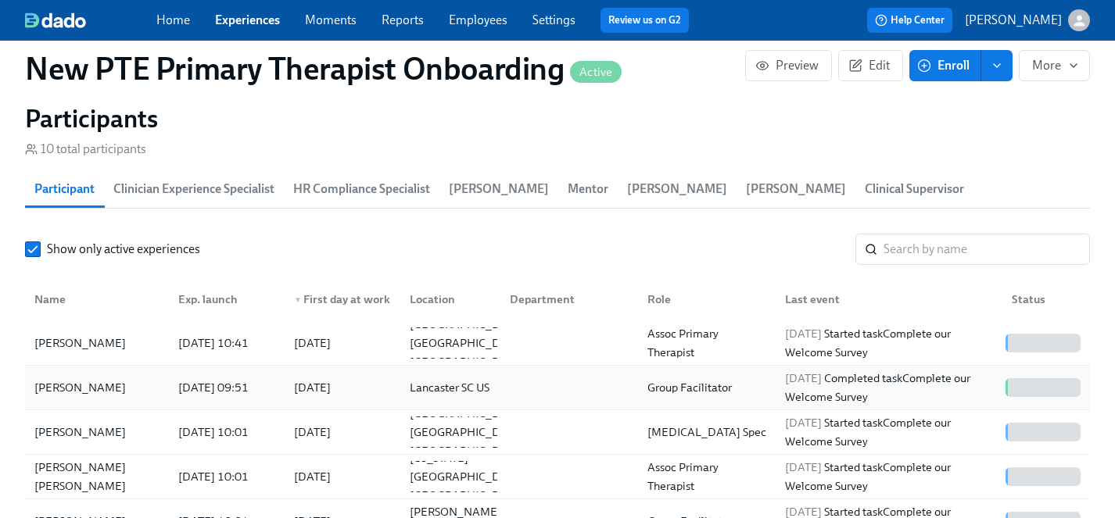
click at [67, 378] on div "[PERSON_NAME]" at bounding box center [80, 387] width 104 height 19
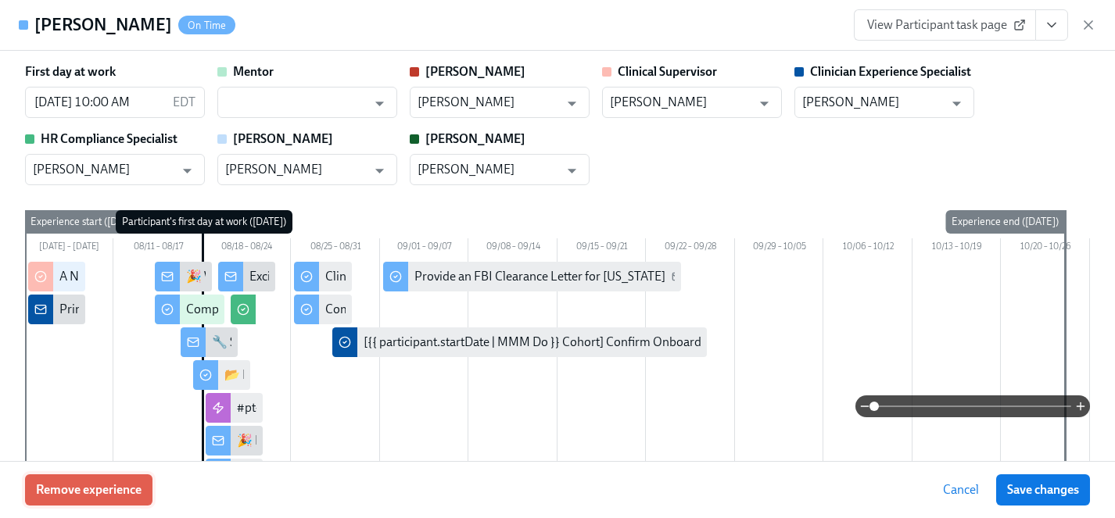
click at [111, 486] on span "Remove experience" at bounding box center [89, 490] width 106 height 16
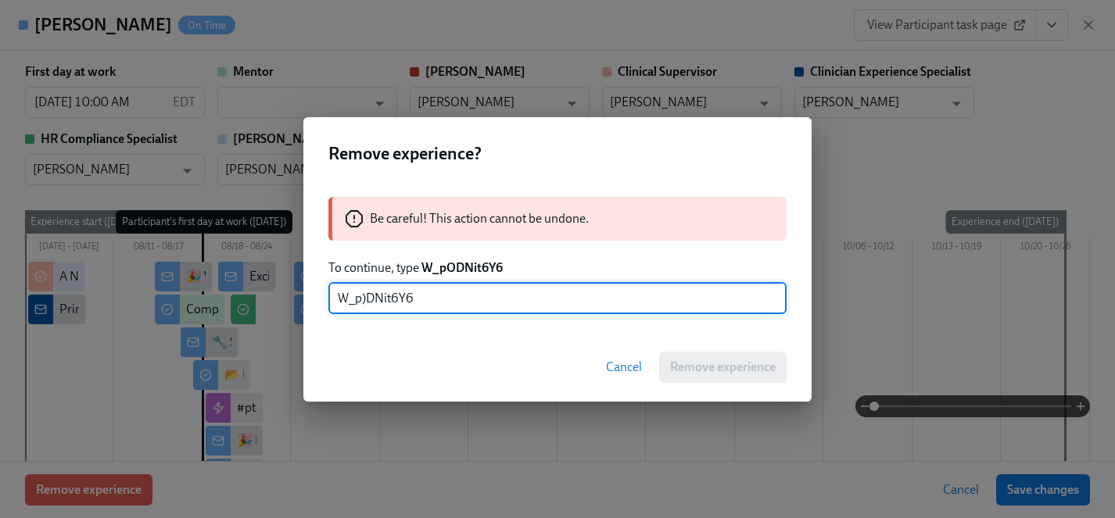
click at [365, 298] on input "W_p)DNit6Y6" at bounding box center [557, 298] width 458 height 31
type input "W_pODNit6Y6"
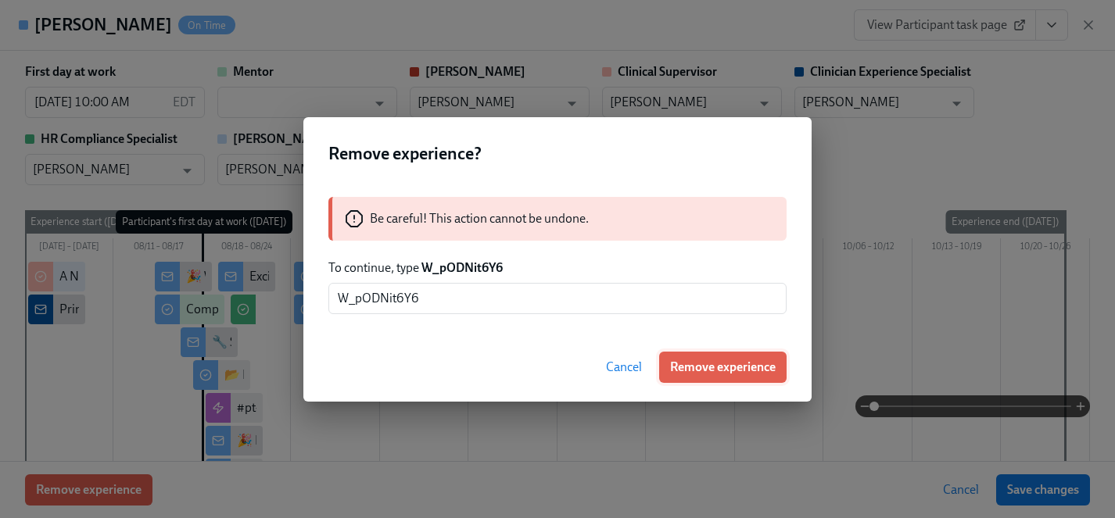
click at [735, 367] on span "Remove experience" at bounding box center [723, 368] width 106 height 16
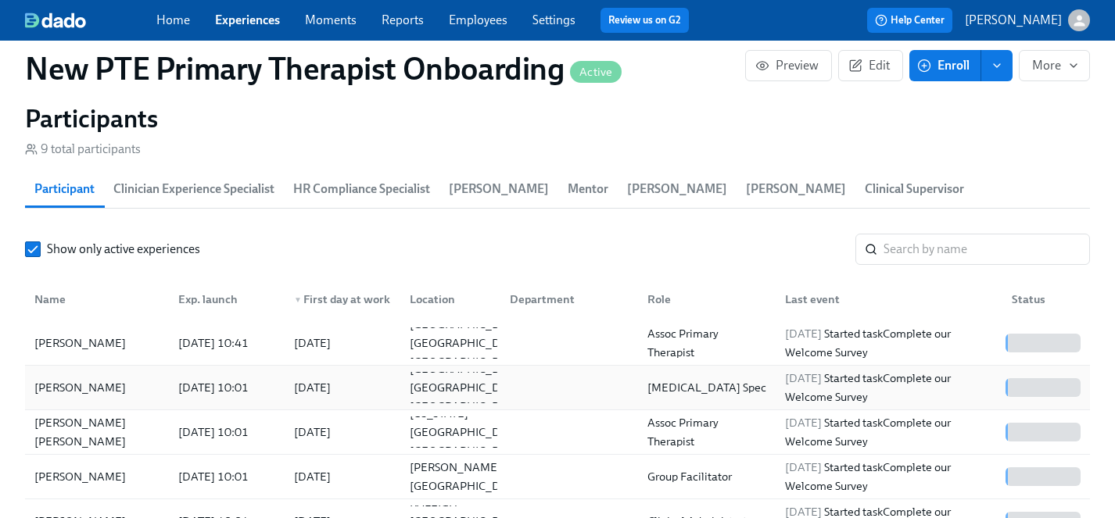
click at [72, 378] on div "[PERSON_NAME]" at bounding box center [80, 387] width 104 height 19
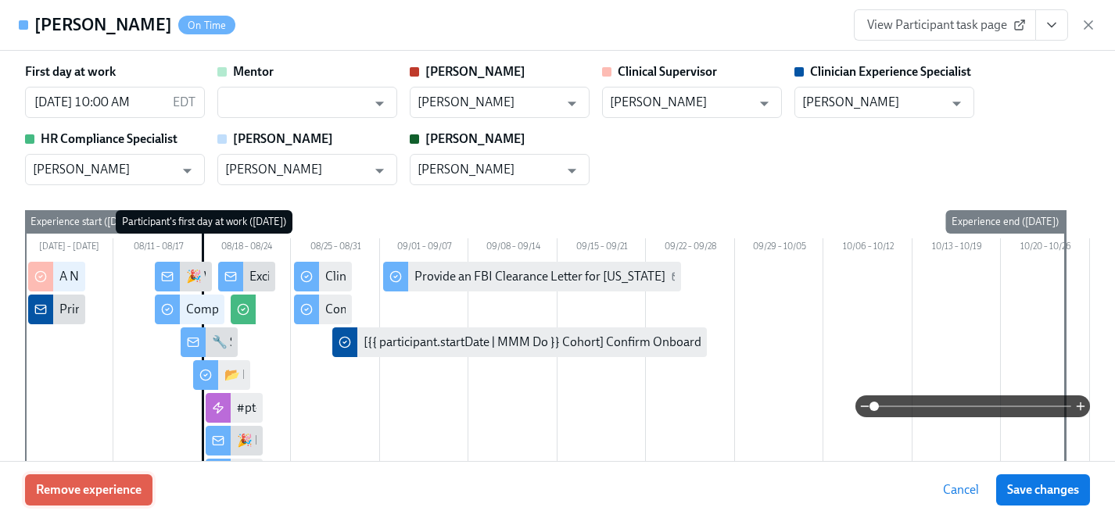
click at [77, 484] on span "Remove experience" at bounding box center [89, 490] width 106 height 16
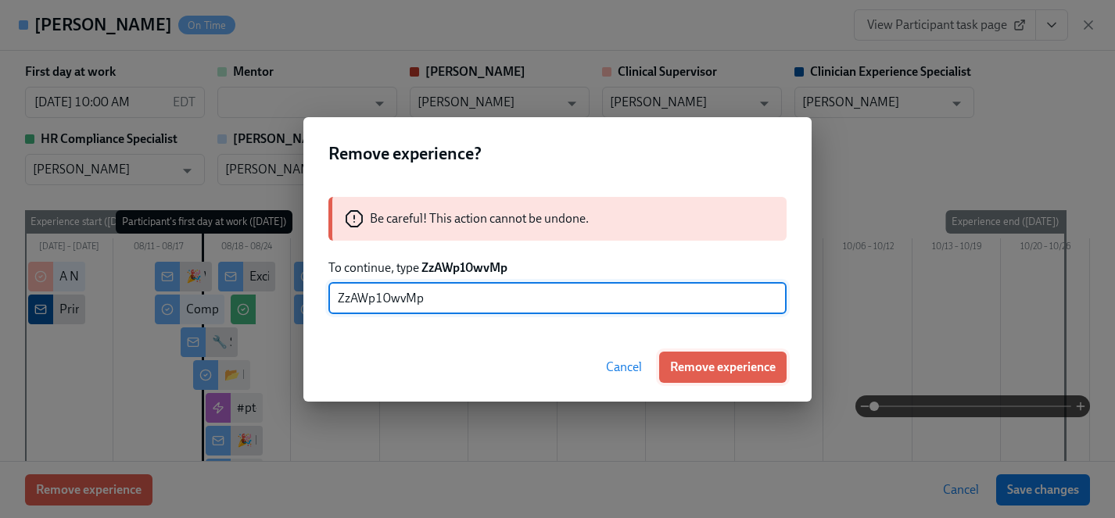
type input "ZzAWp10wvMp"
click at [696, 366] on span "Remove experience" at bounding box center [723, 368] width 106 height 16
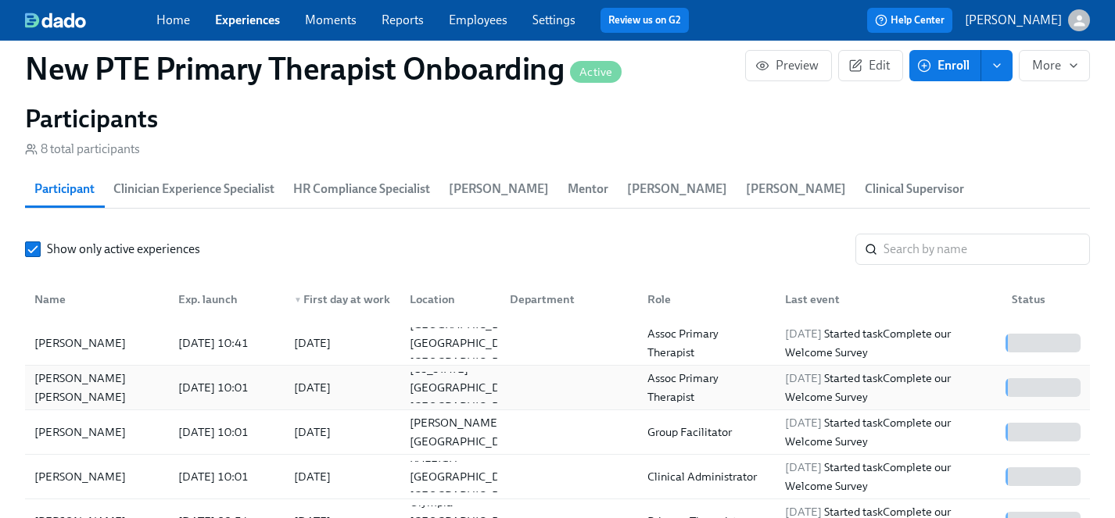
click at [66, 369] on div "[PERSON_NAME] [PERSON_NAME]" at bounding box center [97, 388] width 138 height 38
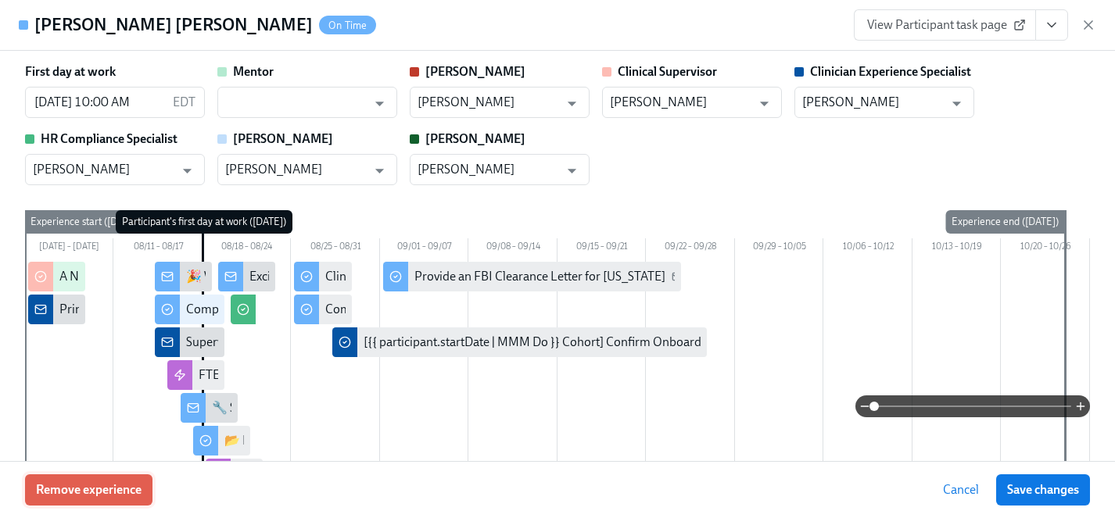
click at [122, 498] on button "Remove experience" at bounding box center [88, 489] width 127 height 31
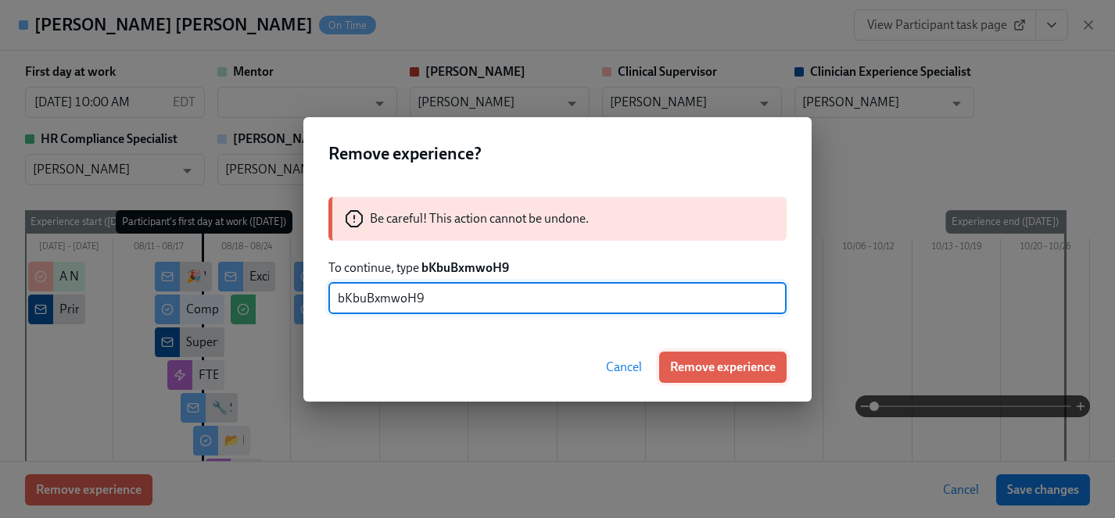
type input "bKbuBxmwoH9"
click at [733, 358] on button "Remove experience" at bounding box center [722, 367] width 127 height 31
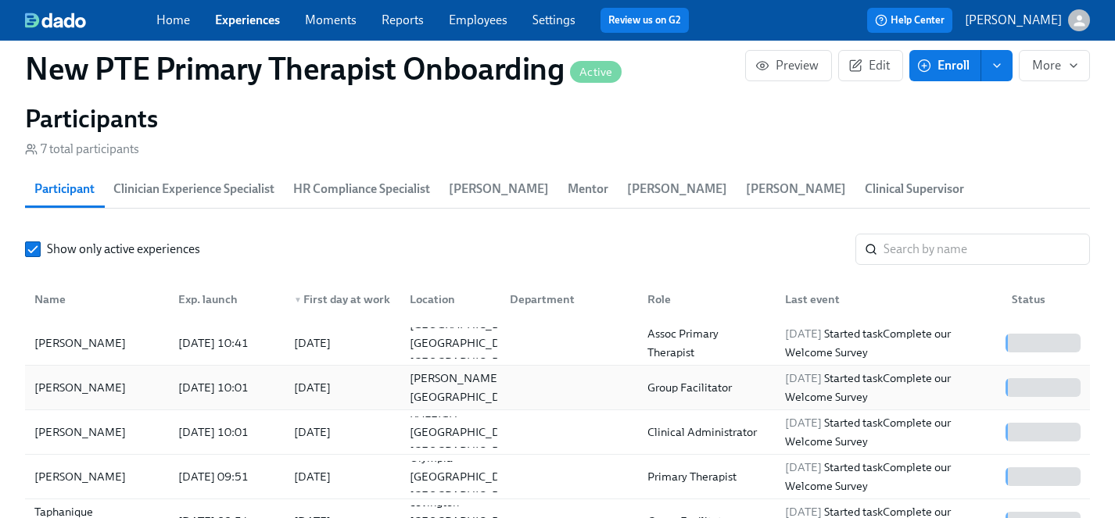
click at [69, 378] on div "[PERSON_NAME]" at bounding box center [80, 387] width 104 height 19
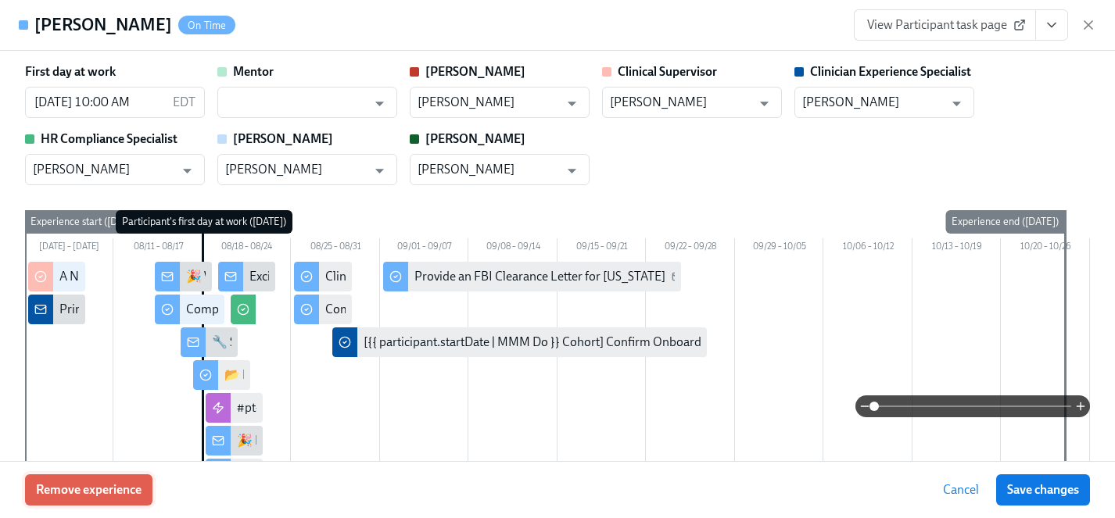
click at [114, 488] on span "Remove experience" at bounding box center [89, 490] width 106 height 16
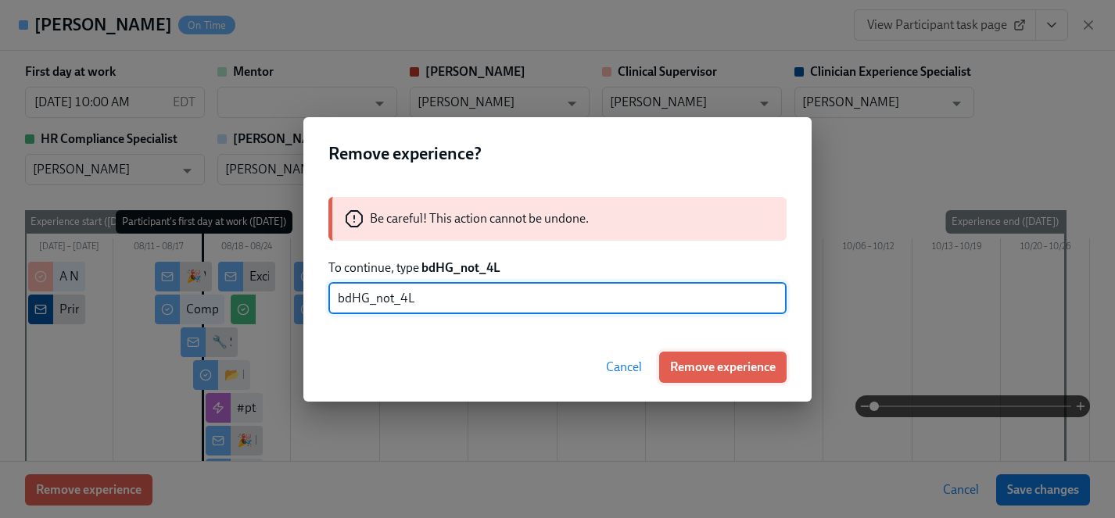
type input "bdHG_not_4L"
click at [749, 370] on span "Remove experience" at bounding box center [723, 368] width 106 height 16
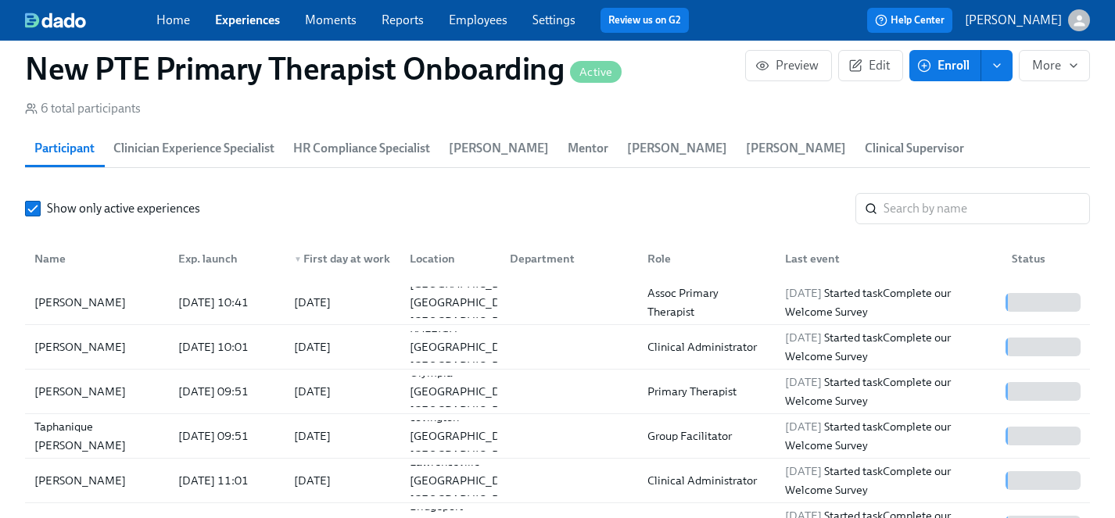
scroll to position [1418, 0]
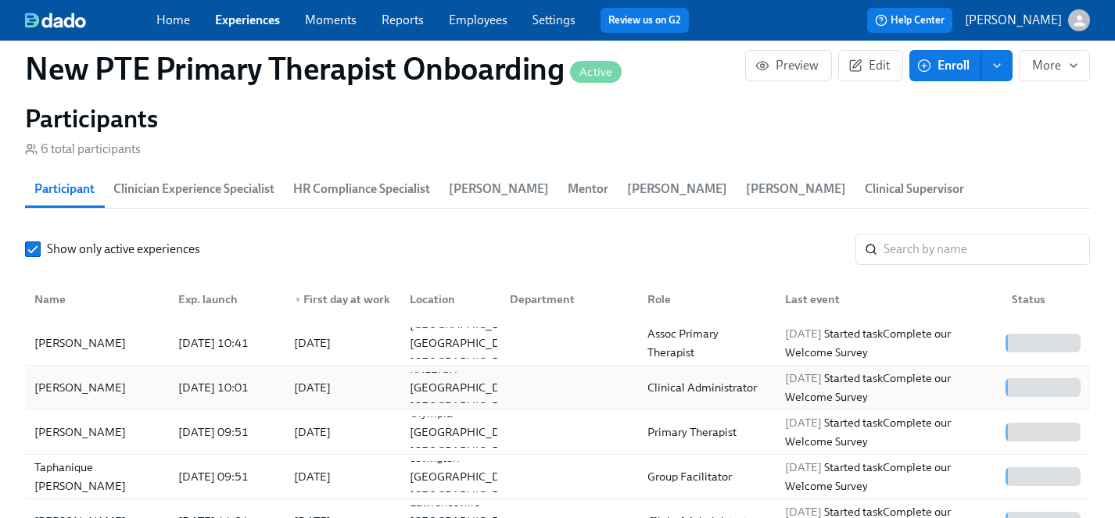
click at [38, 378] on div "[PERSON_NAME]" at bounding box center [80, 387] width 104 height 19
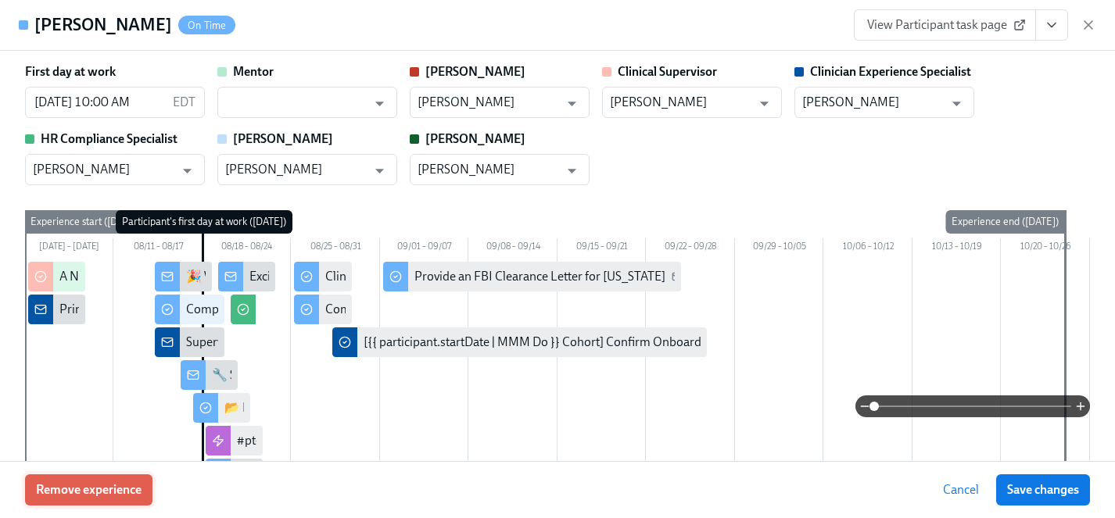
click at [116, 492] on span "Remove experience" at bounding box center [89, 490] width 106 height 16
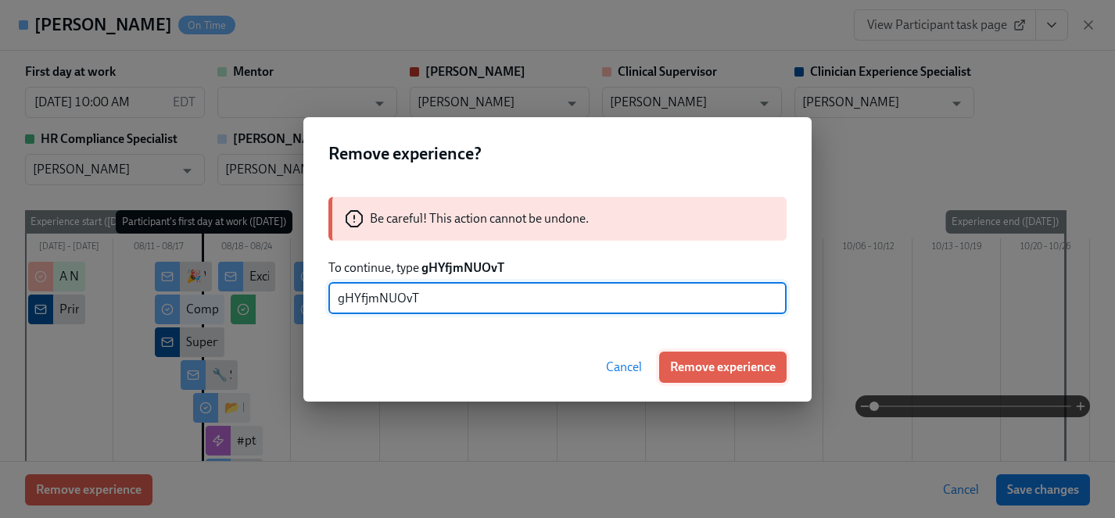
type input "gHYfjmNUOvT"
click at [741, 370] on span "Remove experience" at bounding box center [723, 368] width 106 height 16
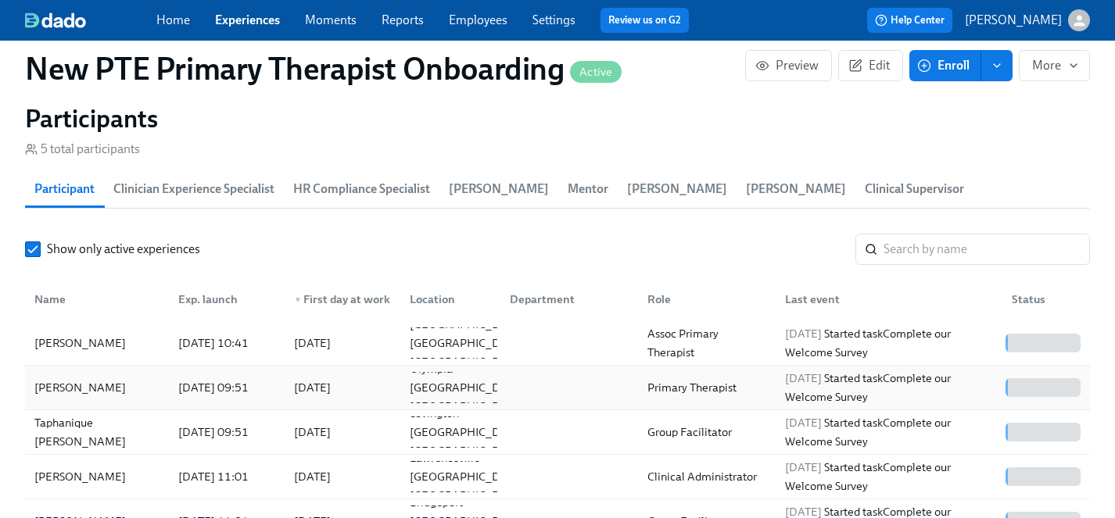
click at [65, 378] on div "[PERSON_NAME]" at bounding box center [80, 387] width 104 height 19
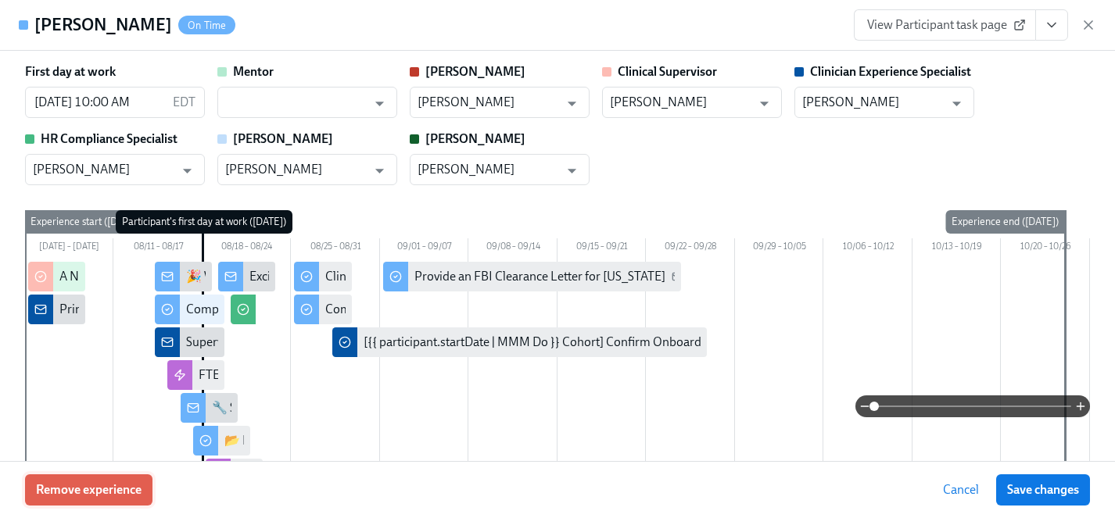
click at [131, 492] on span "Remove experience" at bounding box center [89, 490] width 106 height 16
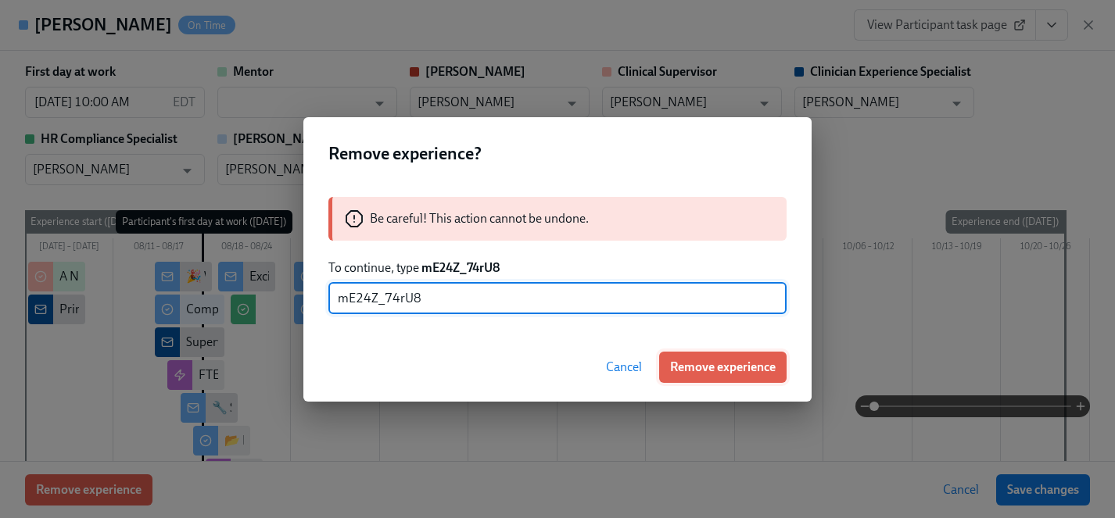
type input "mE24Z_74rU8"
click at [728, 363] on span "Remove experience" at bounding box center [723, 368] width 106 height 16
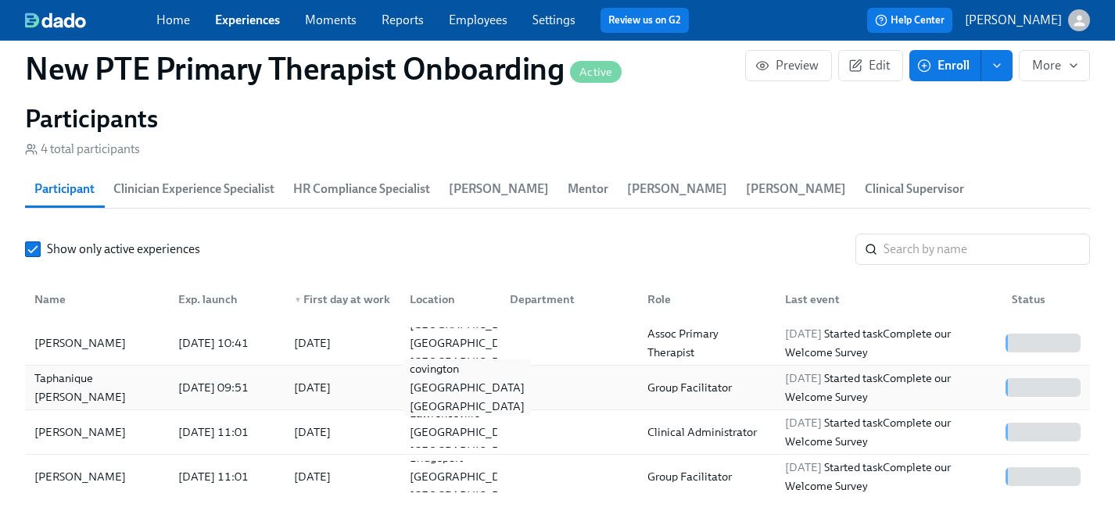
scroll to position [0, 1393]
click at [86, 369] on div "Taphanique [PERSON_NAME]" at bounding box center [97, 388] width 138 height 38
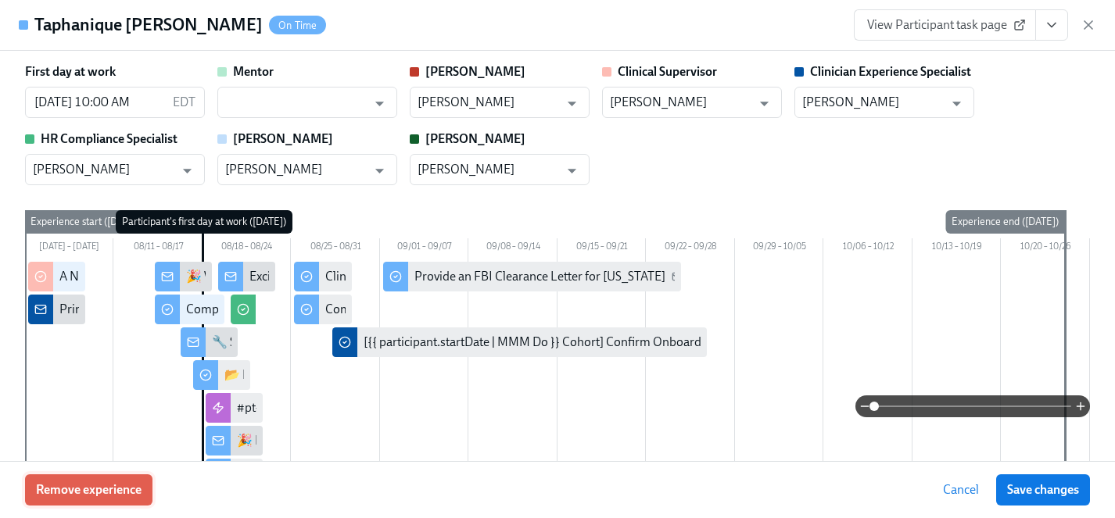
click at [116, 488] on span "Remove experience" at bounding box center [89, 490] width 106 height 16
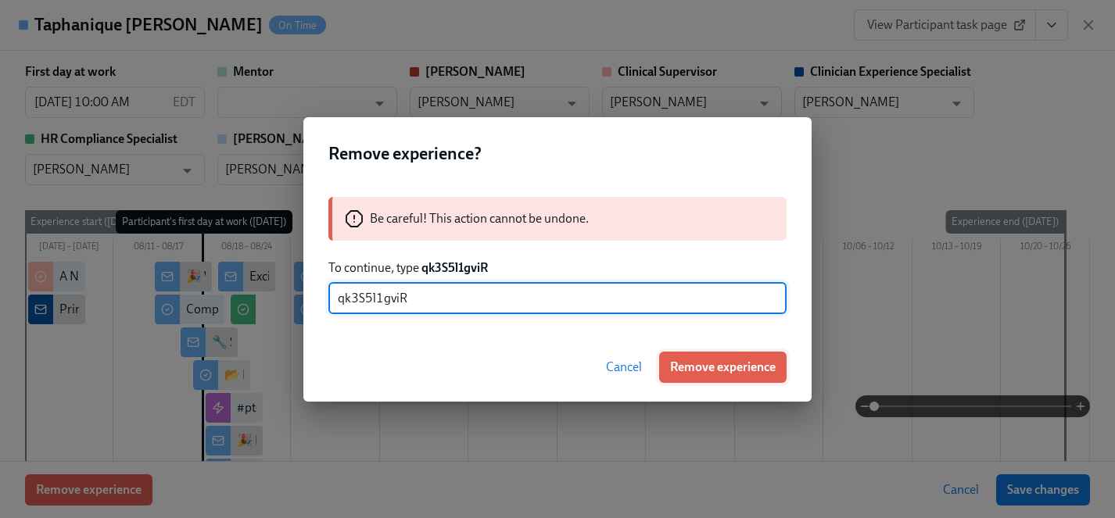
type input "qk3S5l1gviR"
click at [692, 367] on span "Remove experience" at bounding box center [723, 368] width 106 height 16
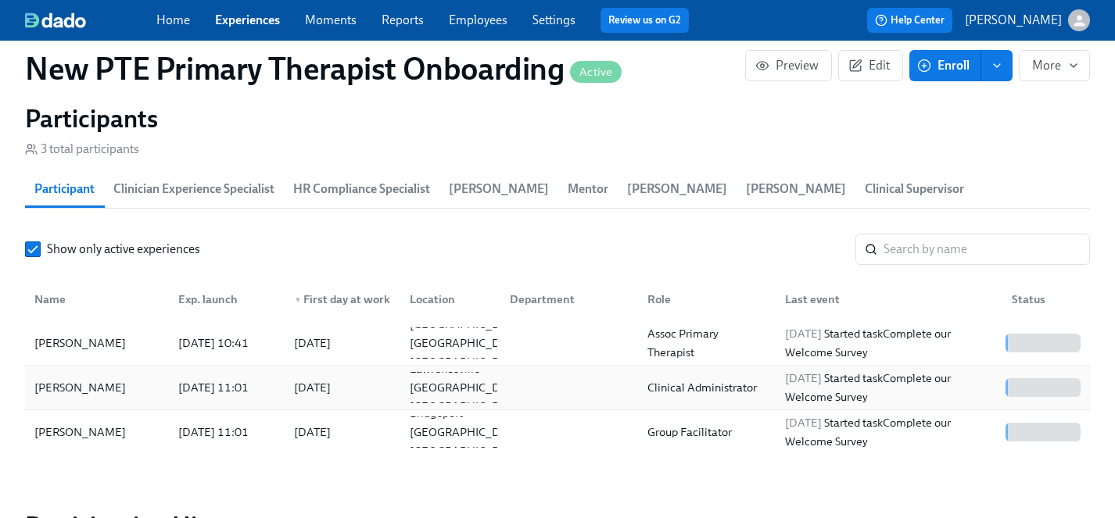
click at [60, 378] on div "[PERSON_NAME]" at bounding box center [80, 387] width 104 height 19
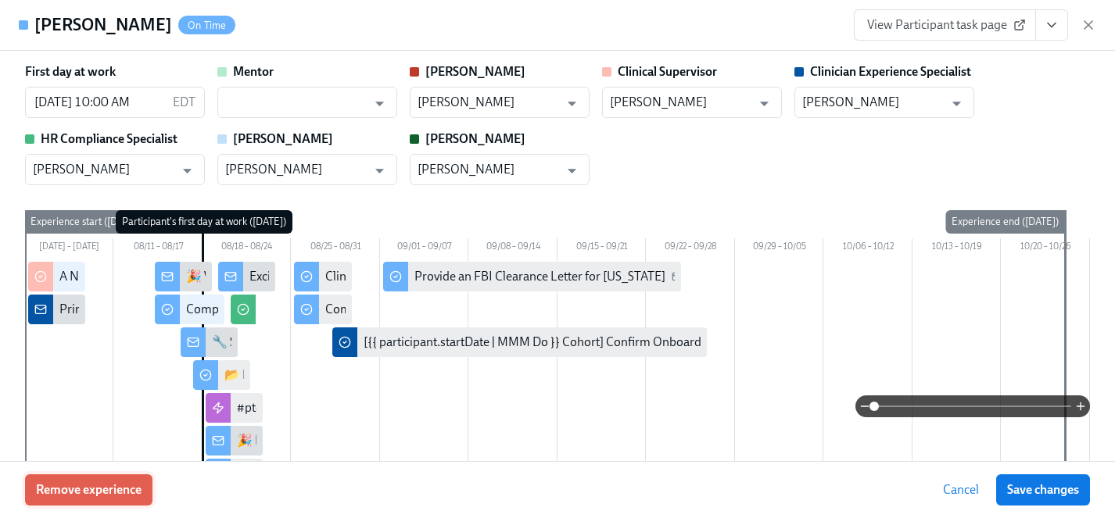
click at [78, 492] on span "Remove experience" at bounding box center [89, 490] width 106 height 16
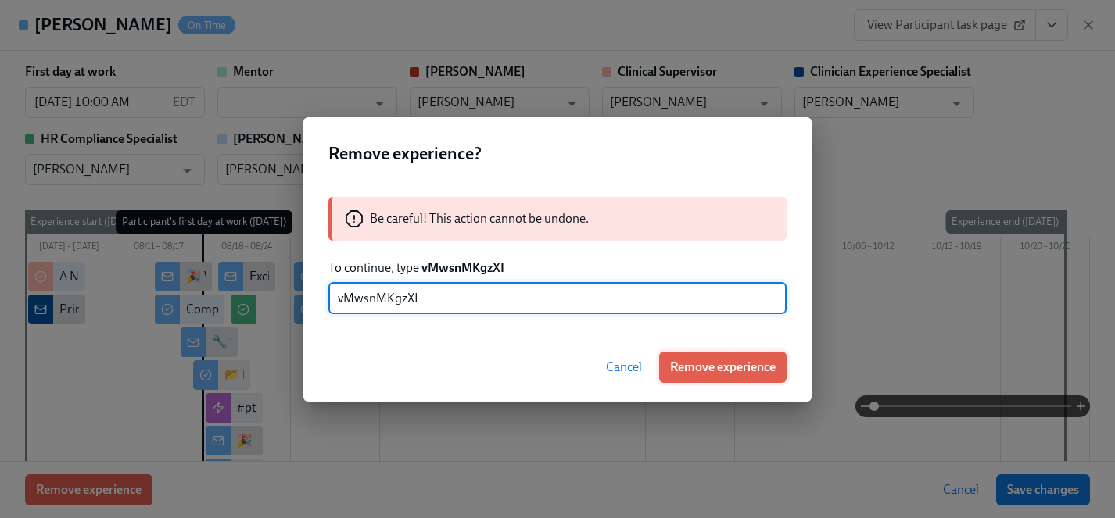
type input "vMwsnMKgzXI"
click at [757, 369] on span "Remove experience" at bounding box center [723, 368] width 106 height 16
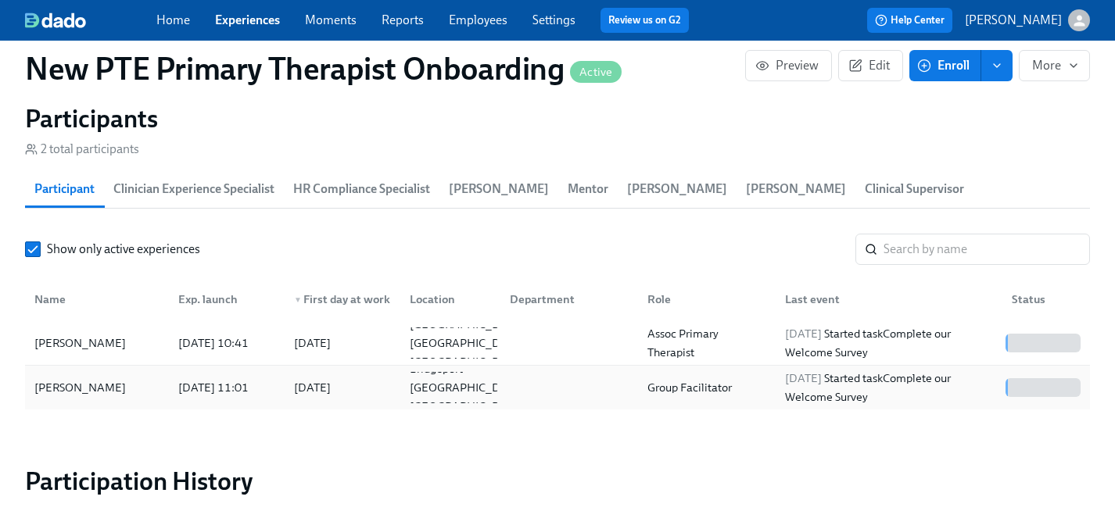
click at [59, 378] on div "[PERSON_NAME]" at bounding box center [80, 387] width 104 height 19
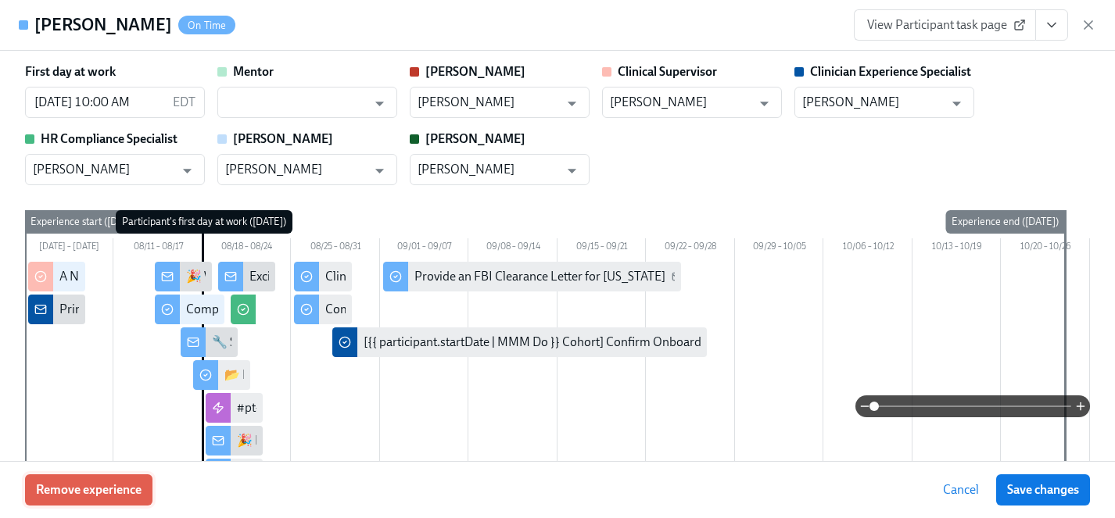
click at [121, 489] on span "Remove experience" at bounding box center [89, 490] width 106 height 16
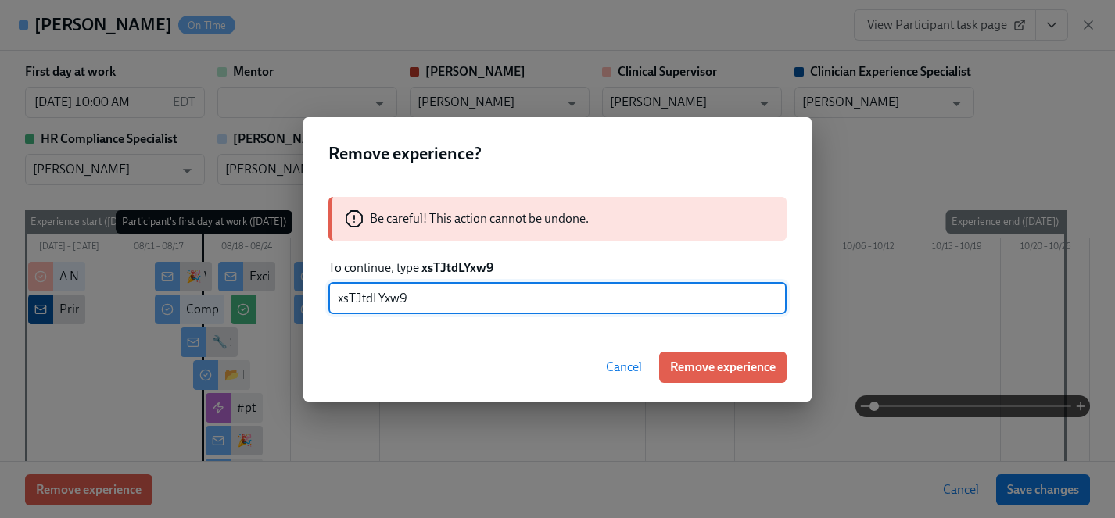
type input "xsTJtdLYxw9"
click at [689, 360] on span "Remove experience" at bounding box center [723, 368] width 106 height 16
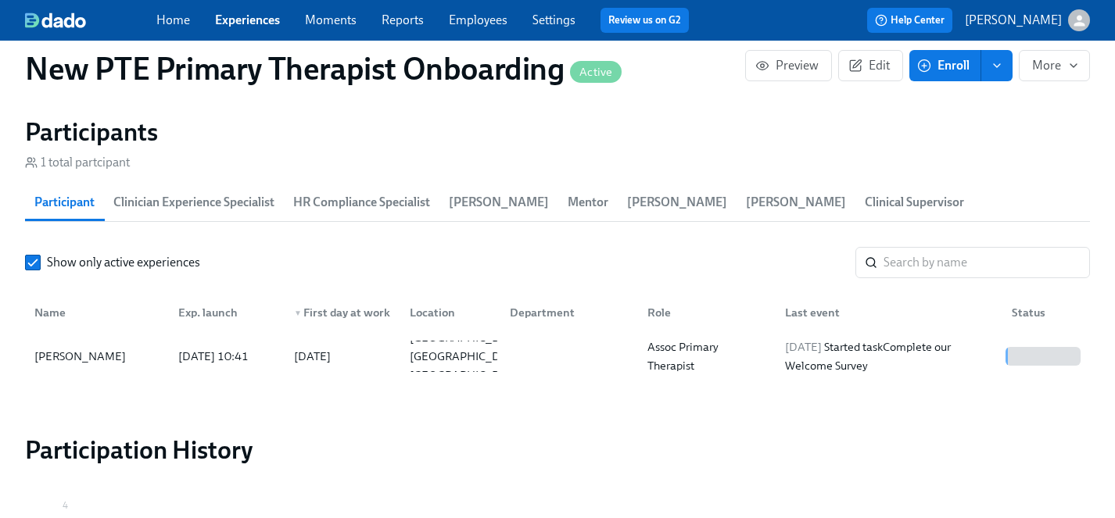
scroll to position [1404, 0]
